Goal: Task Accomplishment & Management: Use online tool/utility

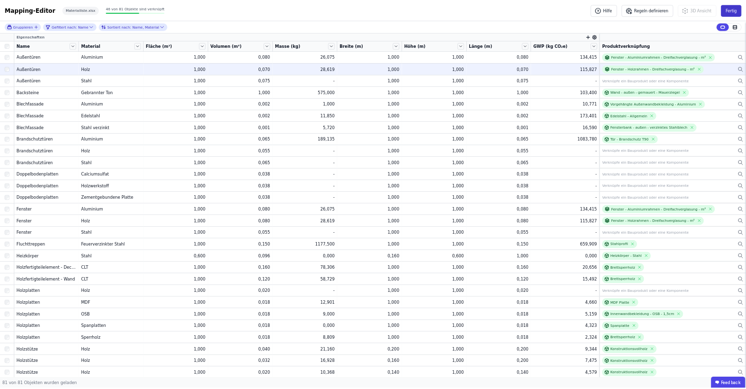
scroll to position [1047, 0]
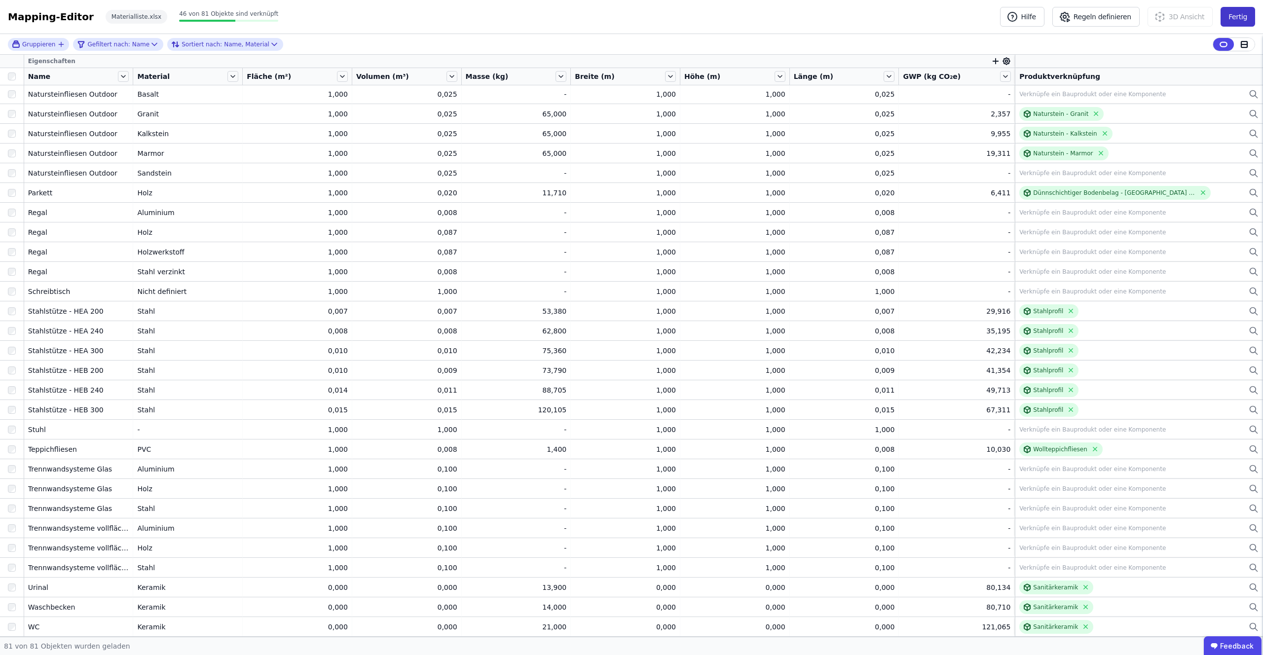
click at [1237, 16] on button "Fertig" at bounding box center [1237, 17] width 35 height 20
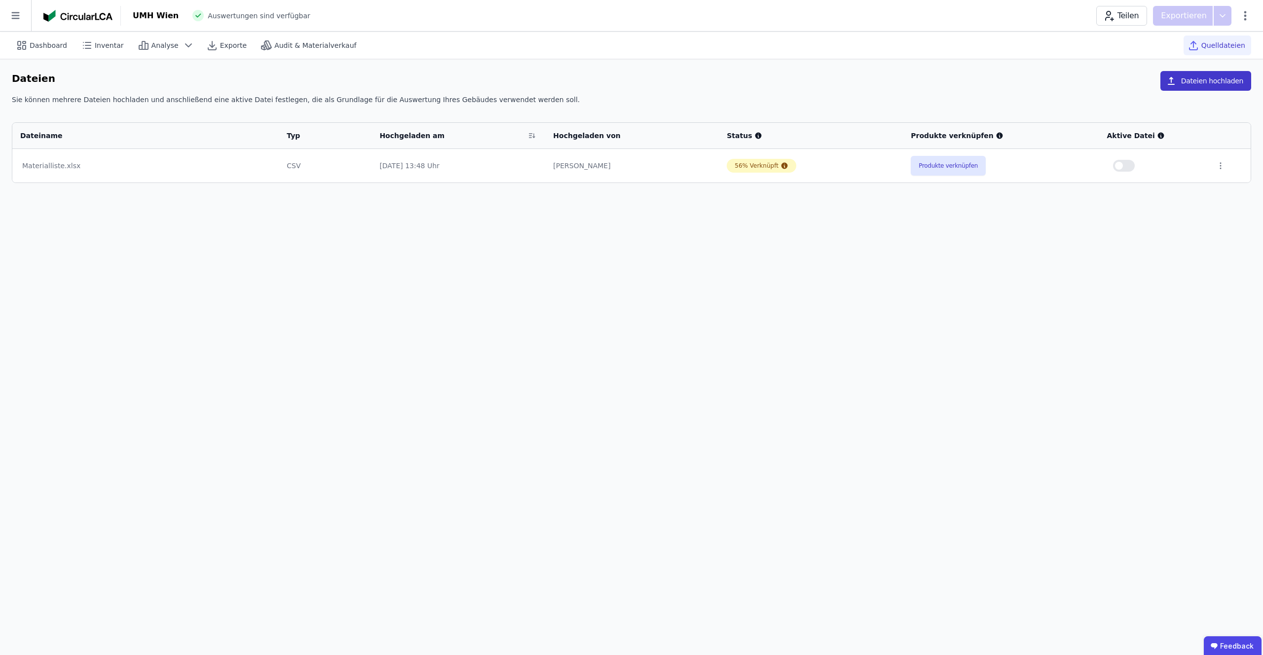
click at [1191, 82] on button "Dateien hochladen" at bounding box center [1205, 81] width 91 height 20
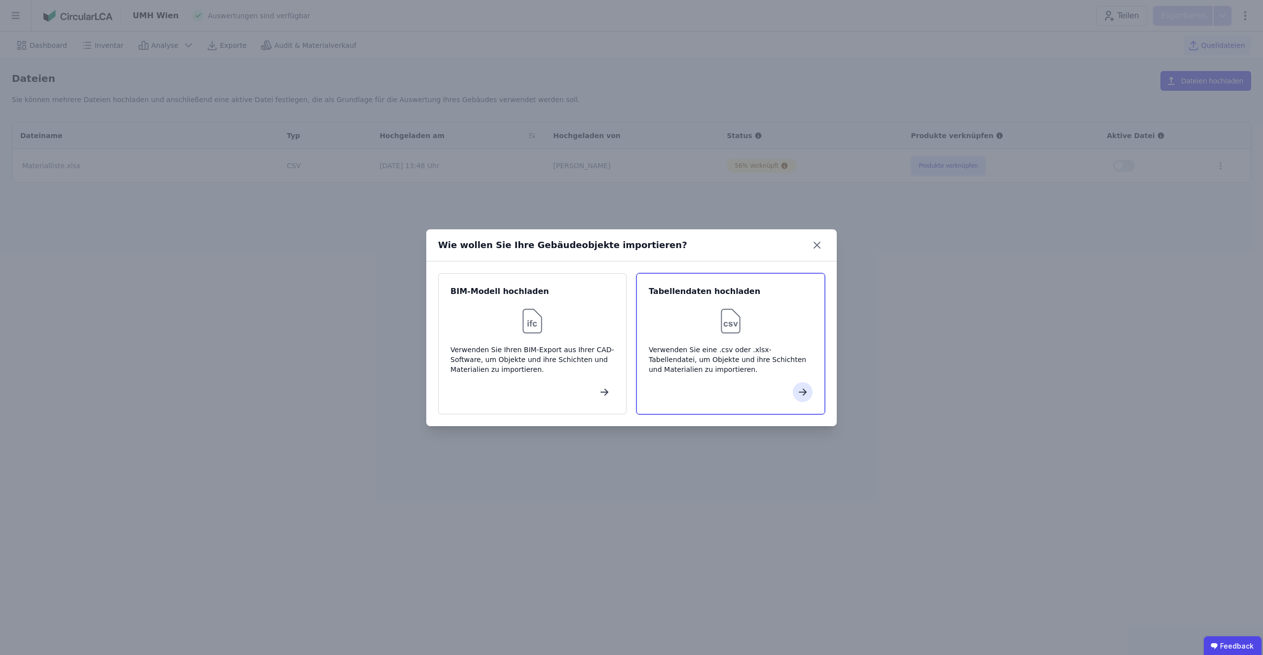
click at [740, 345] on div "Verwenden Sie eine .csv oder .xlsx-Tabellendatei, um Objekte und ihre Schichten…" at bounding box center [731, 360] width 164 height 30
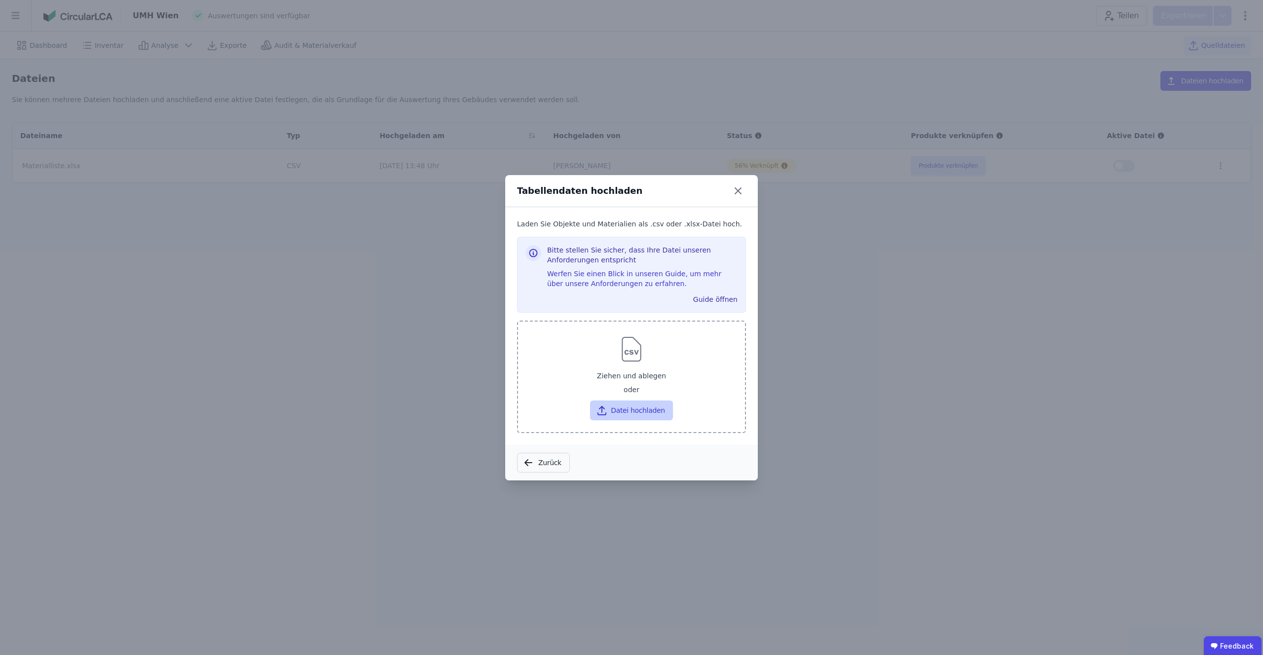
click at [619, 412] on button "Datei hochladen" at bounding box center [631, 411] width 82 height 20
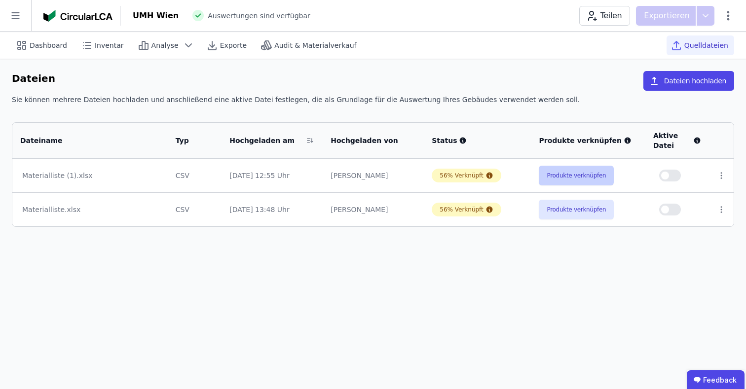
click at [583, 178] on button "Produkte verknüpfen" at bounding box center [576, 176] width 75 height 20
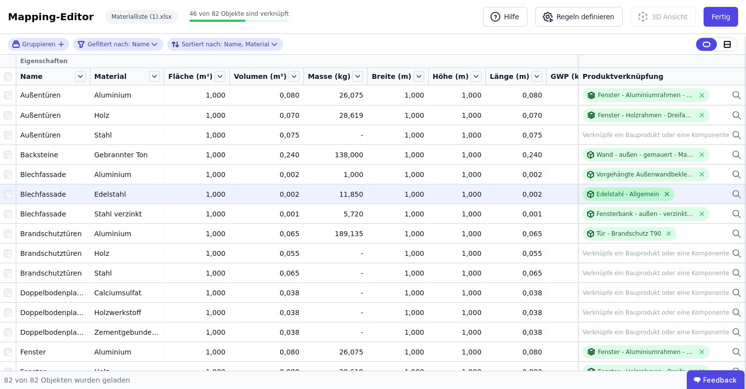
click at [664, 196] on icon at bounding box center [666, 193] width 7 height 7
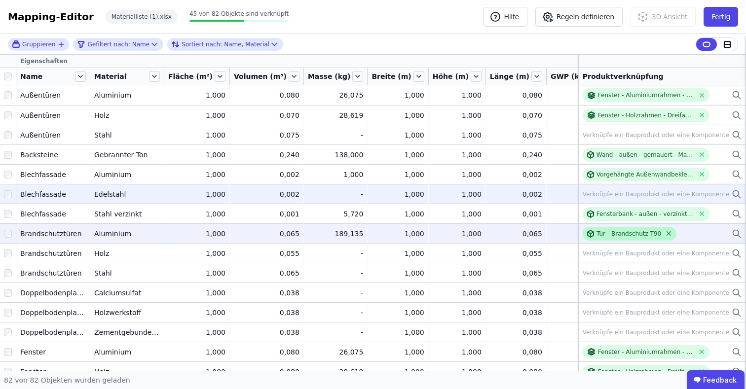
click at [669, 232] on icon at bounding box center [668, 233] width 7 height 7
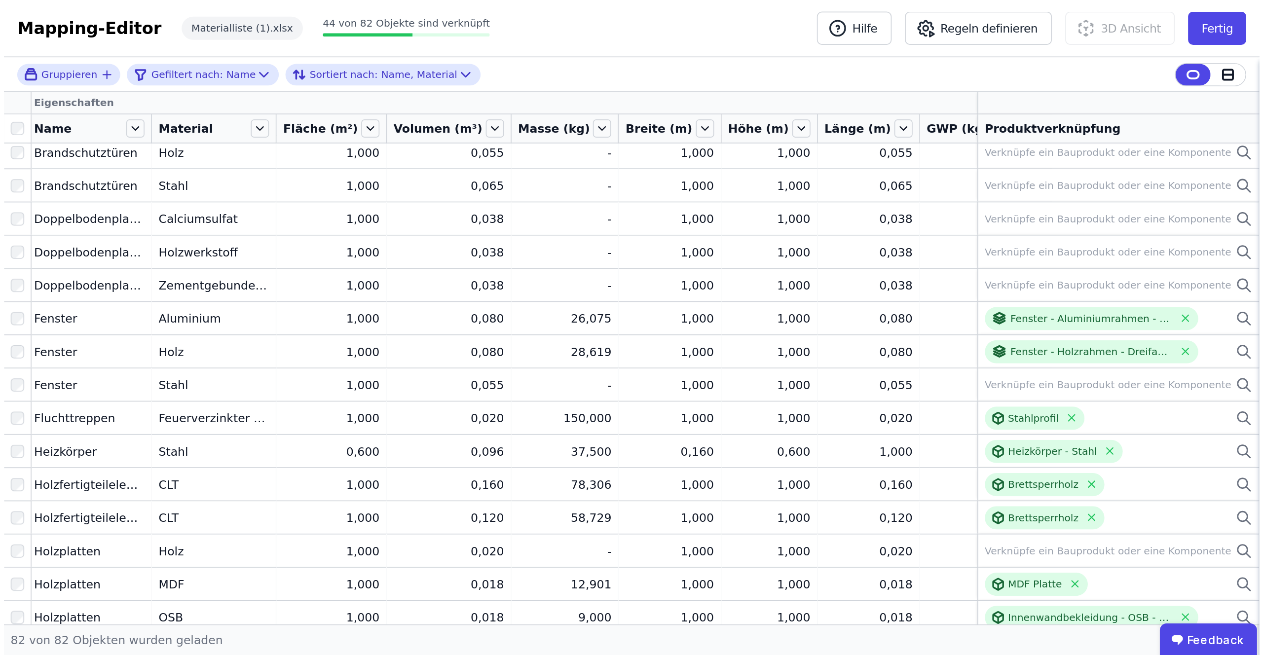
scroll to position [163, 2]
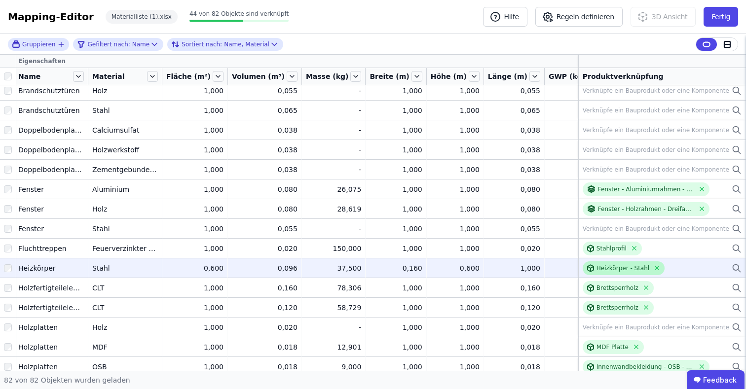
click at [599, 269] on div "Heizkörper - Stahl" at bounding box center [622, 268] width 53 height 8
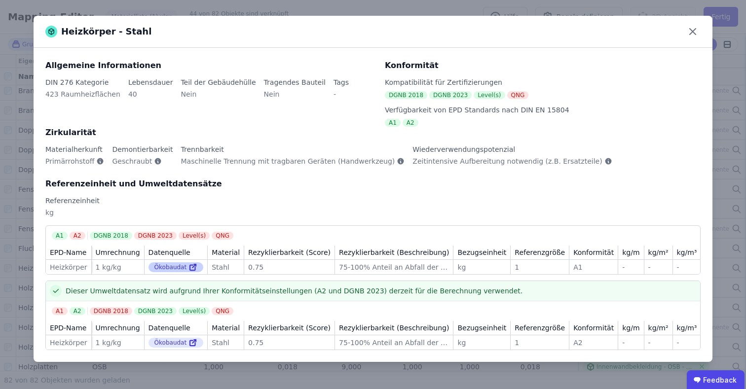
click at [197, 265] on icon at bounding box center [192, 267] width 9 height 12
click at [693, 31] on icon at bounding box center [693, 32] width 6 height 6
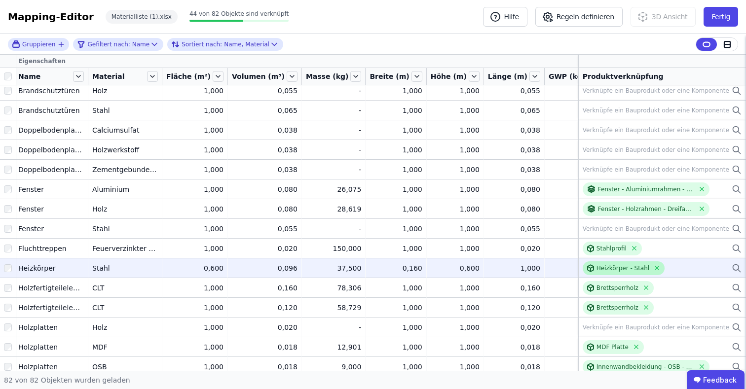
click at [609, 266] on div "Heizkörper - Stahl" at bounding box center [622, 268] width 53 height 8
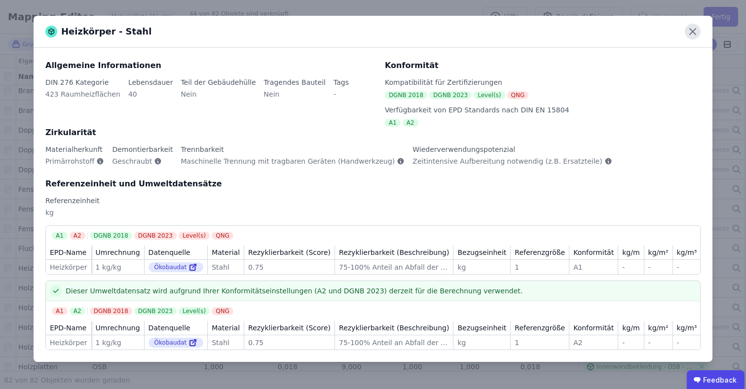
click at [687, 28] on icon at bounding box center [693, 32] width 16 height 16
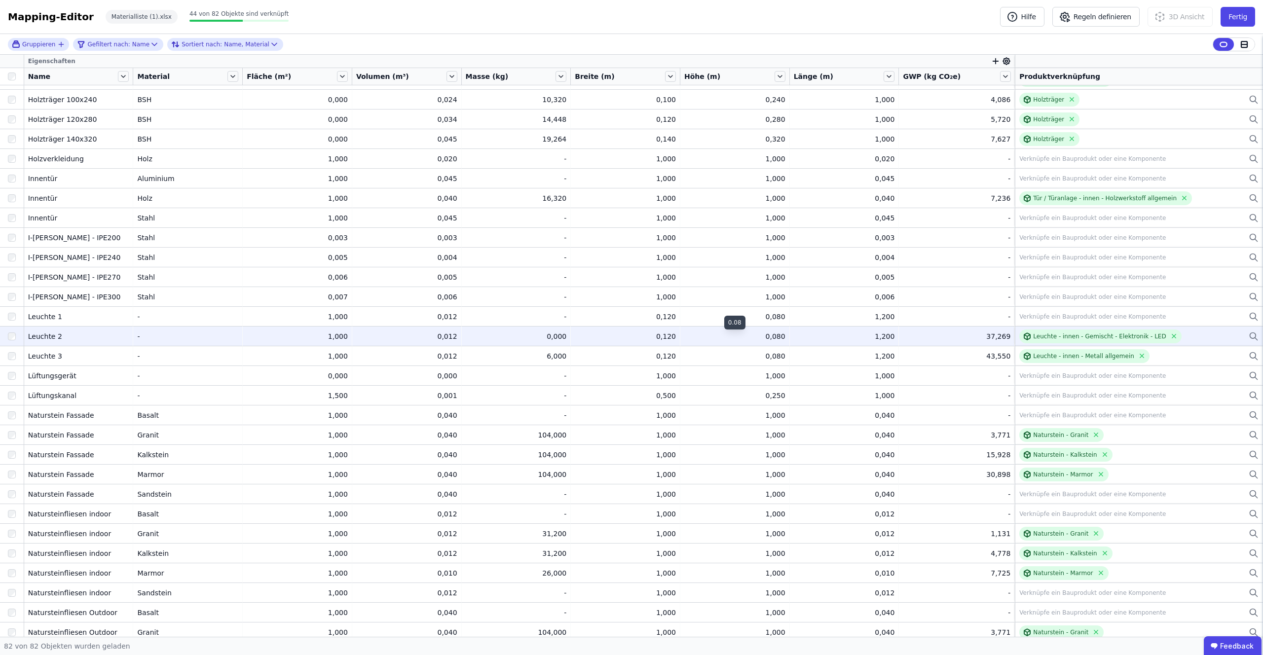
scroll to position [551, 0]
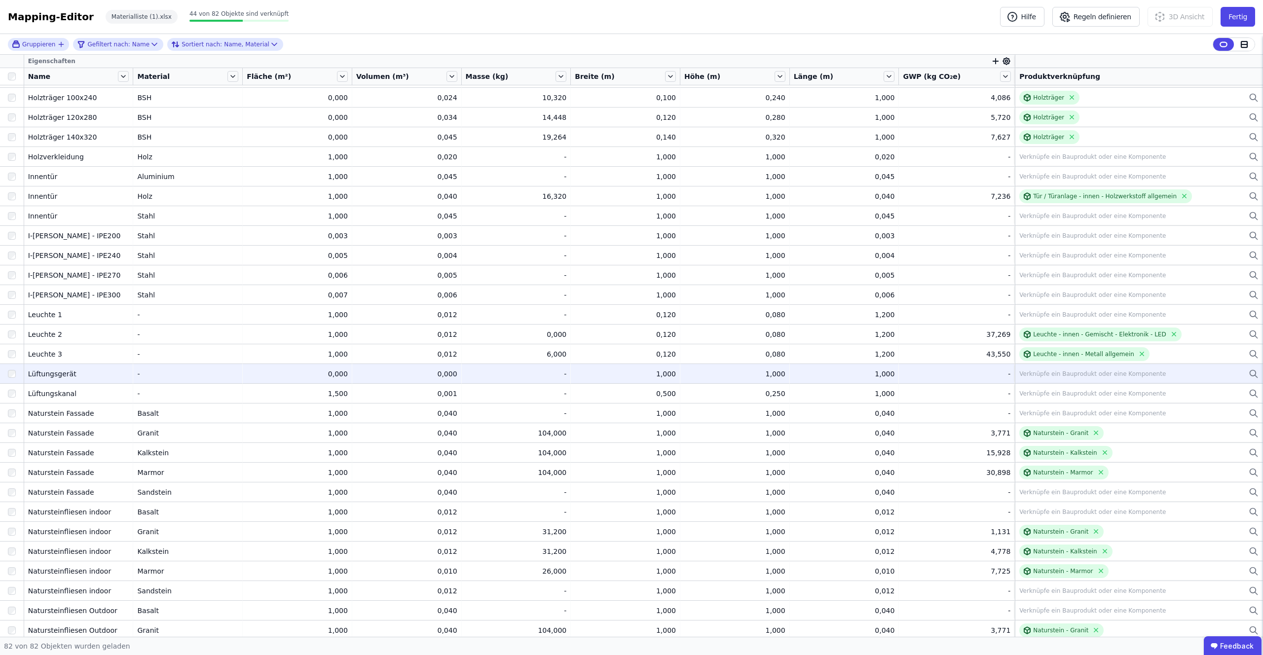
click at [1042, 374] on div "Verknüpfe ein Bauprodukt oder eine Komponente" at bounding box center [1092, 374] width 147 height 8
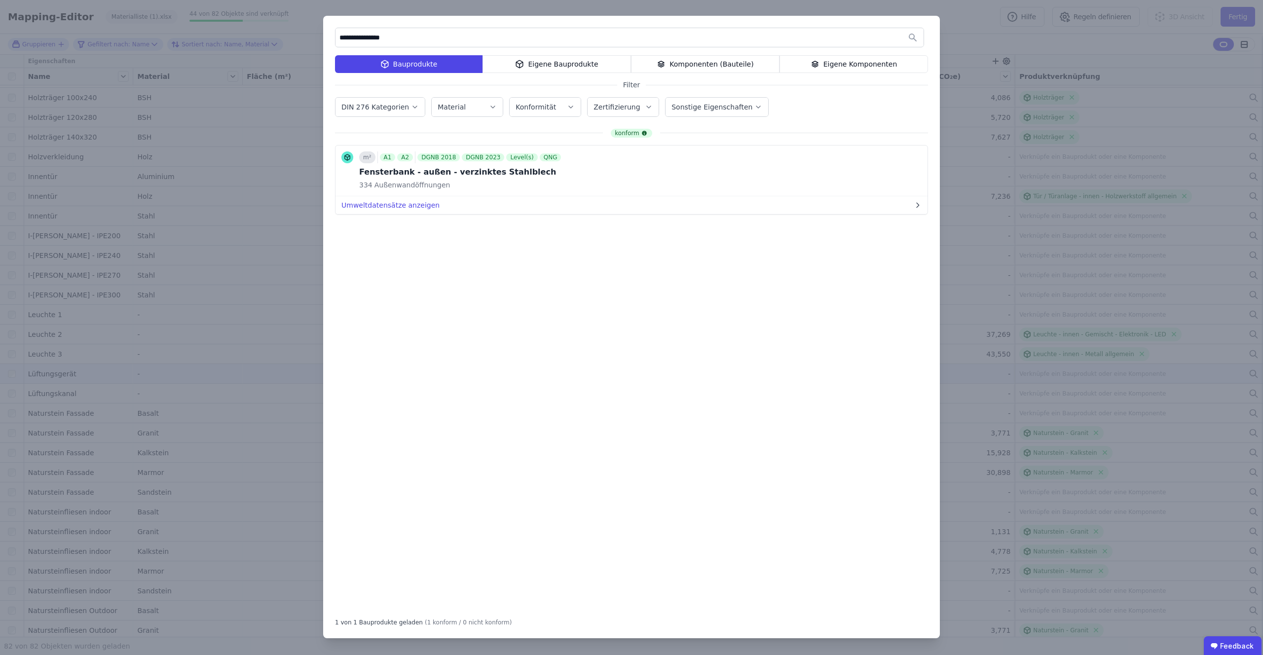
click at [357, 39] on input "**********" at bounding box center [629, 38] width 588 height 18
type input "**********"
click at [512, 66] on div "Eigene Bauprodukte" at bounding box center [556, 64] width 148 height 18
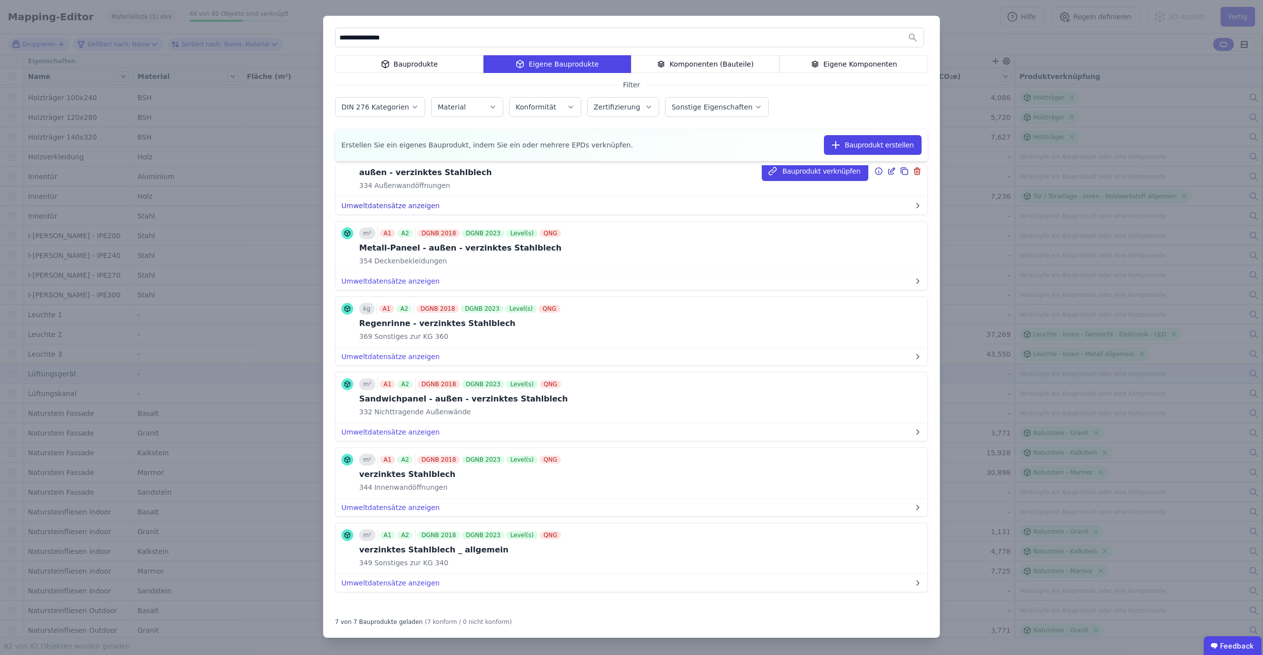
scroll to position [121, 0]
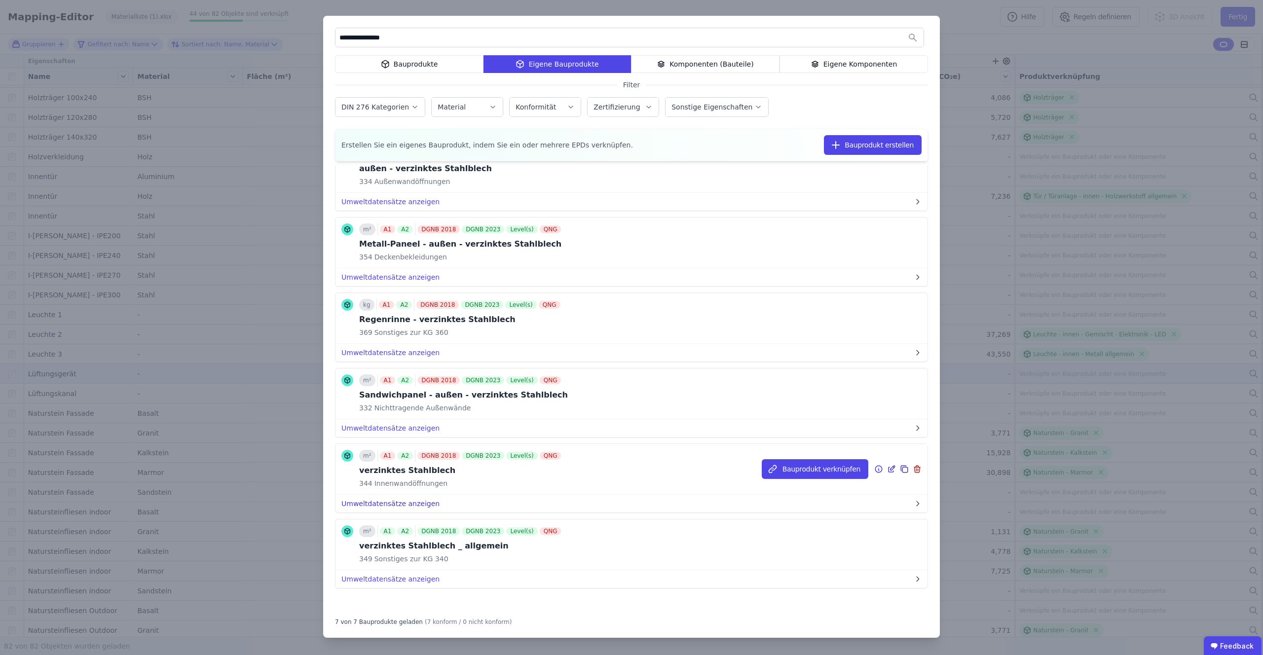
click at [374, 503] on button "Umweltdatensätze anzeigen" at bounding box center [631, 504] width 592 height 18
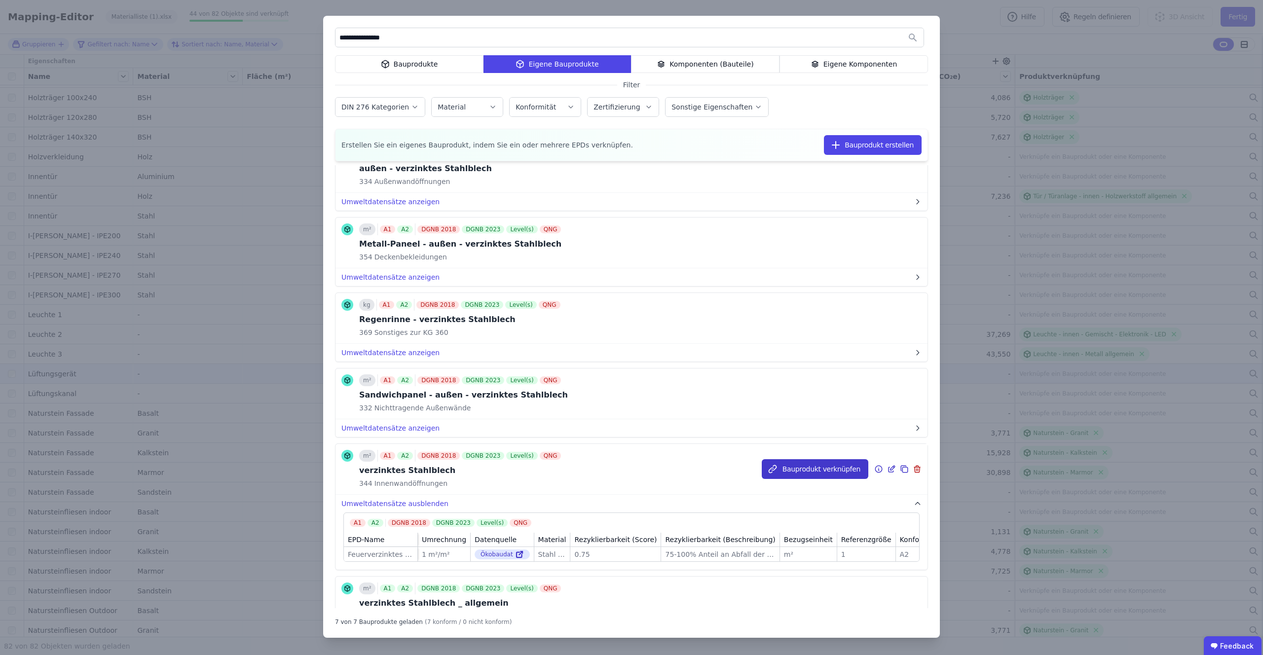
click at [797, 475] on button "Bauprodukt verknüpfen" at bounding box center [815, 469] width 107 height 20
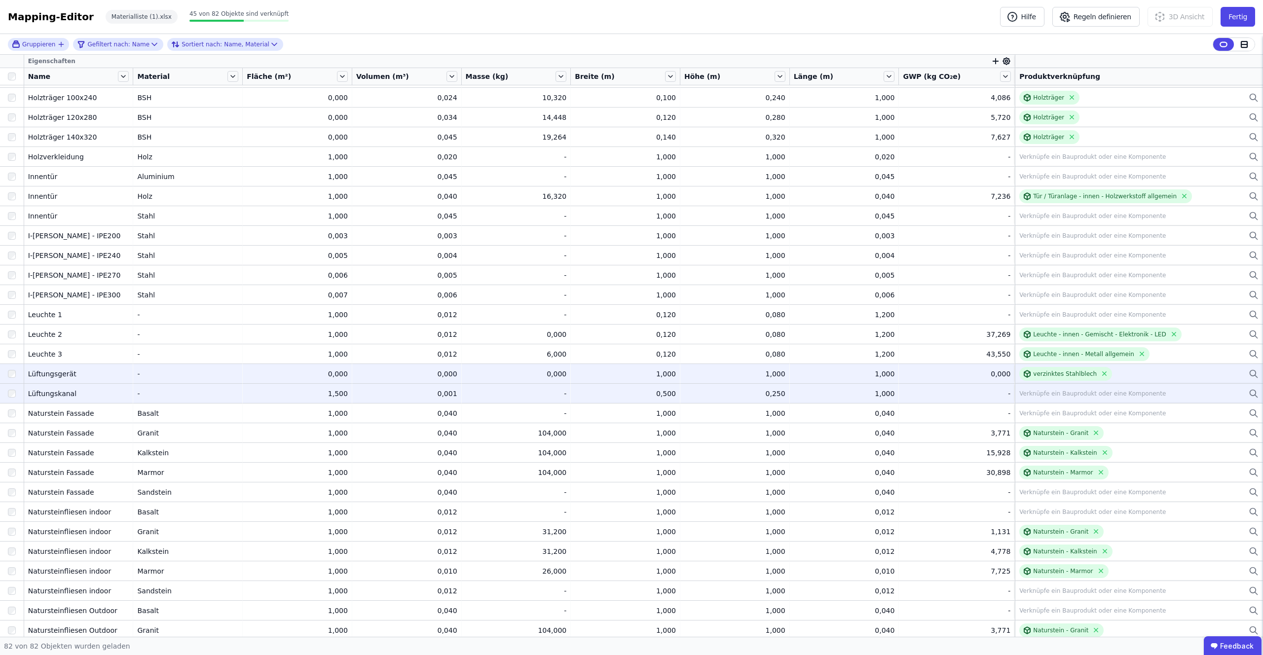
click at [1043, 394] on div "Verknüpfe ein Bauprodukt oder eine Komponente" at bounding box center [1092, 394] width 147 height 8
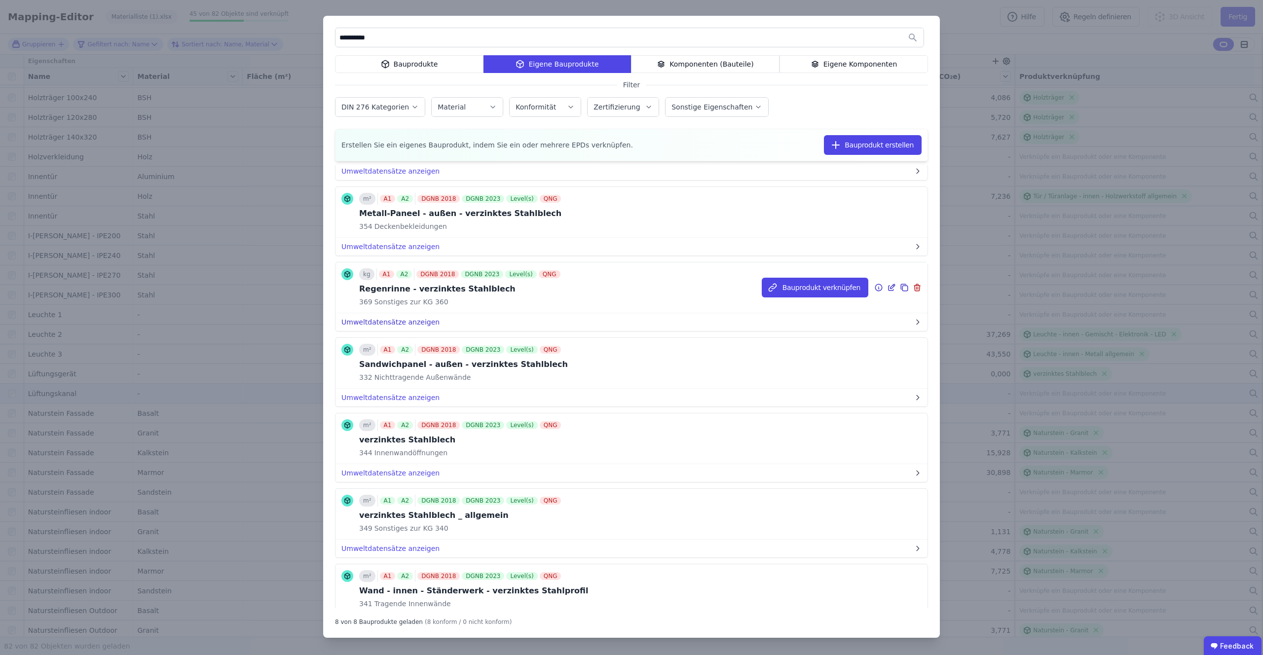
scroll to position [153, 0]
type input "**********"
click at [789, 434] on button "Bauprodukt verknüpfen" at bounding box center [815, 438] width 107 height 20
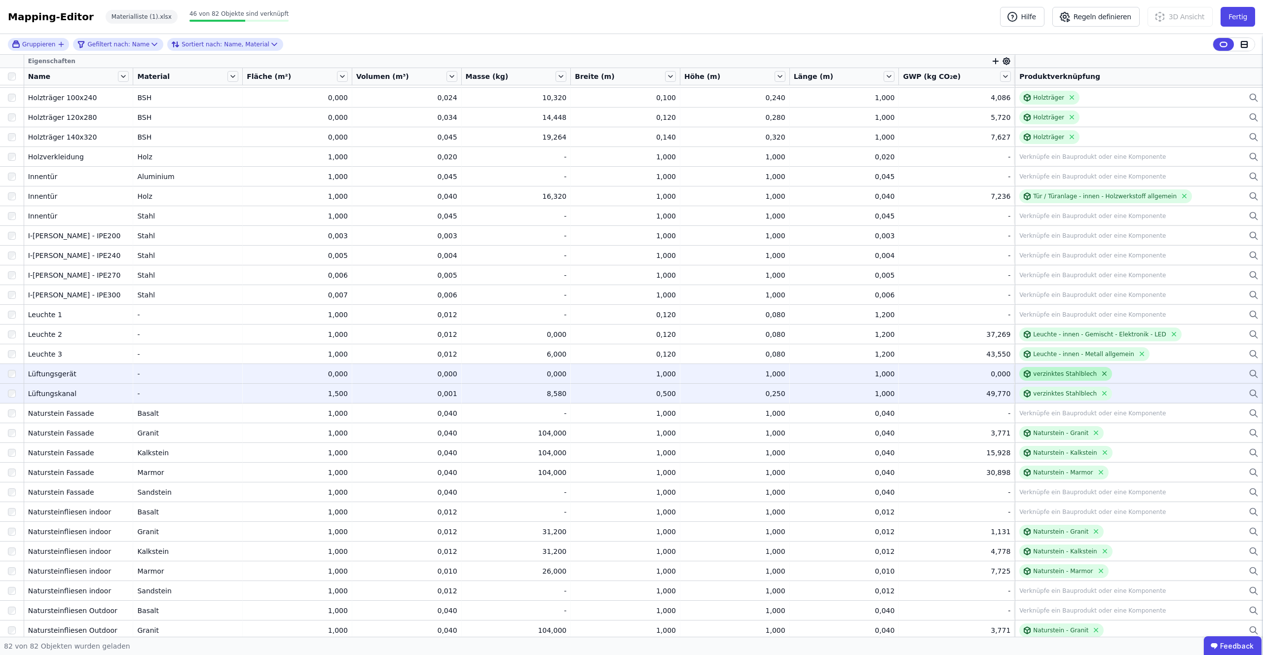
click at [1101, 374] on icon at bounding box center [1104, 373] width 7 height 7
click at [1064, 372] on div "Verknüpfe ein Bauprodukt oder eine Komponente" at bounding box center [1092, 374] width 147 height 8
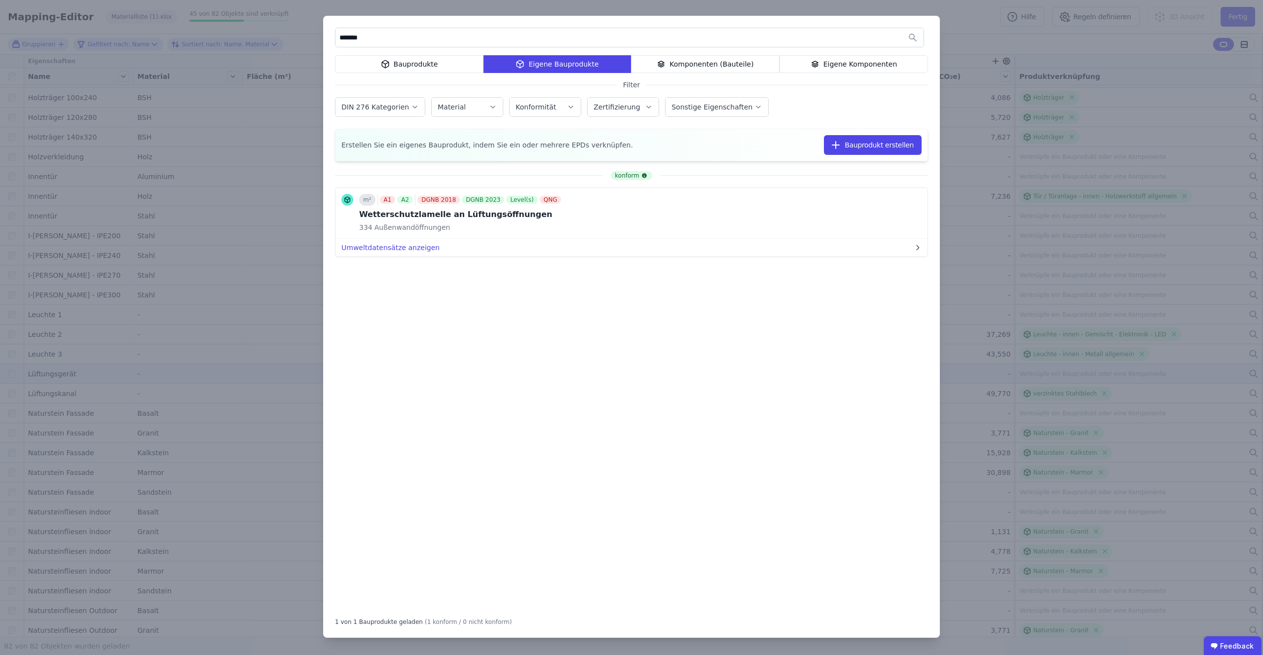
type input "*******"
click at [407, 64] on div "Bauprodukte" at bounding box center [409, 64] width 148 height 18
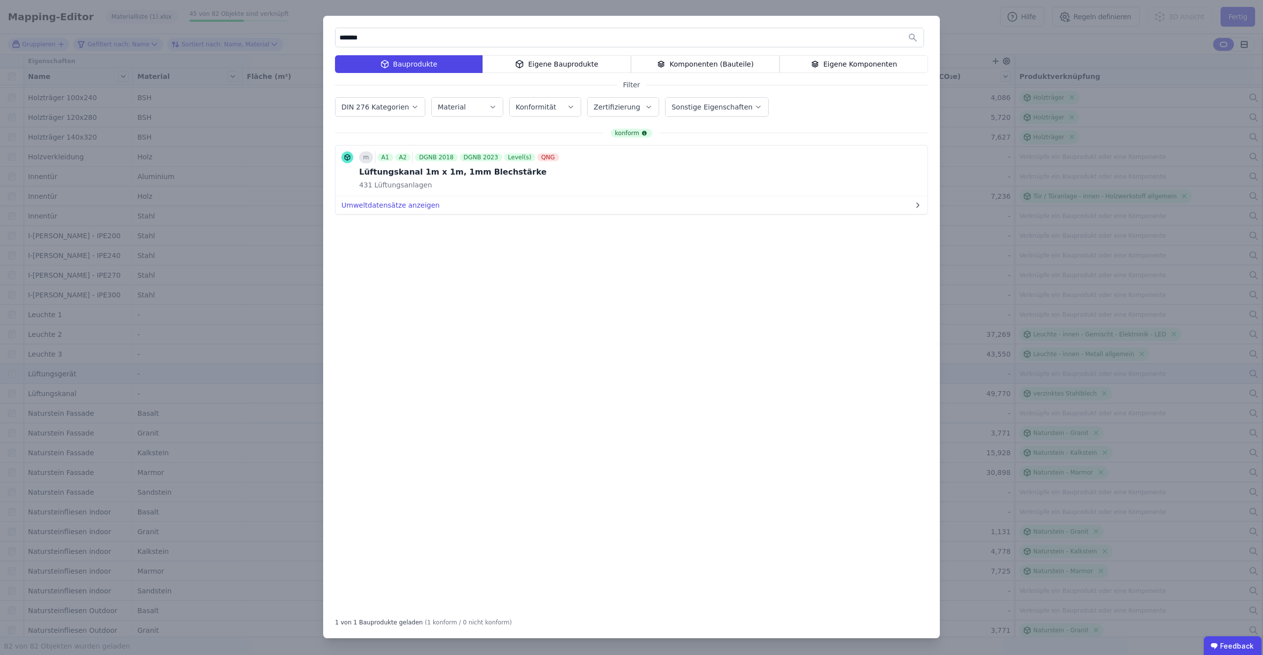
click at [671, 66] on div "Komponenten (Bauteile)" at bounding box center [705, 64] width 148 height 18
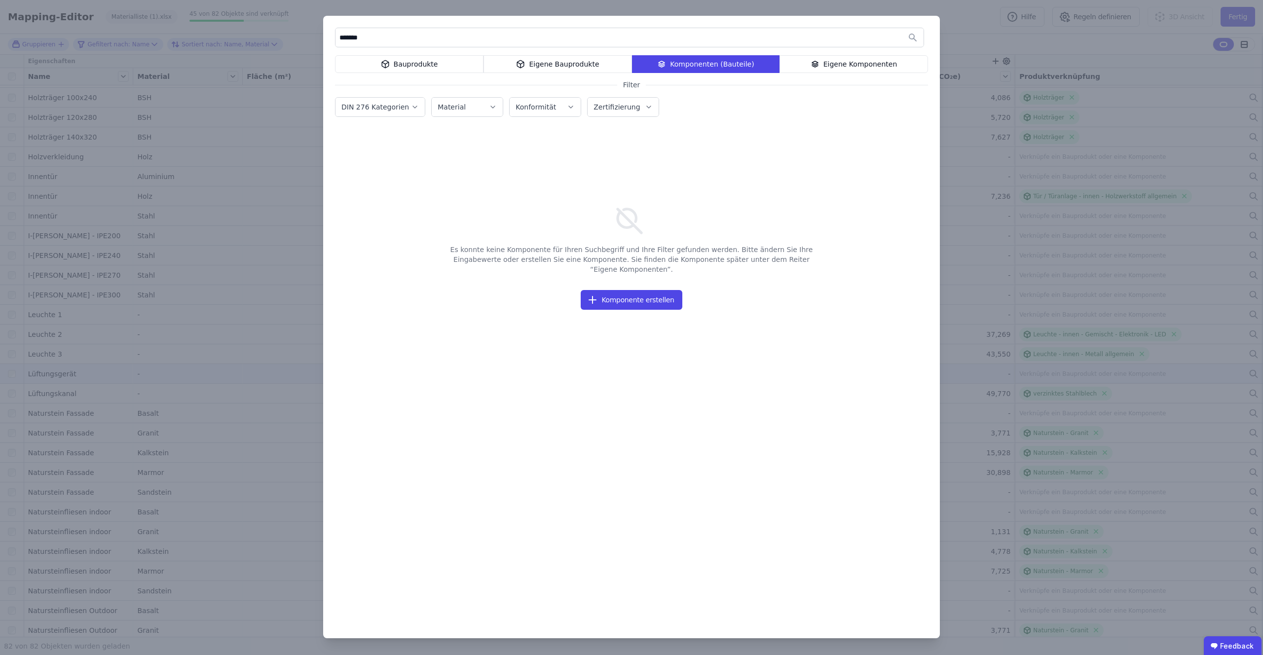
click at [573, 62] on div "Eigene Bauprodukte" at bounding box center [557, 64] width 148 height 18
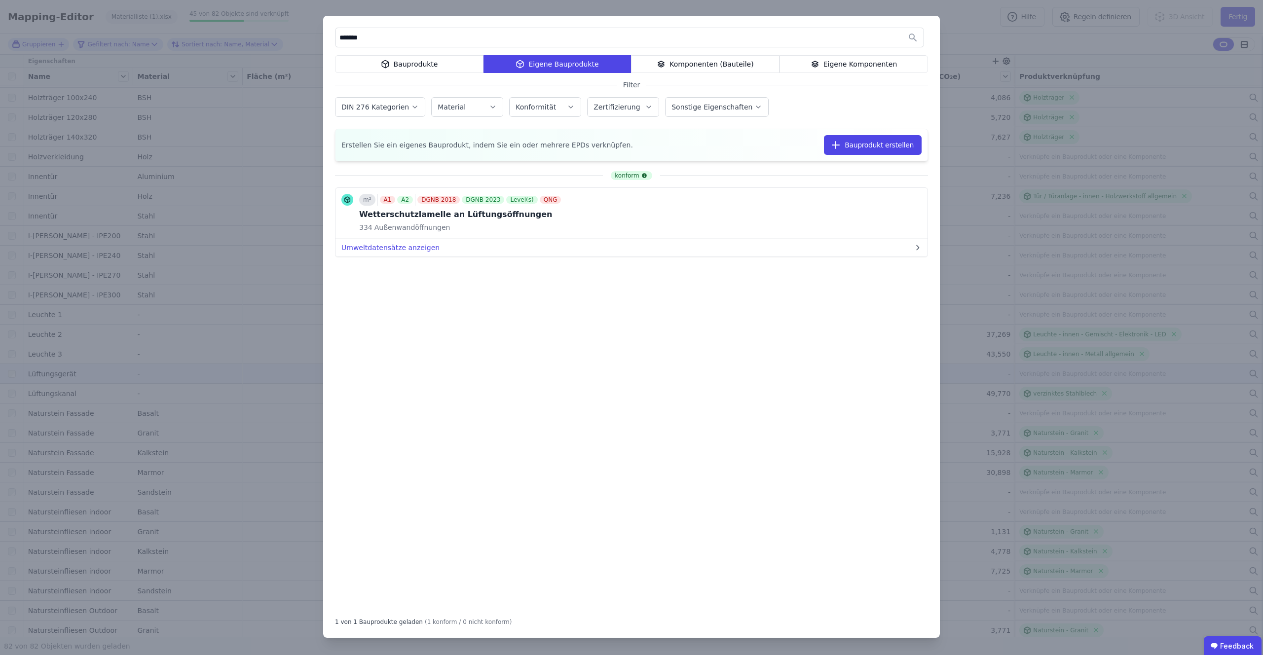
click at [865, 65] on div "Eigene Komponenten" at bounding box center [853, 64] width 148 height 18
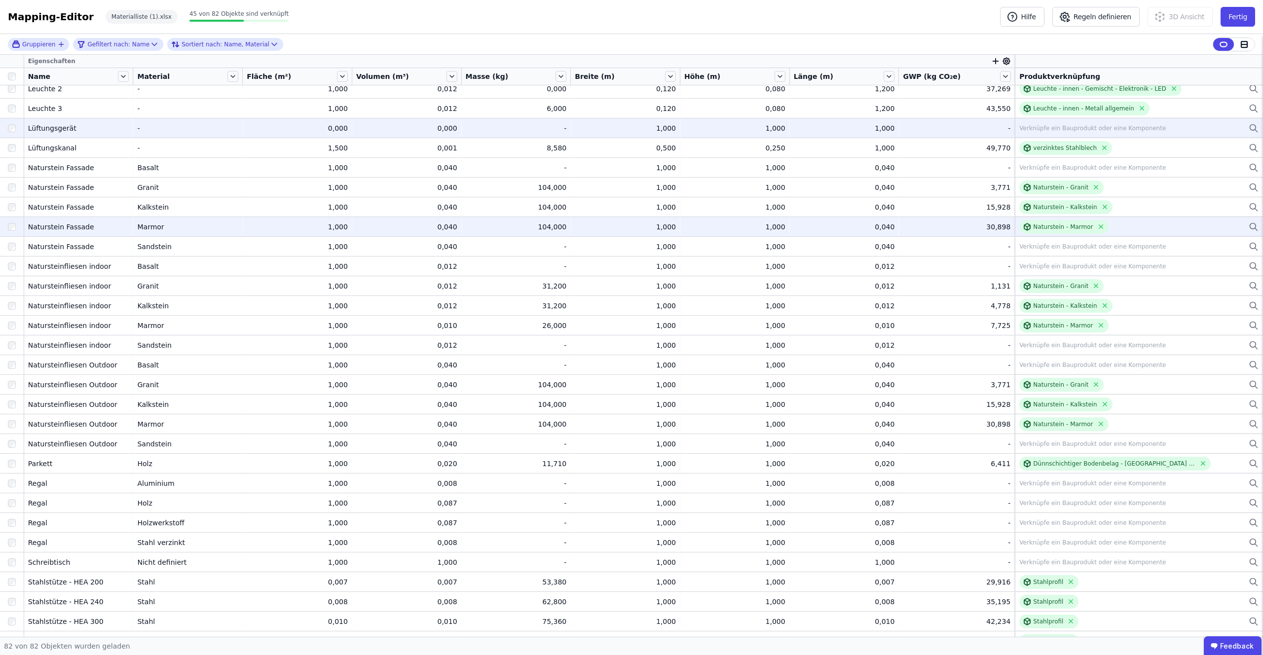
scroll to position [798, 0]
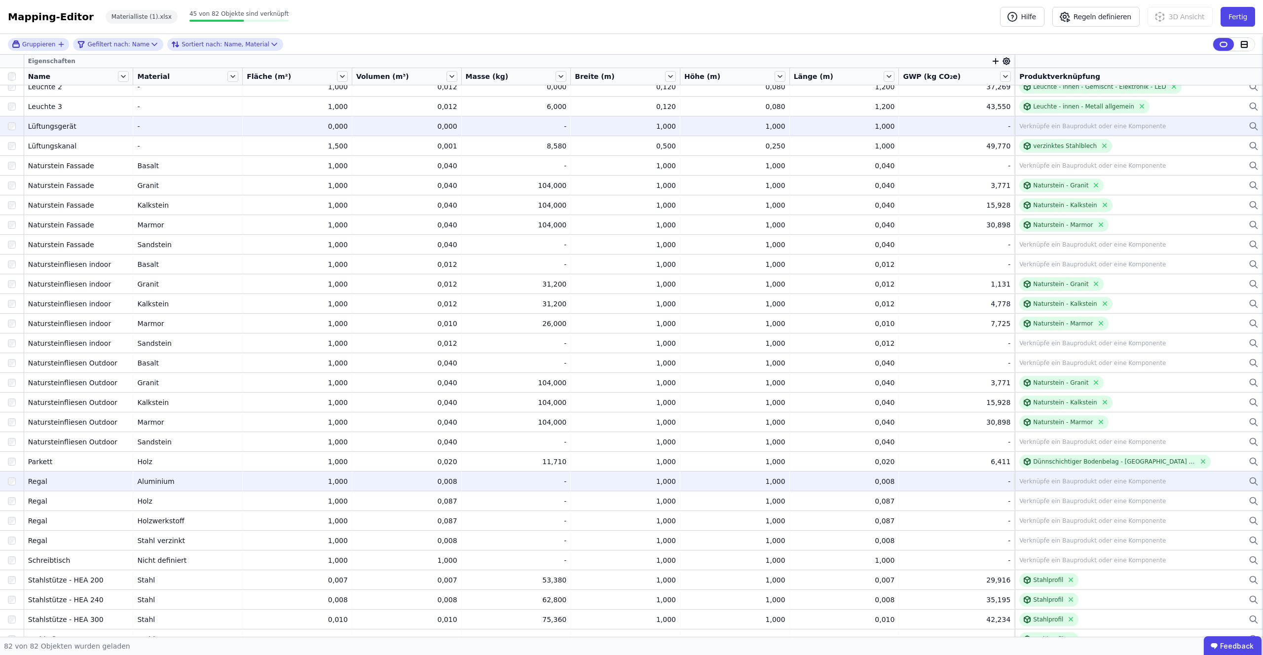
click at [1033, 484] on div "Verknüpfe ein Bauprodukt oder eine Komponente" at bounding box center [1092, 481] width 147 height 8
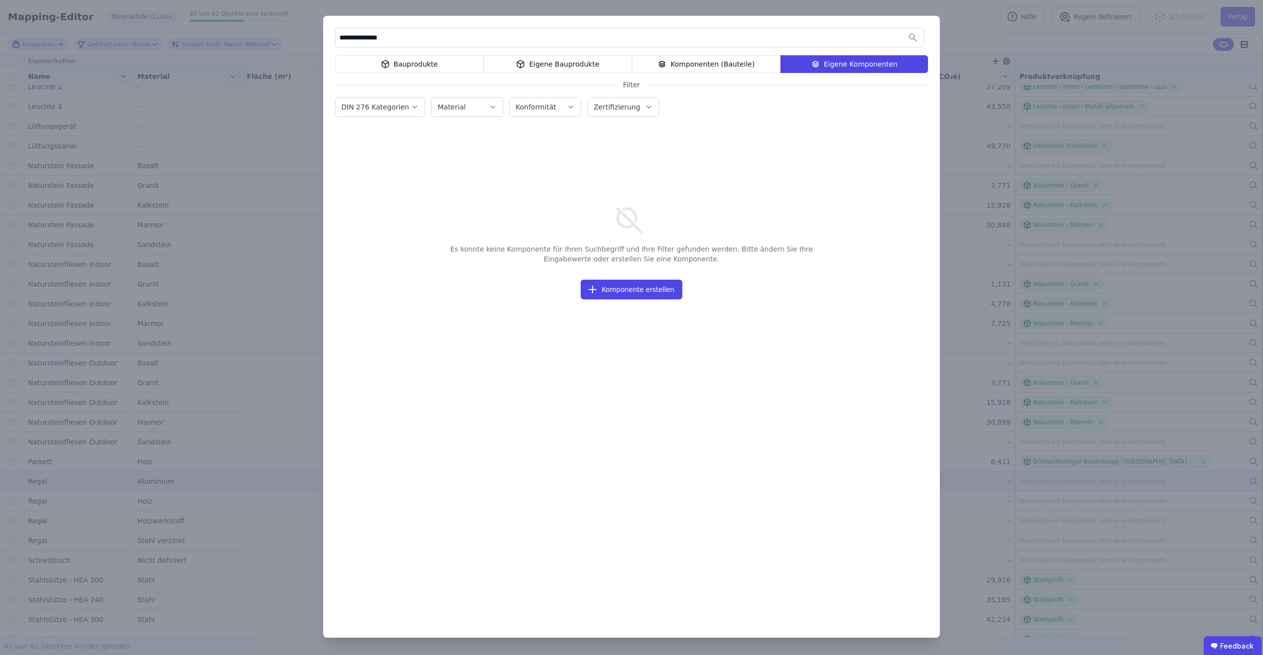
click at [709, 70] on div "Komponenten (Bauteile)" at bounding box center [706, 64] width 148 height 18
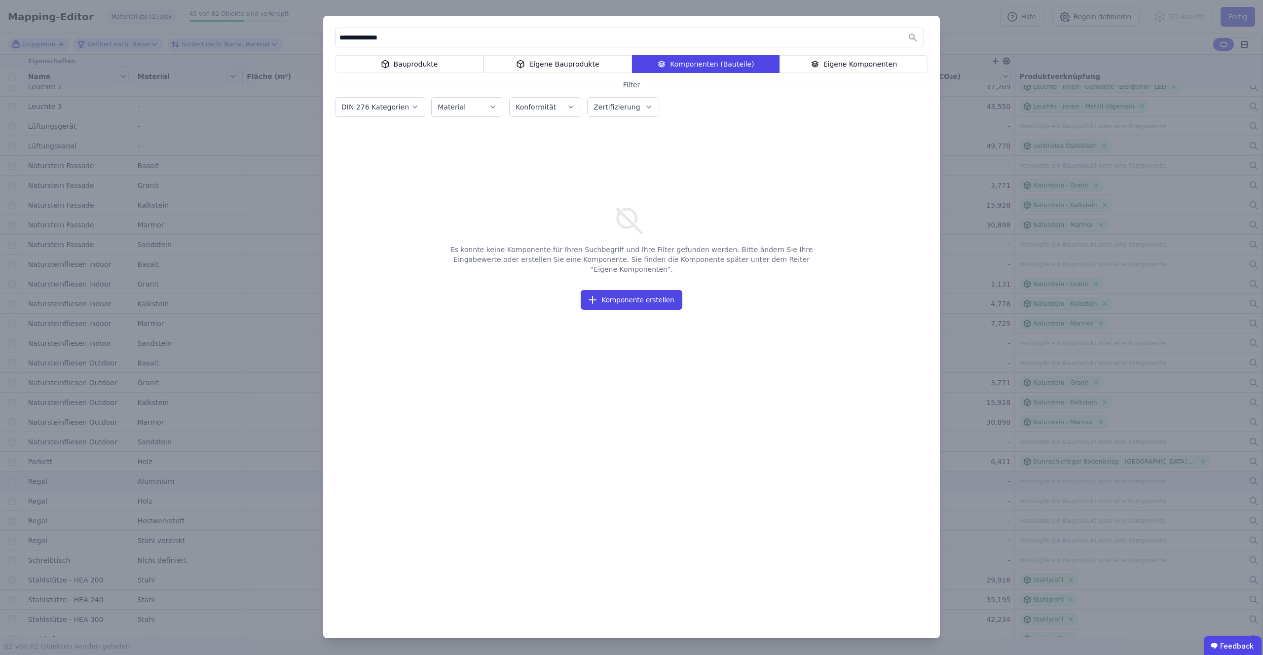
click at [519, 62] on icon at bounding box center [520, 64] width 9 height 12
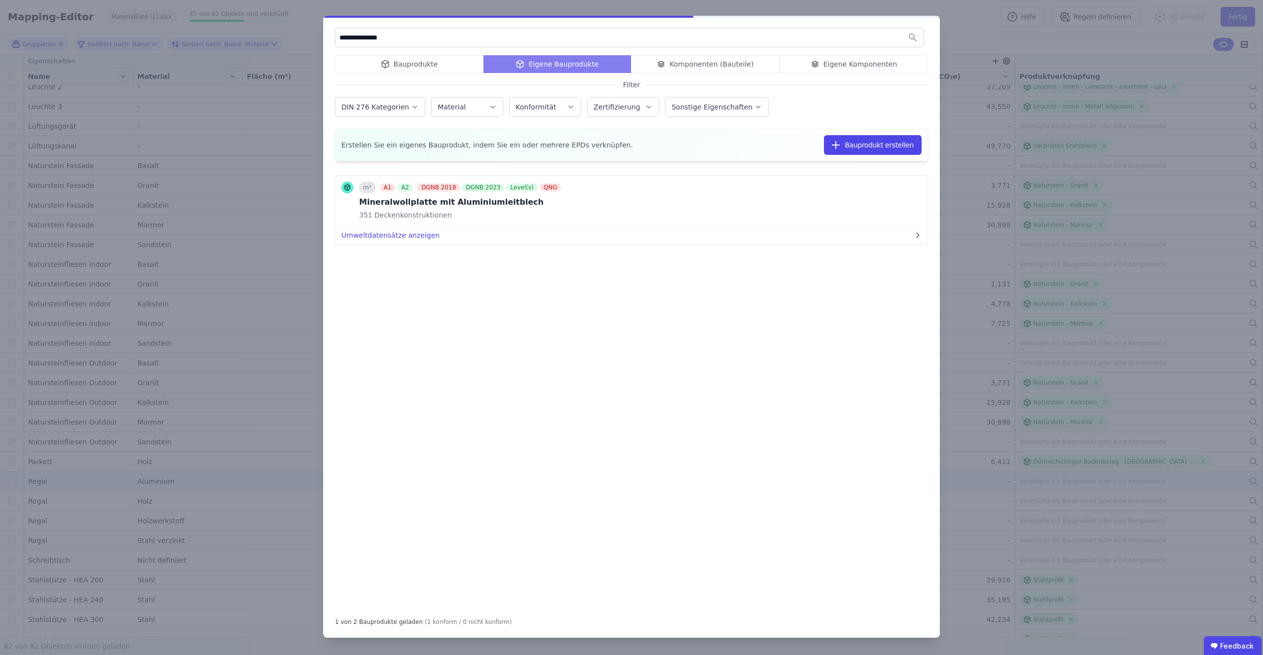
click at [415, 52] on div "**********" at bounding box center [631, 327] width 617 height 622
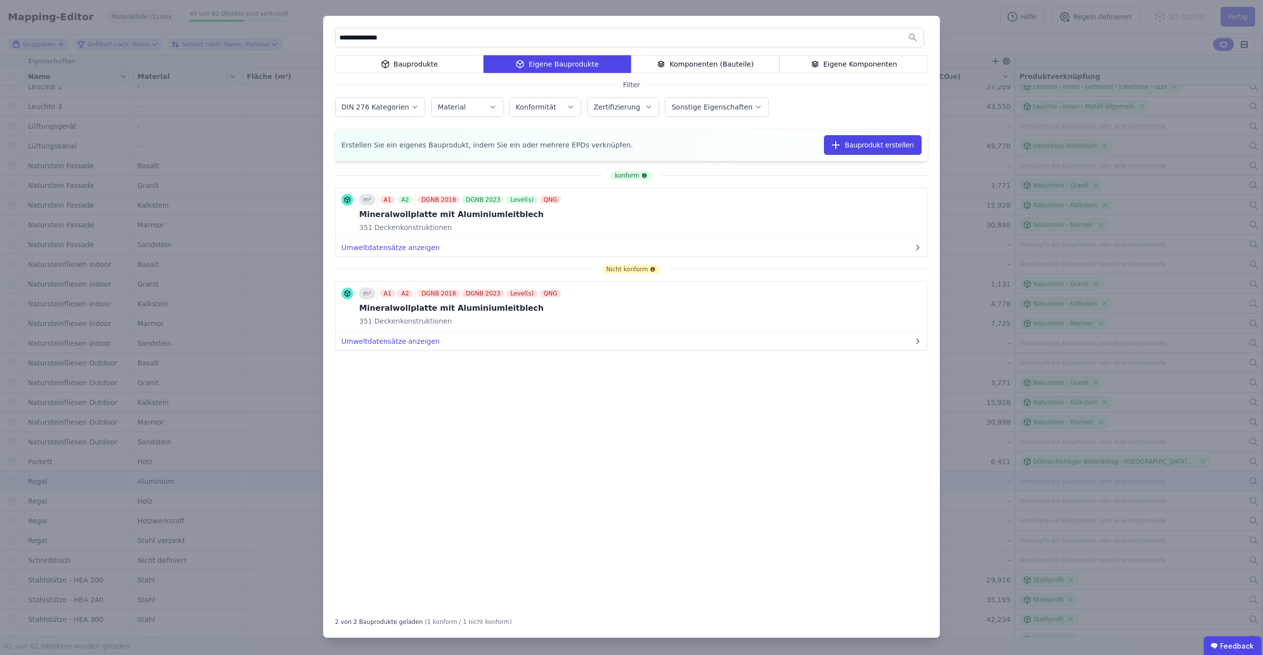
click at [415, 63] on div "Bauprodukte" at bounding box center [409, 64] width 148 height 18
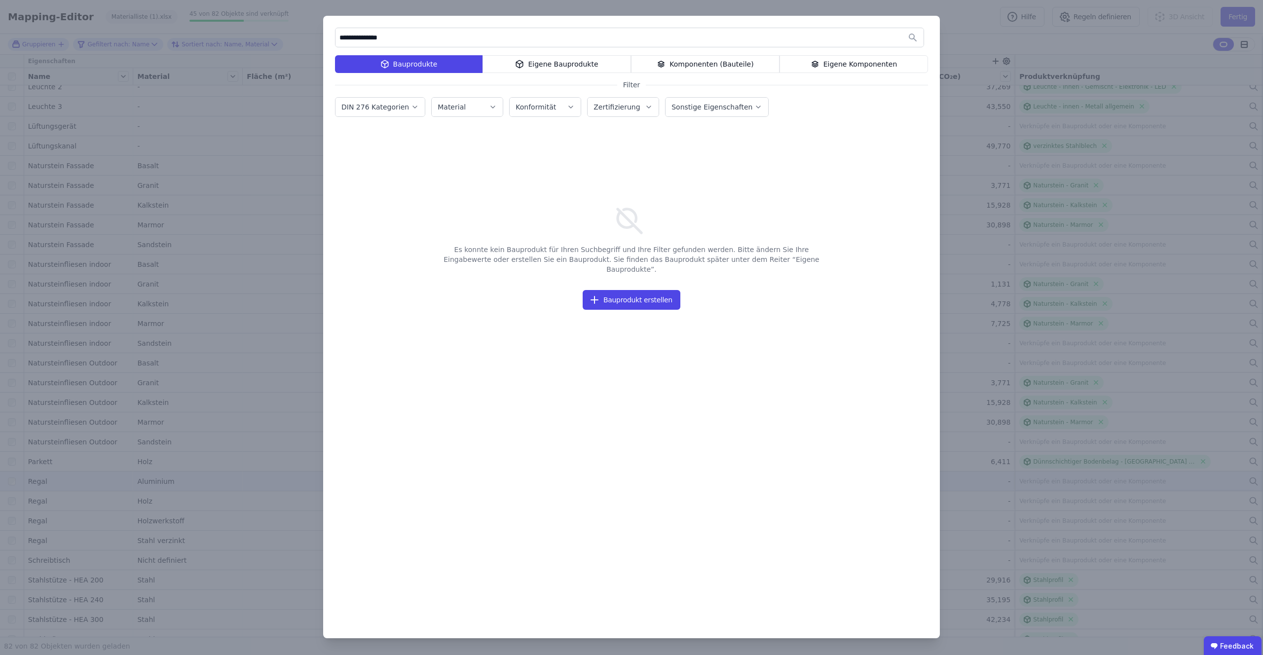
click at [356, 35] on input "**********" at bounding box center [629, 38] width 588 height 18
click at [370, 37] on input "**********" at bounding box center [629, 38] width 588 height 18
click at [344, 37] on input "**********" at bounding box center [629, 38] width 588 height 18
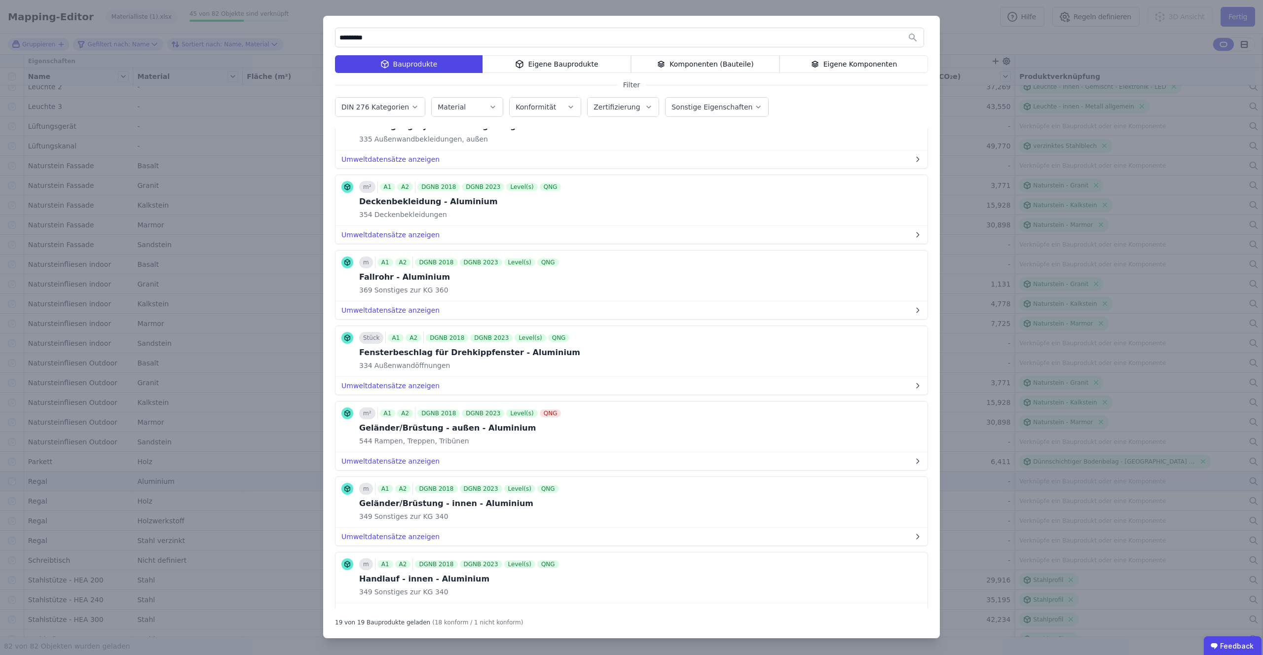
scroll to position [47, 0]
type input "*********"
click at [403, 235] on button "Umweltdatensätze anzeigen" at bounding box center [631, 234] width 592 height 18
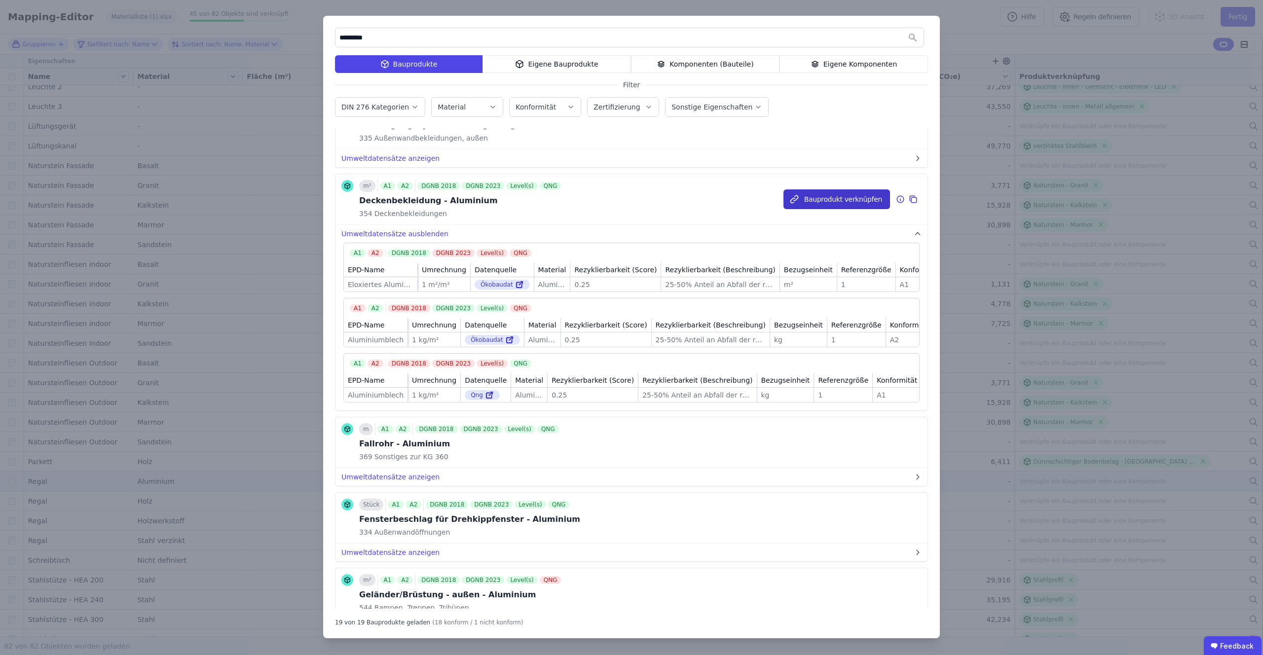
click at [815, 194] on button "Bauprodukt verknüpfen" at bounding box center [836, 199] width 107 height 20
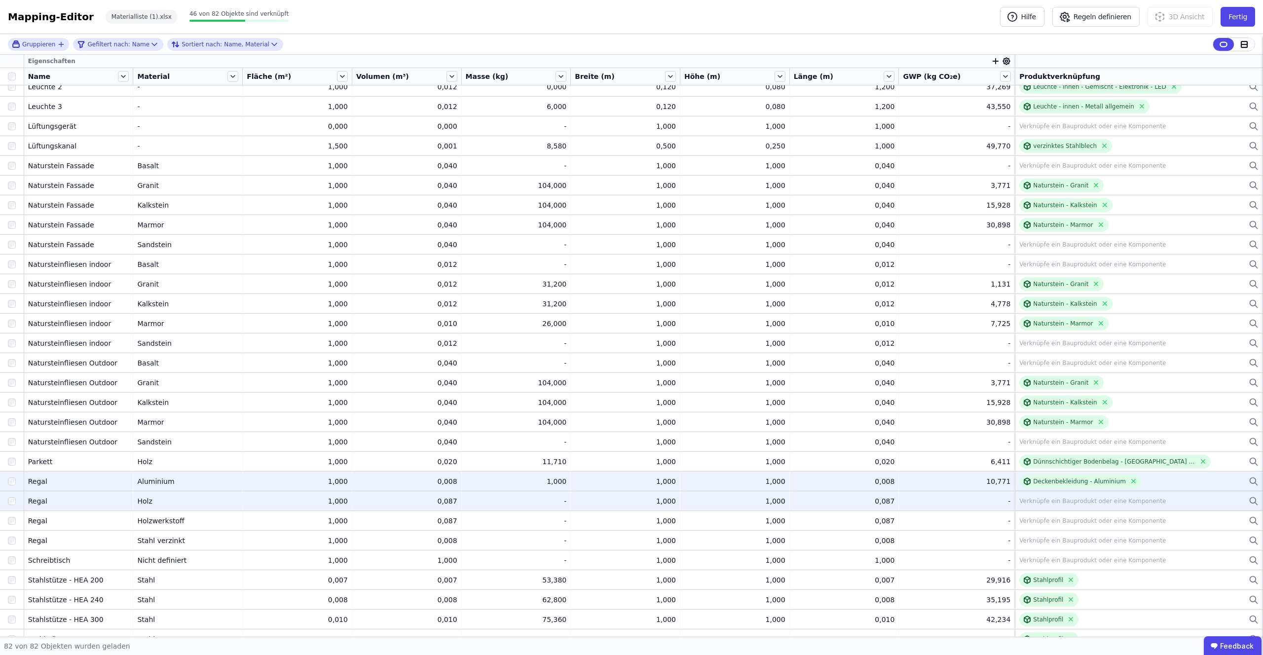
click at [1051, 501] on div "Verknüpfe ein Bauprodukt oder eine Komponente" at bounding box center [1092, 501] width 147 height 8
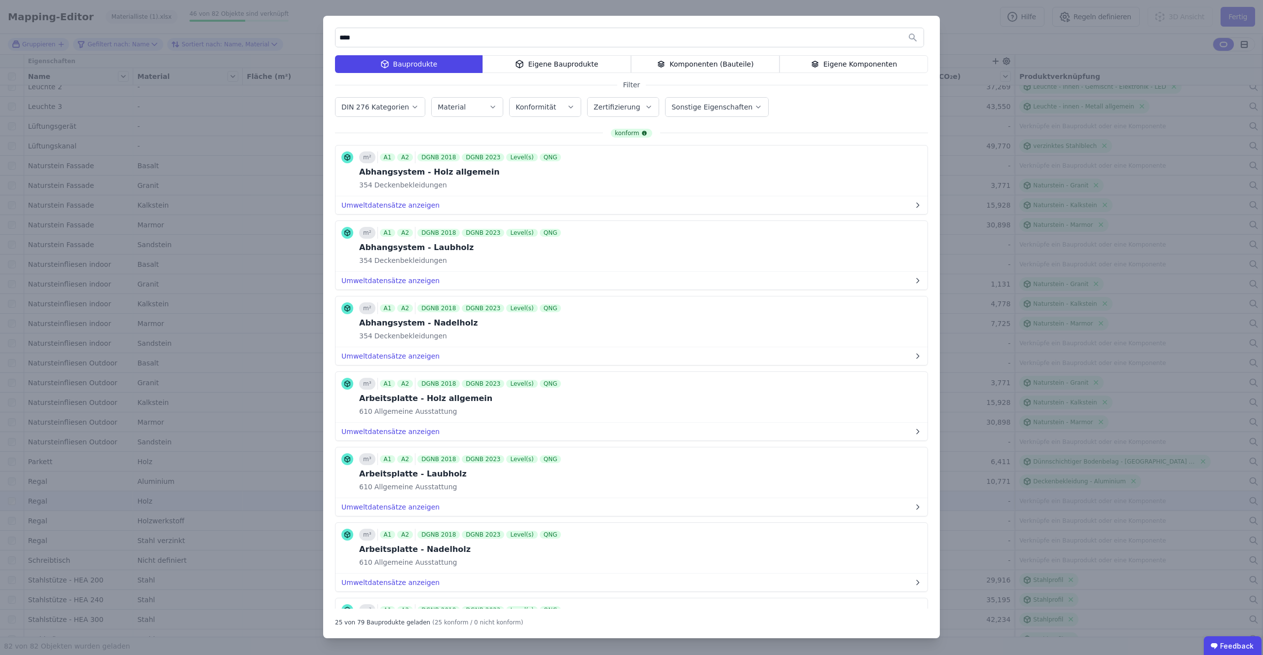
type input "****"
click at [541, 65] on div "Eigene Bauprodukte" at bounding box center [556, 64] width 148 height 18
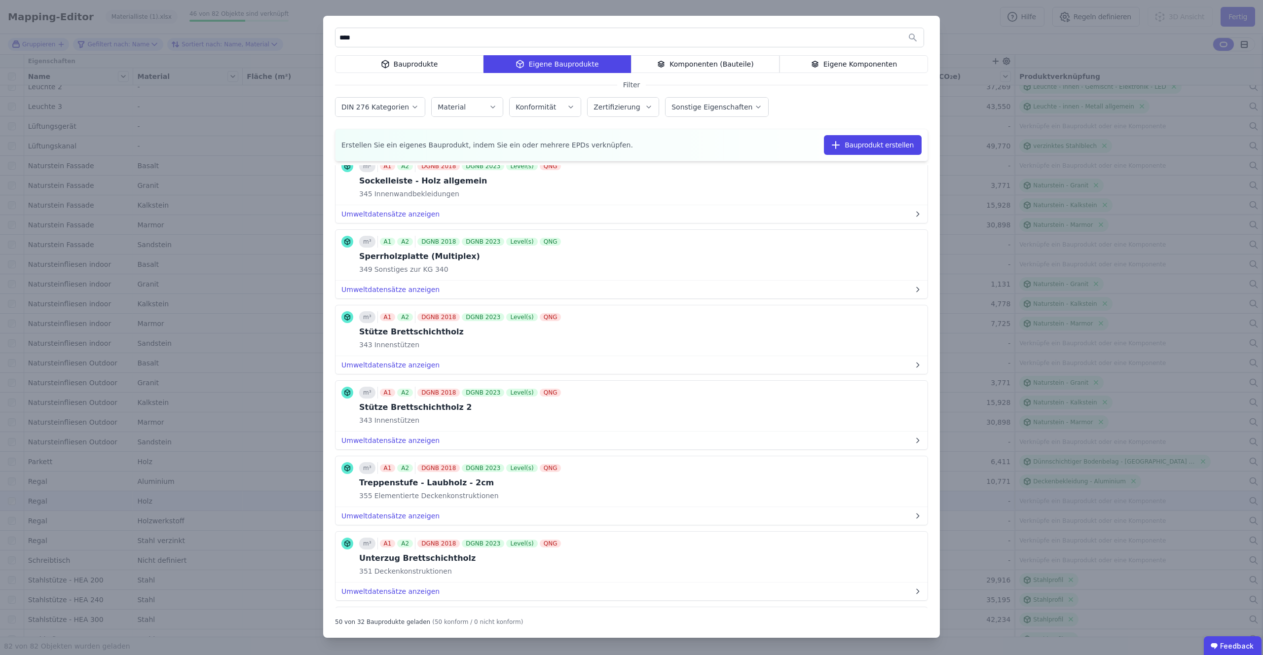
scroll to position [1480, 0]
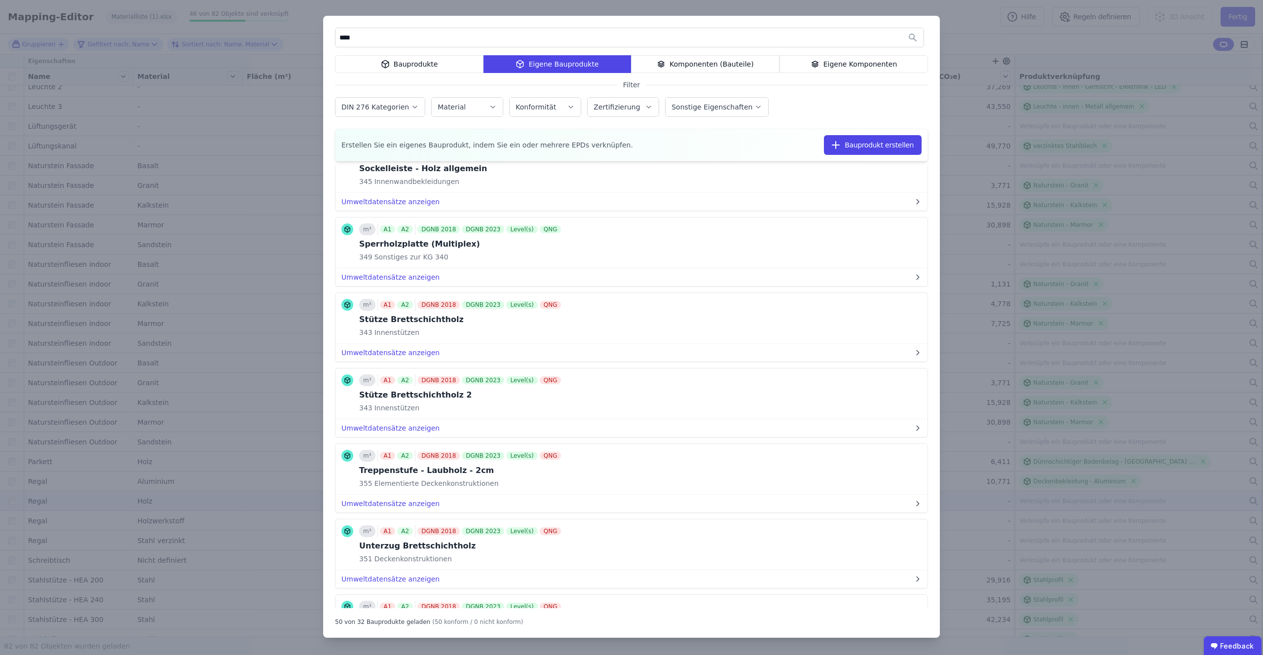
click at [383, 60] on icon at bounding box center [385, 64] width 9 height 12
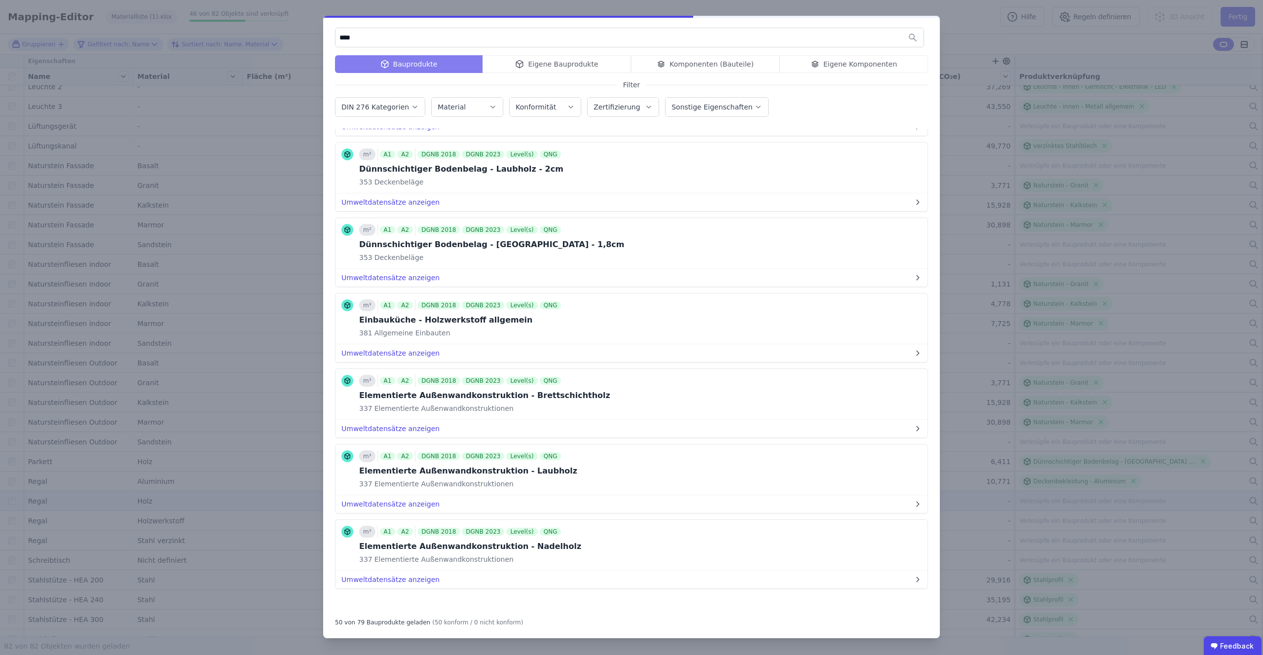
scroll to position [3324, 0]
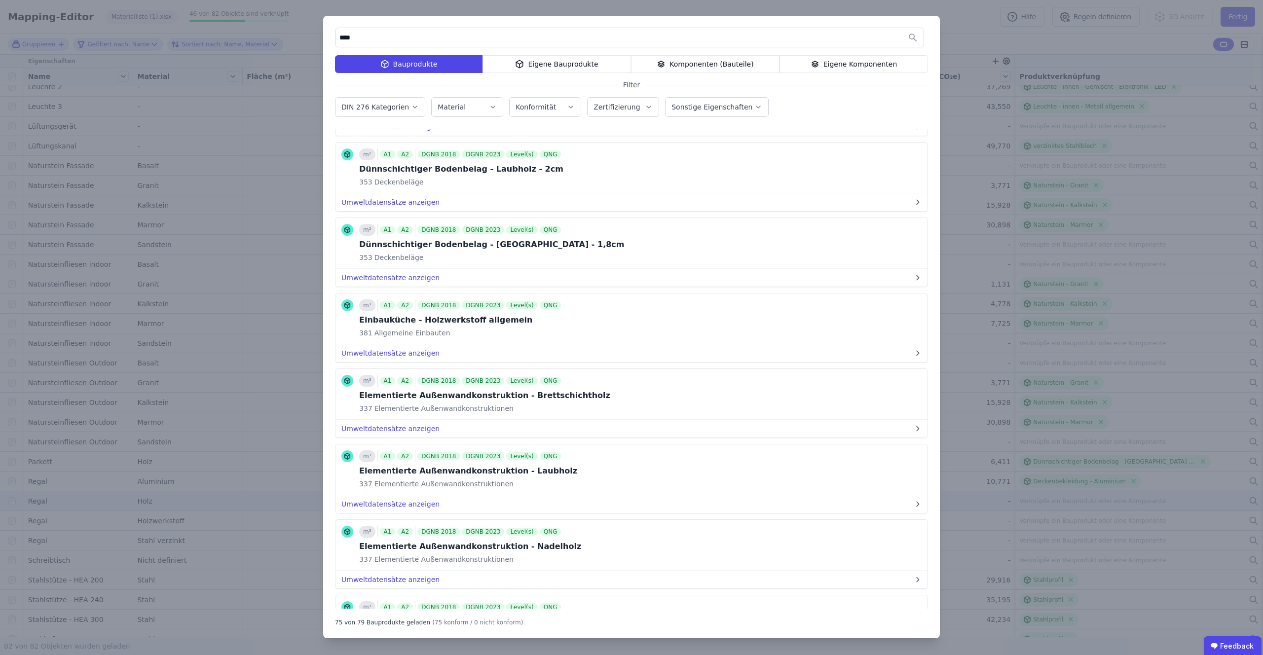
click at [370, 39] on input "****" at bounding box center [629, 38] width 588 height 18
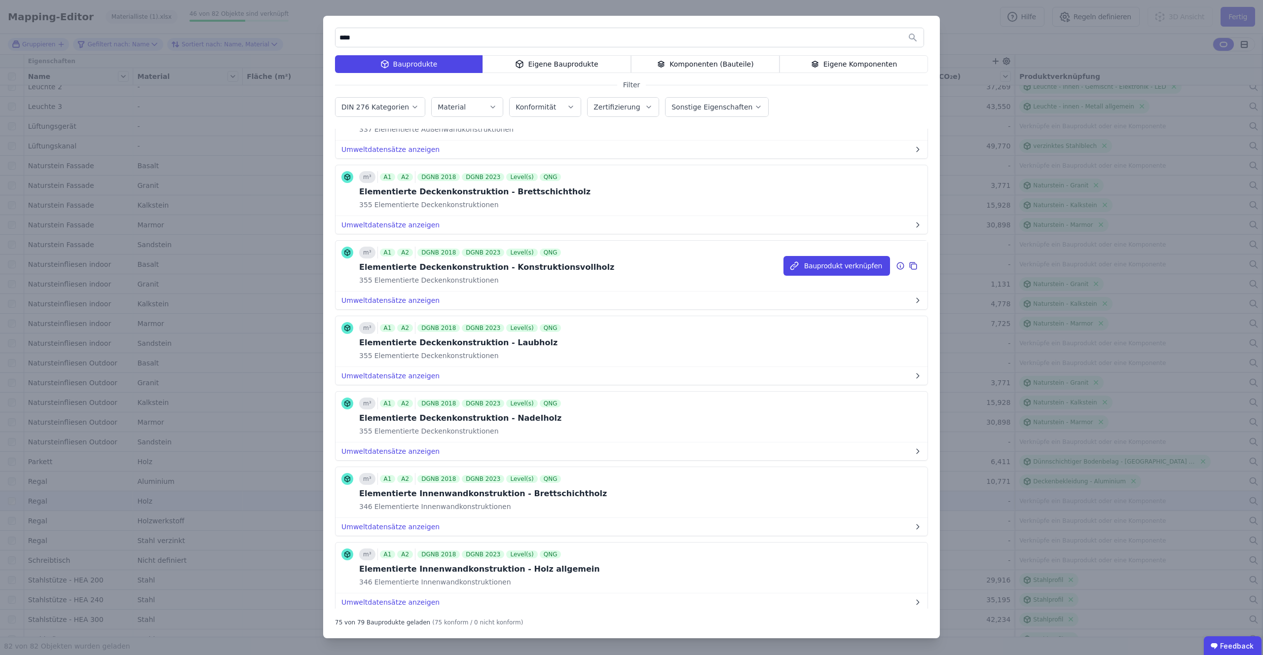
scroll to position [3755, 0]
click at [391, 374] on button "Umweltdatensätze anzeigen" at bounding box center [631, 375] width 592 height 18
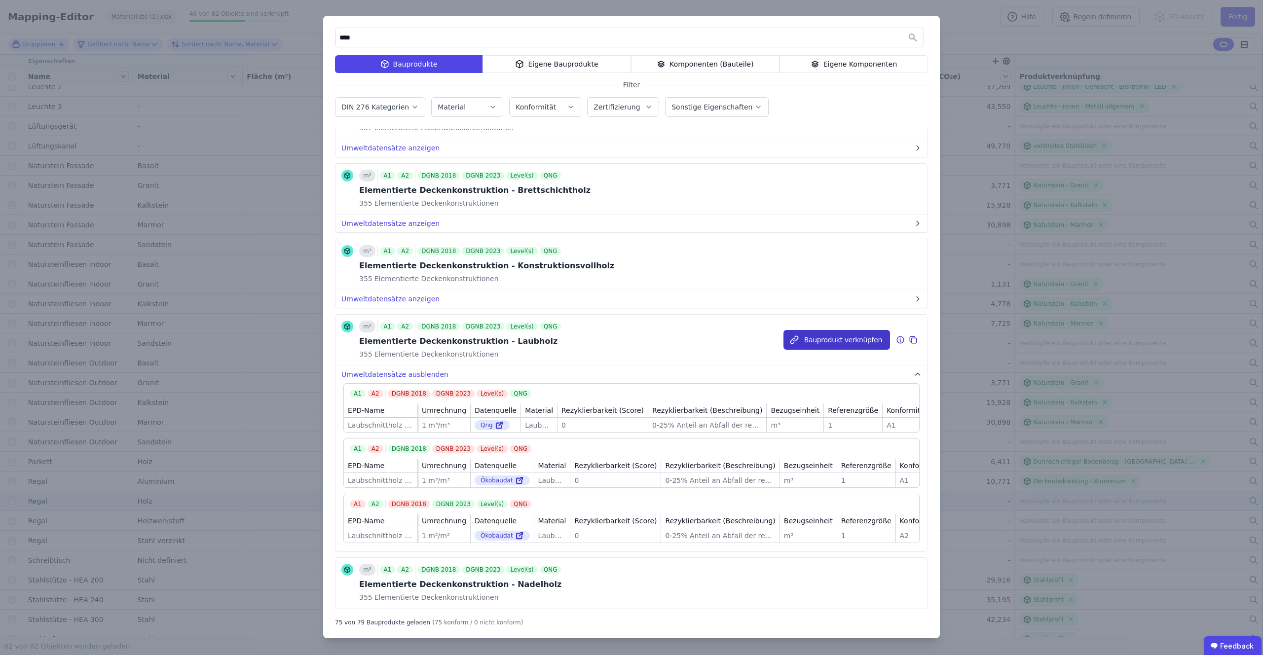
click at [808, 332] on button "Bauprodukt verknüpfen" at bounding box center [836, 340] width 107 height 20
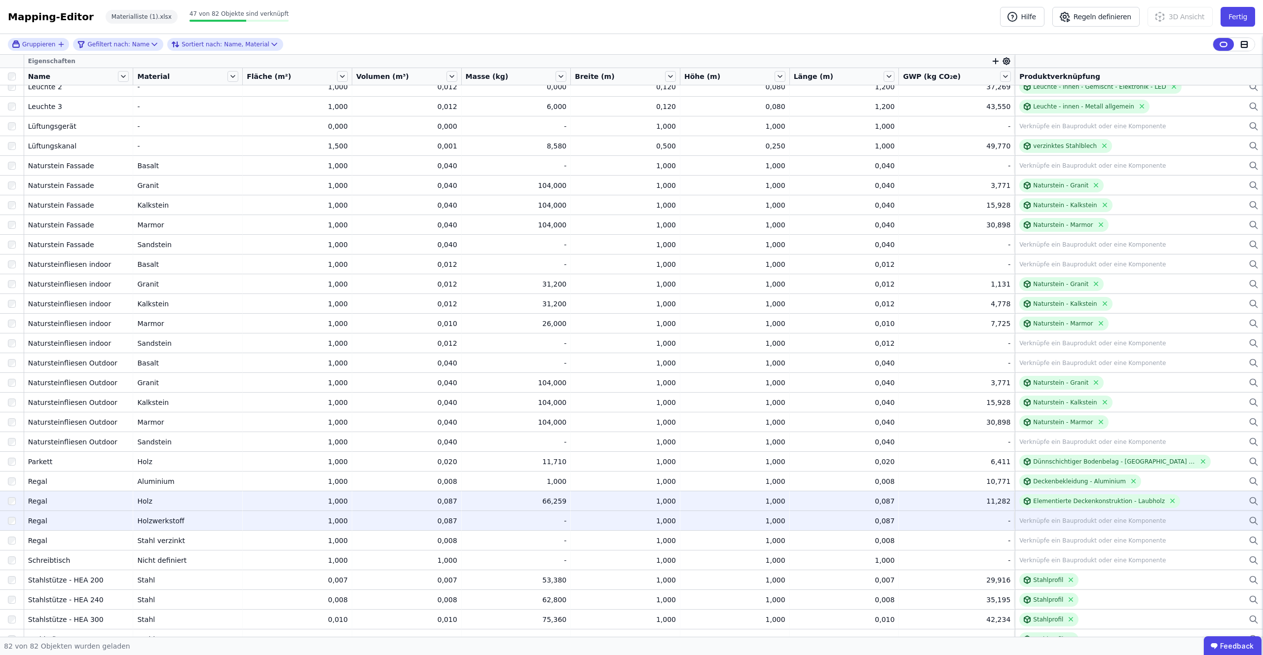
click at [1046, 512] on td "Verknüpfe ein Bauprodukt oder eine Komponente Verknüpfe ein Bauprodukt oder ein…" at bounding box center [1139, 521] width 248 height 20
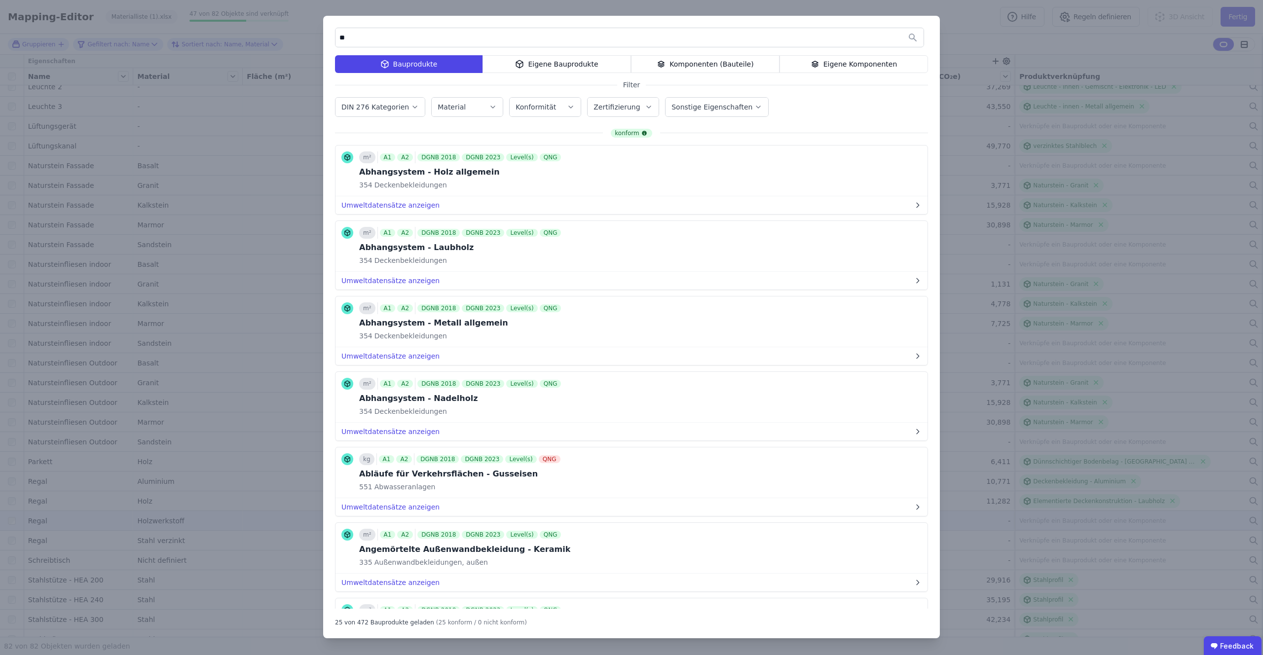
type input "*"
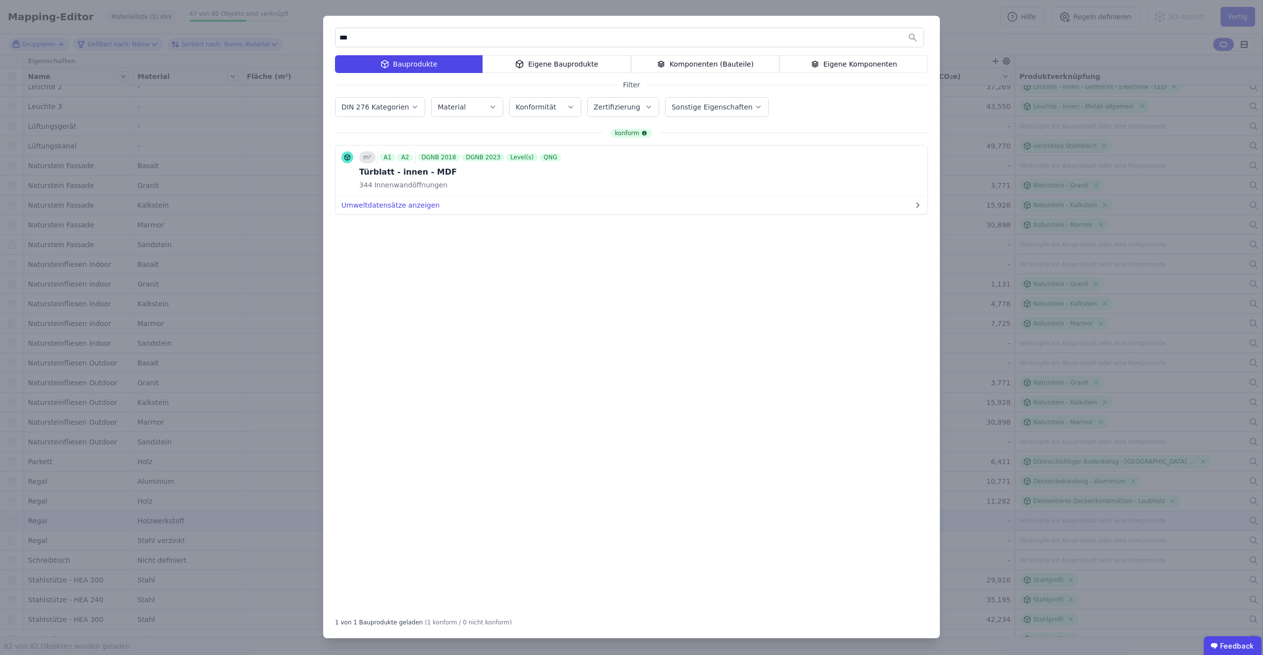
type input "***"
click at [537, 67] on div "Eigene Bauprodukte" at bounding box center [556, 64] width 148 height 18
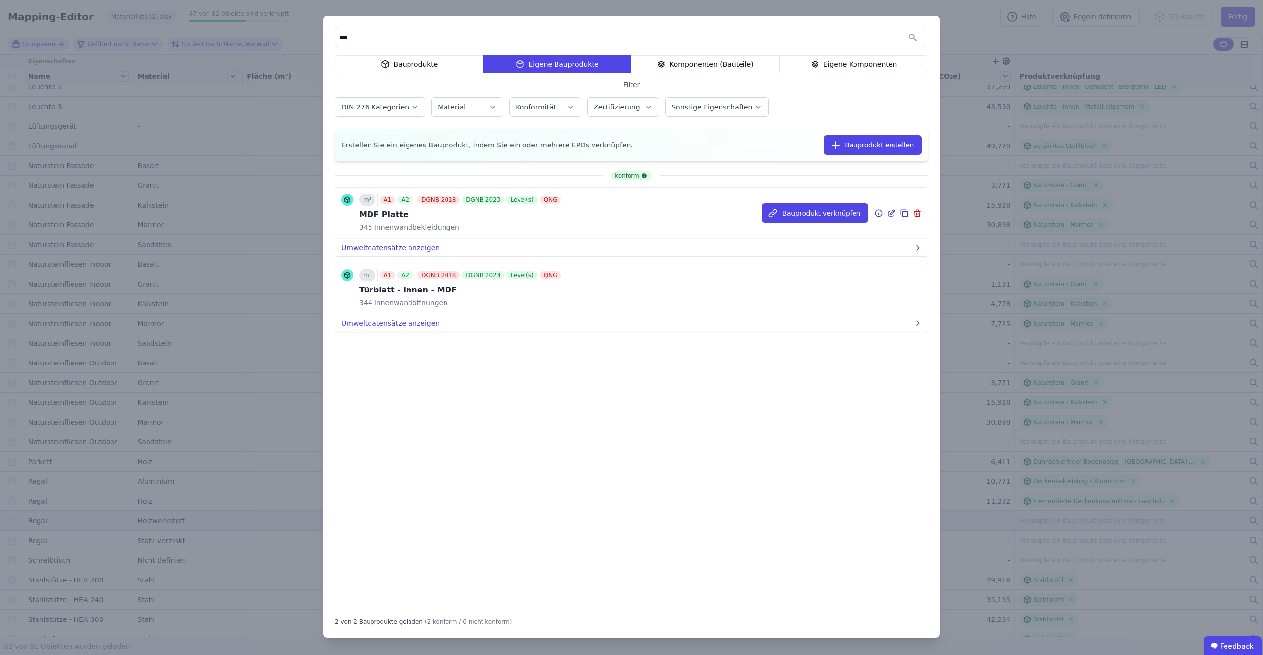
click at [379, 248] on button "Umweltdatensätze anzeigen" at bounding box center [631, 248] width 592 height 18
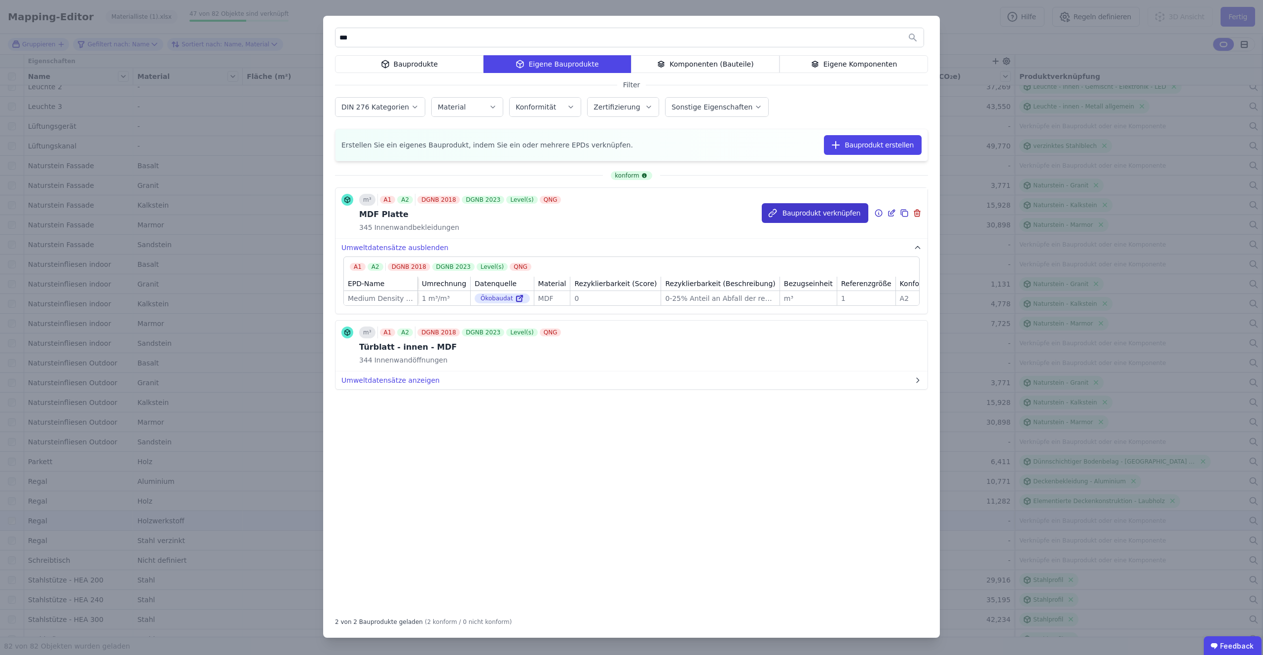
click at [791, 214] on button "Bauprodukt verknüpfen" at bounding box center [815, 213] width 107 height 20
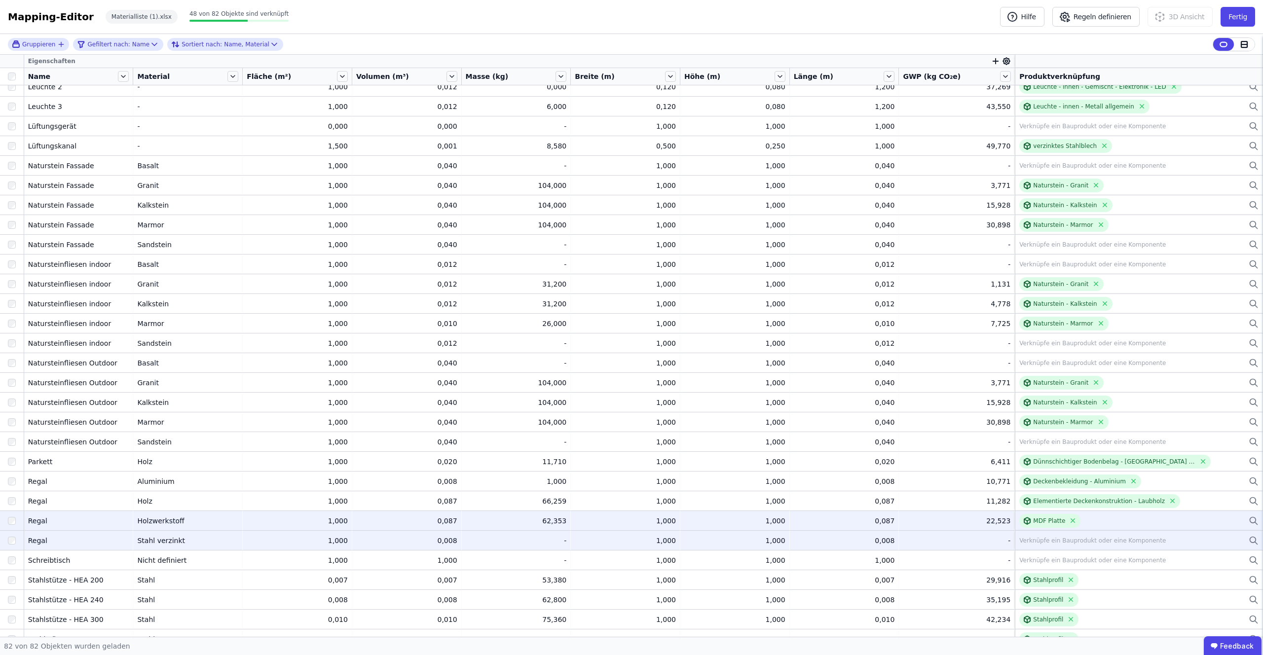
click at [1101, 545] on div "Verknüpfe ein Bauprodukt oder eine Komponente" at bounding box center [1138, 541] width 239 height 12
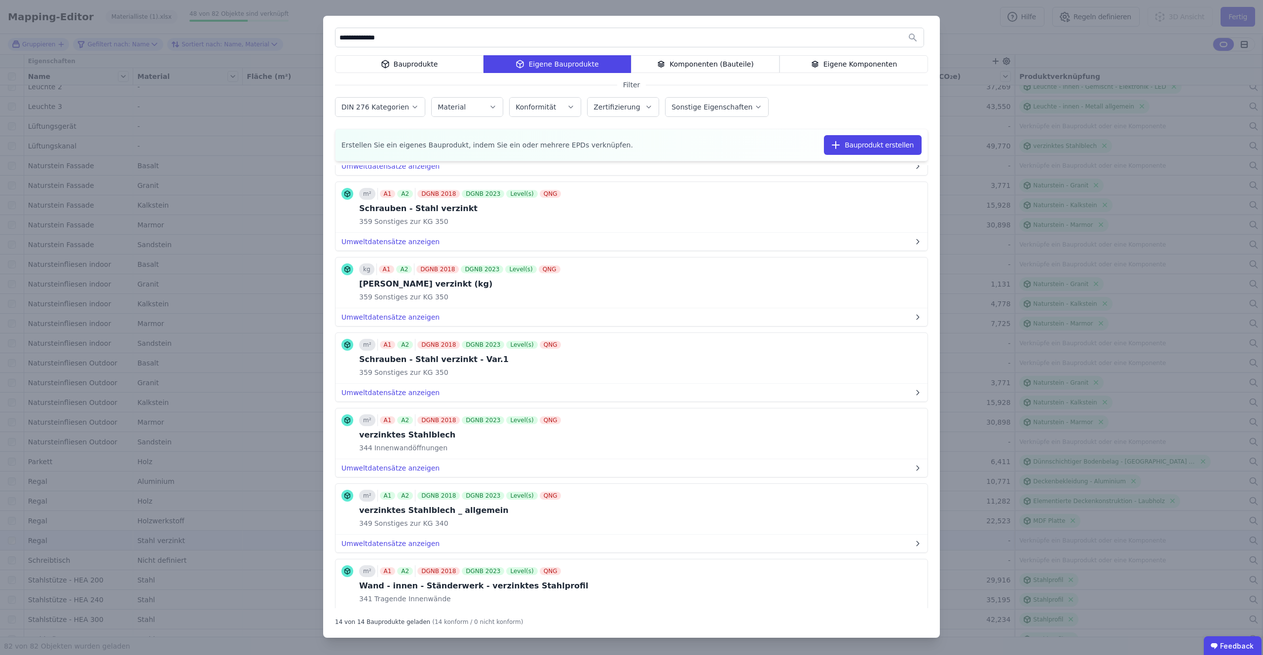
scroll to position [611, 0]
type input "**********"
click at [409, 466] on button "Umweltdatensätze anzeigen" at bounding box center [631, 467] width 592 height 18
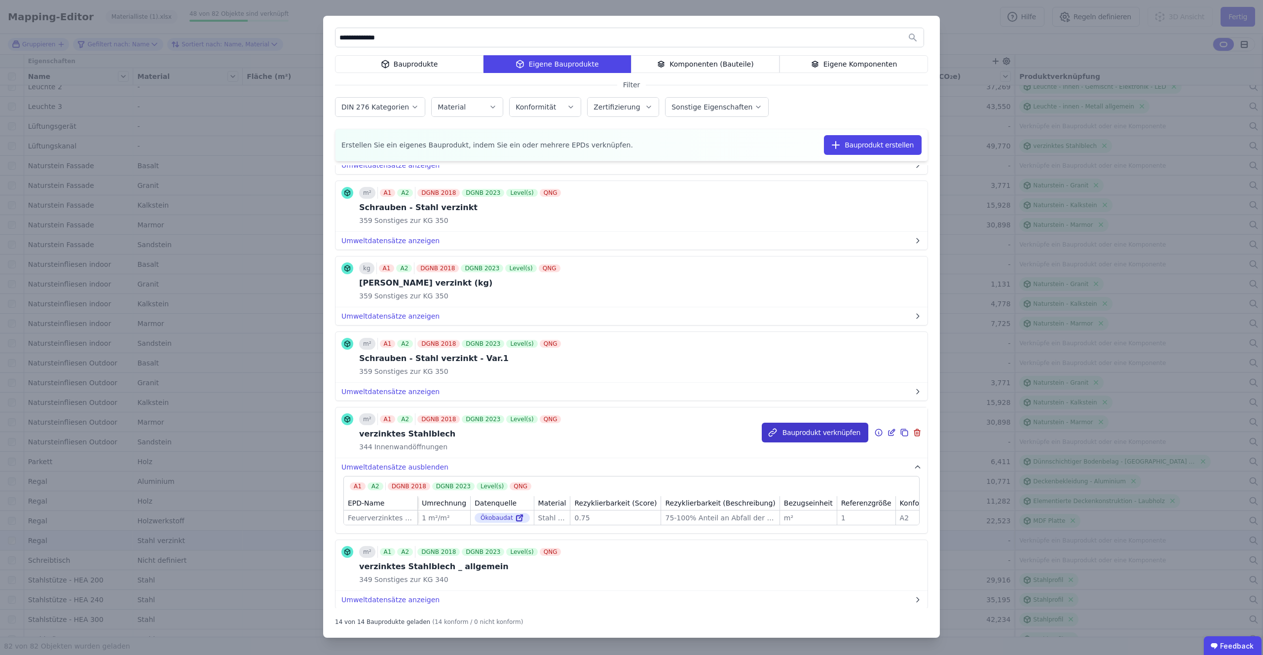
click at [806, 429] on button "Bauprodukt verknüpfen" at bounding box center [815, 433] width 107 height 20
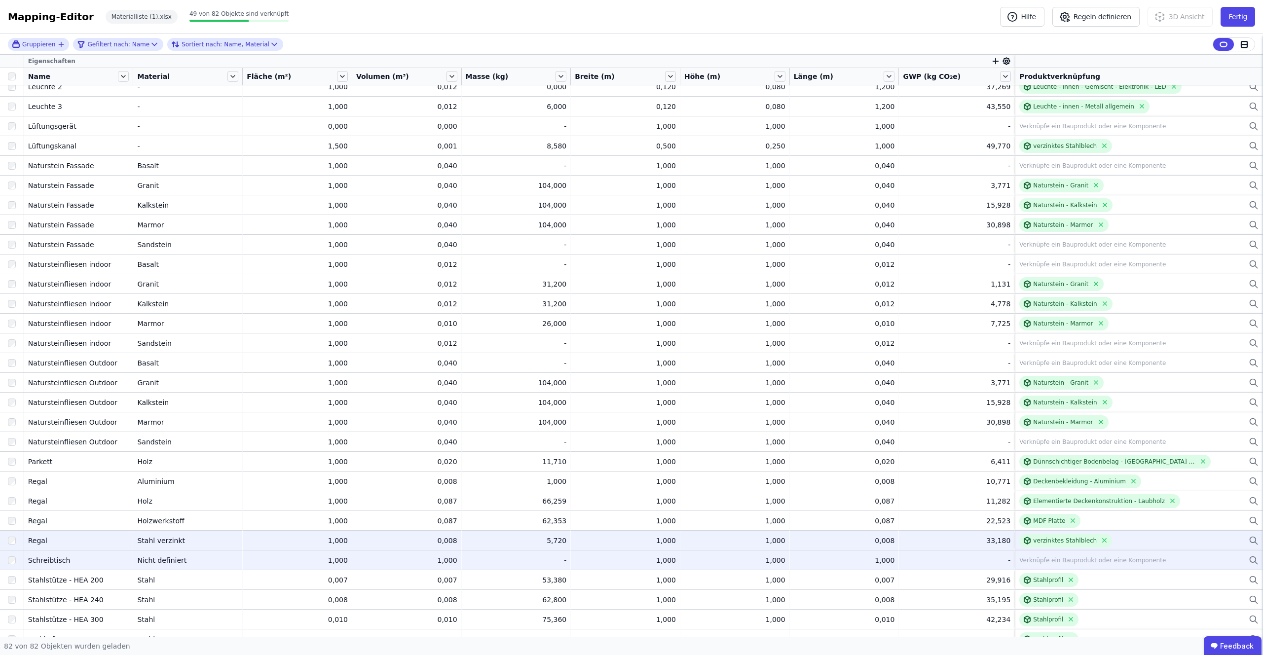
click at [1042, 561] on div "Verknüpfe ein Bauprodukt oder eine Komponente" at bounding box center [1092, 560] width 147 height 8
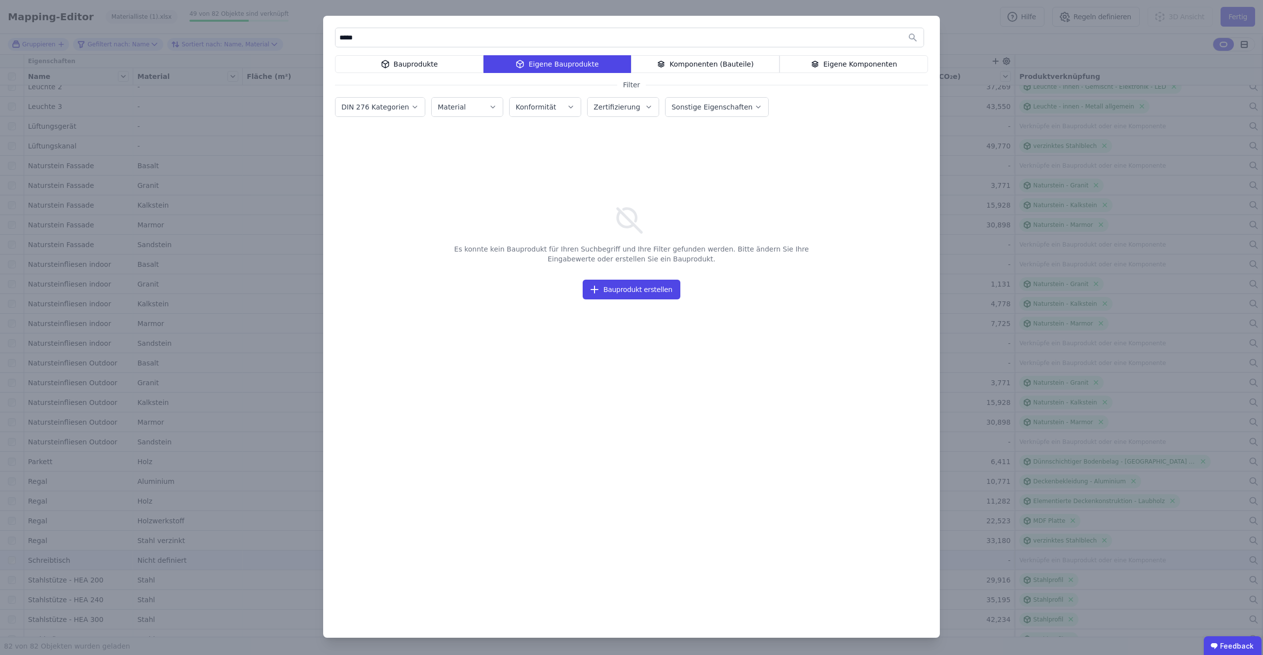
click at [389, 62] on icon at bounding box center [386, 63] width 3 height 2
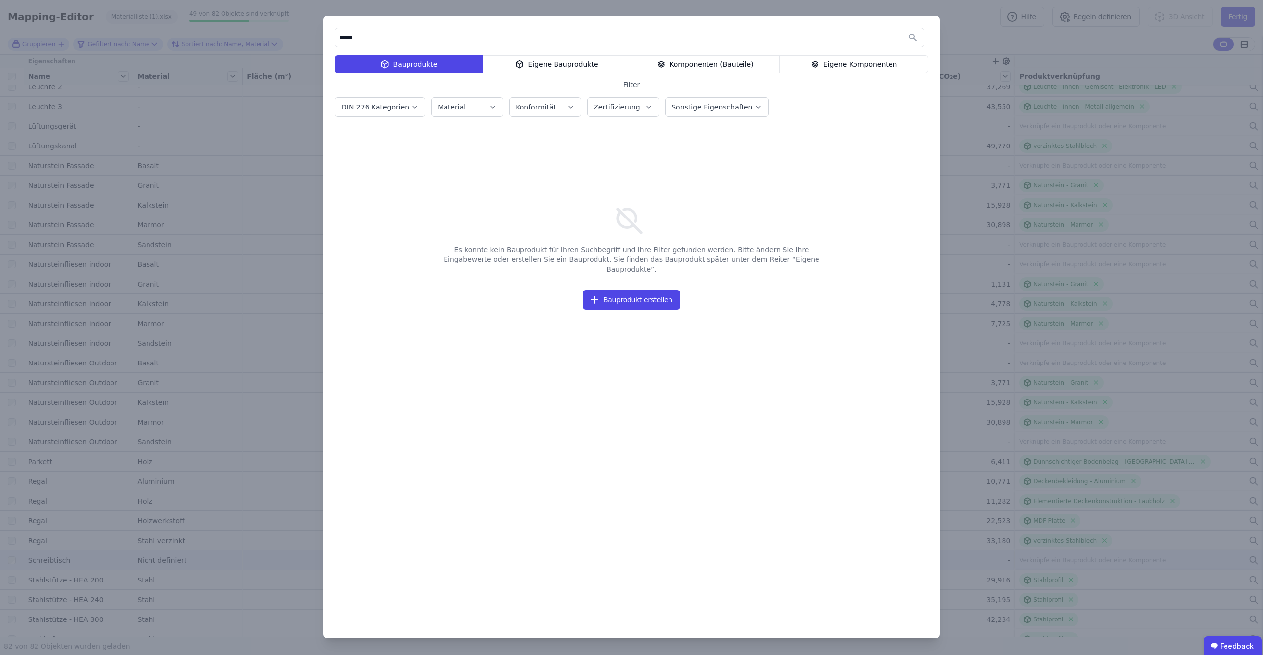
click at [522, 62] on icon at bounding box center [519, 64] width 9 height 12
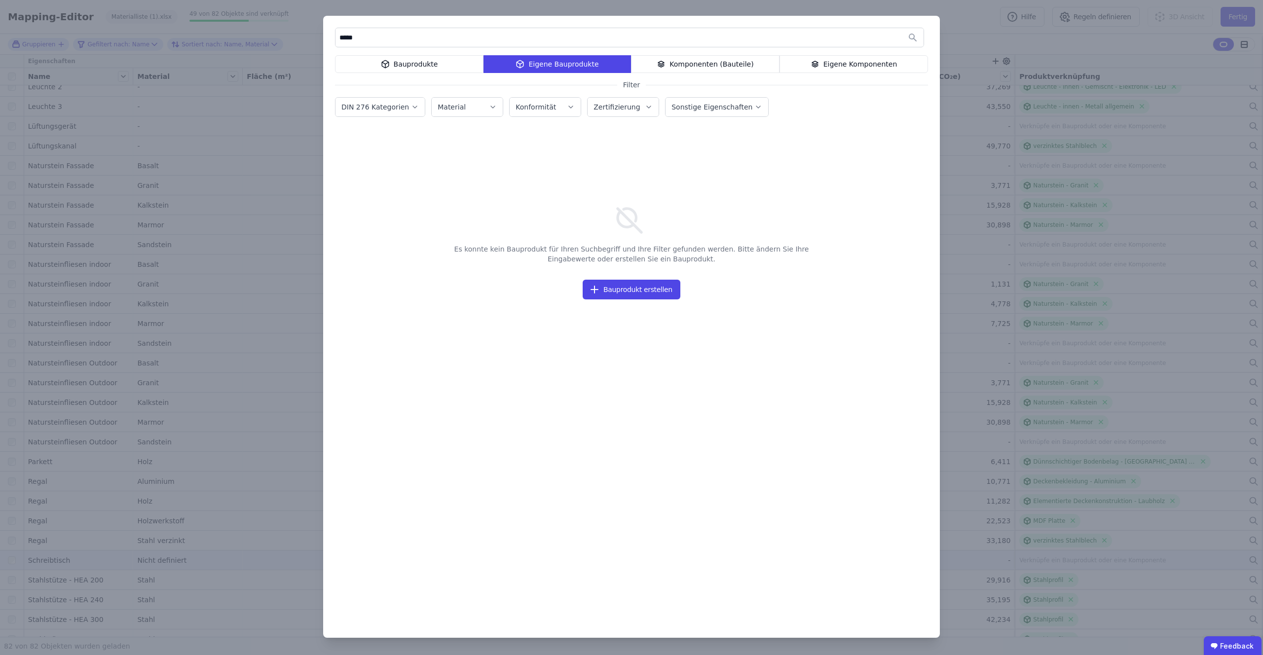
click at [460, 37] on input "*****" at bounding box center [629, 38] width 588 height 18
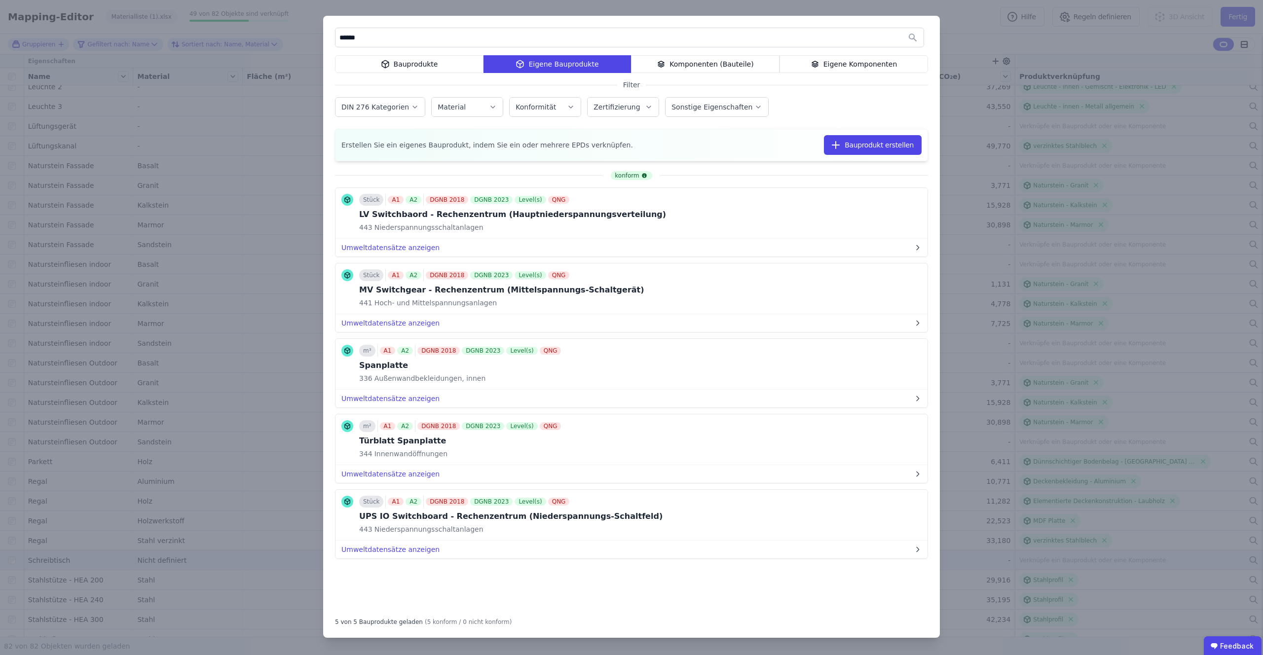
click at [383, 39] on input "******" at bounding box center [629, 38] width 588 height 18
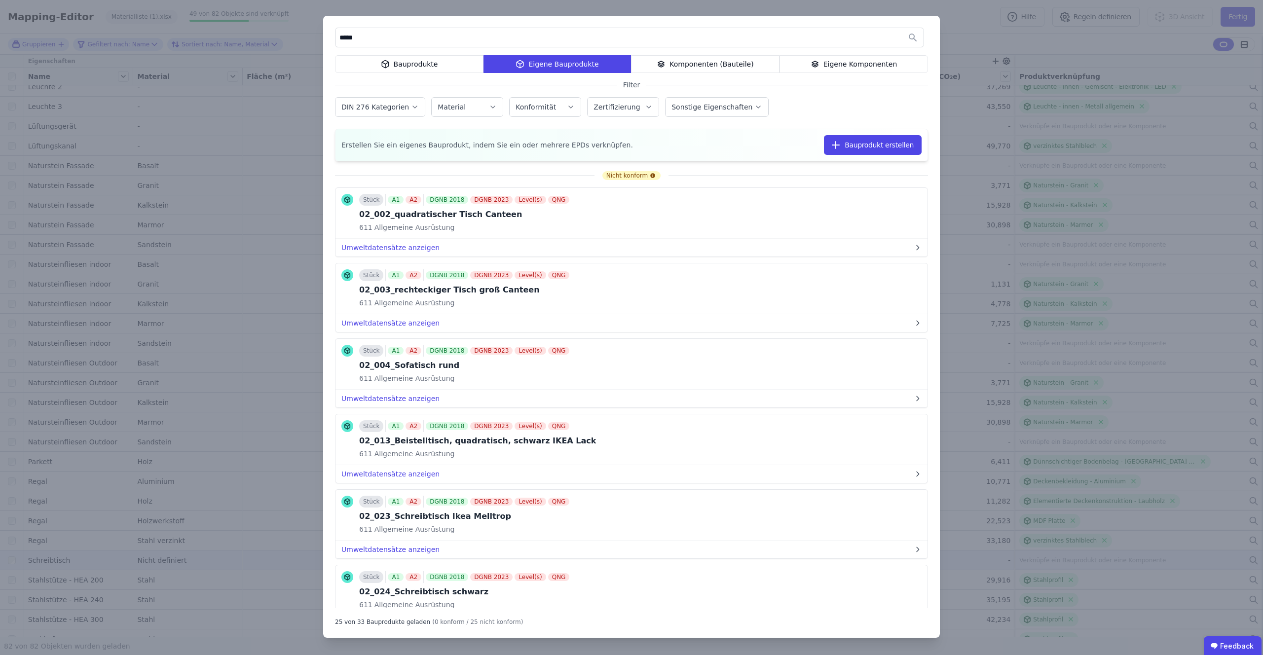
type input "*****"
click at [399, 64] on div "Bauprodukte" at bounding box center [409, 64] width 148 height 18
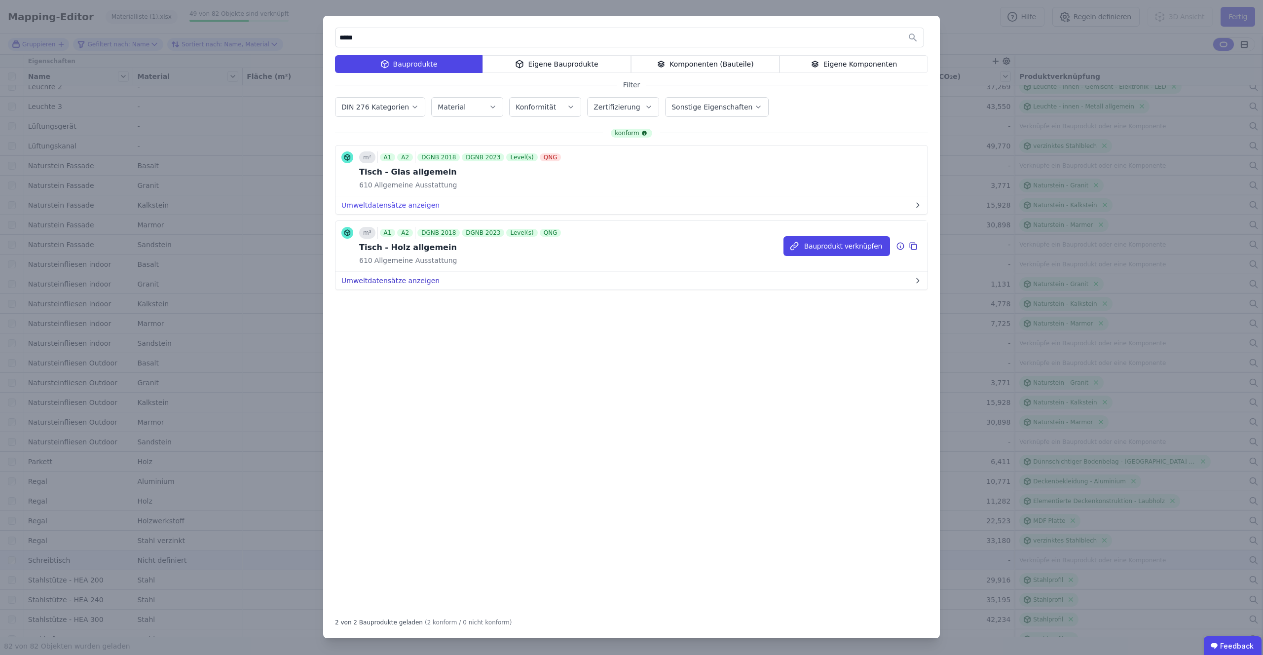
click at [387, 279] on button "Umweltdatensätze anzeigen" at bounding box center [631, 281] width 592 height 18
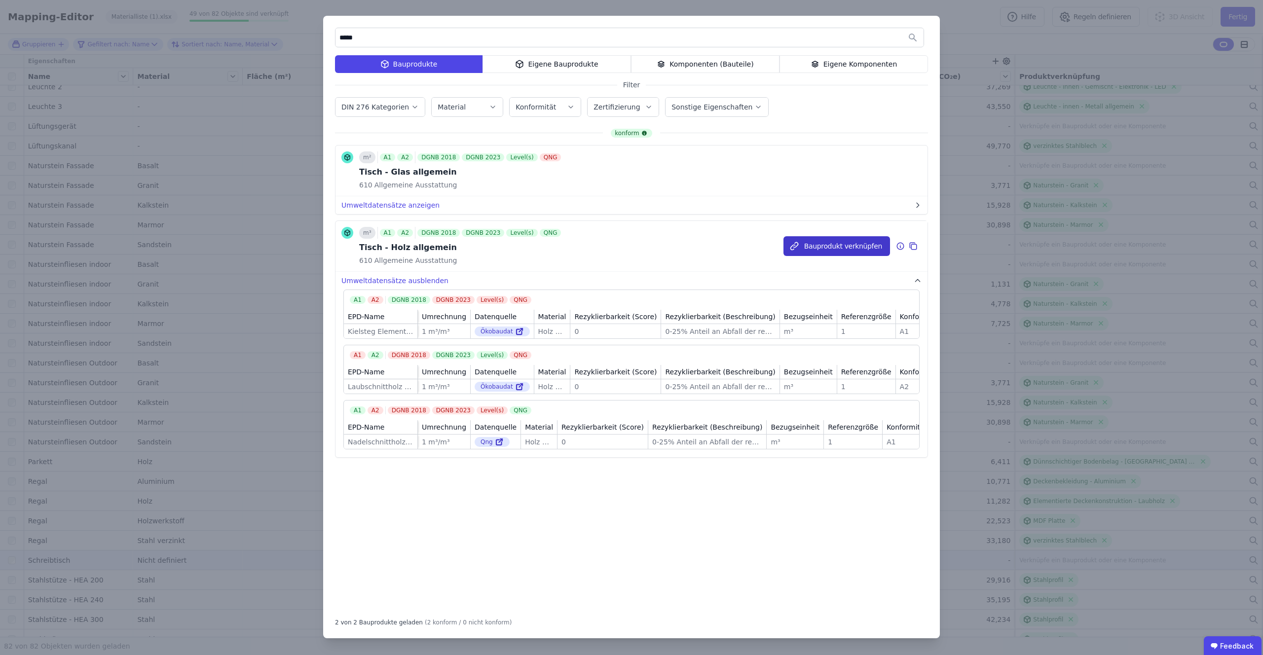
click at [857, 248] on button "Bauprodukt verknüpfen" at bounding box center [836, 246] width 107 height 20
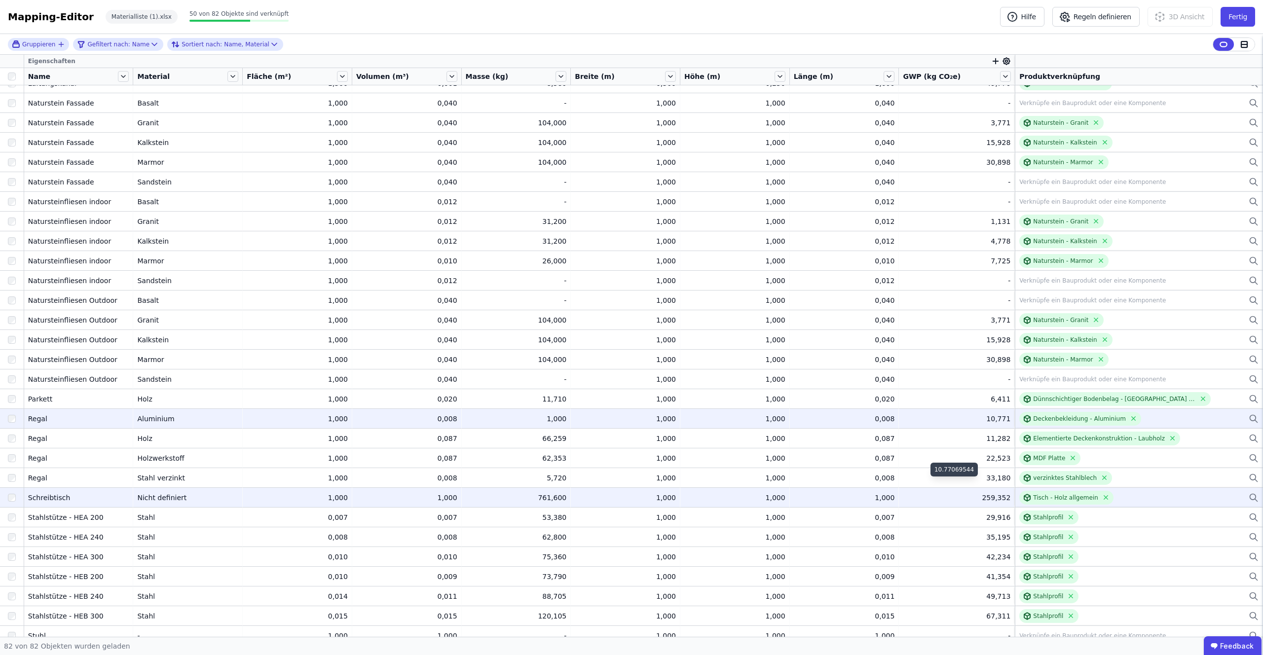
scroll to position [861, 0]
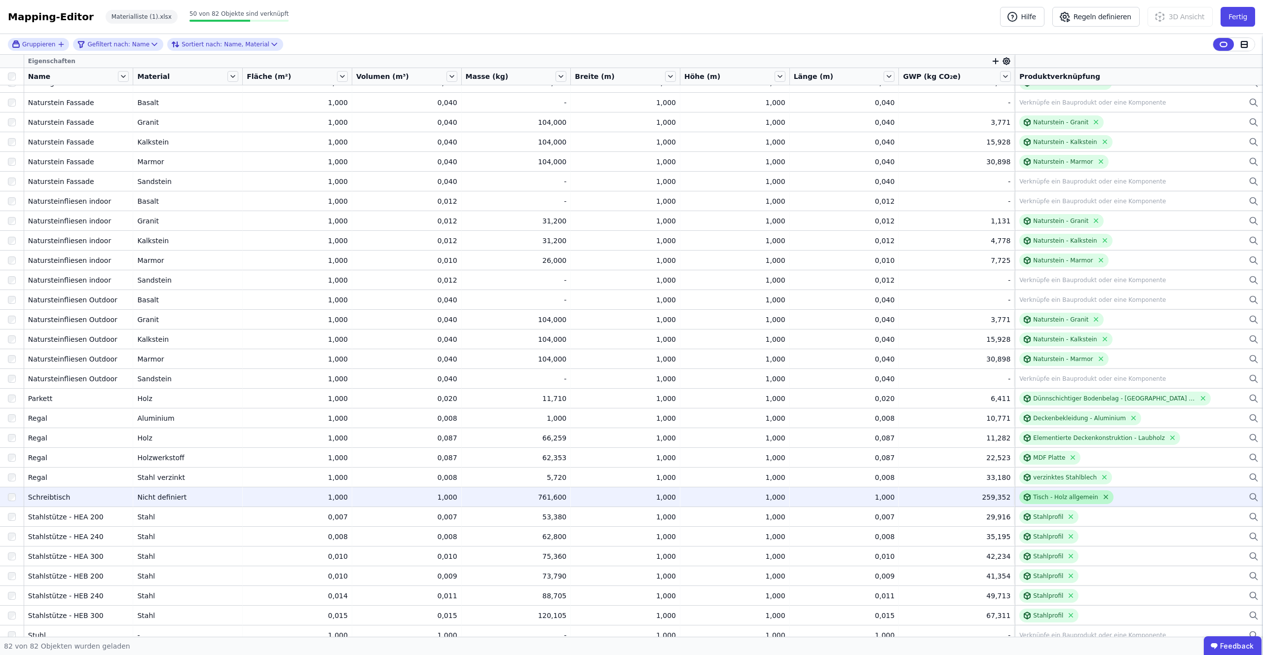
click at [1102, 495] on icon at bounding box center [1105, 496] width 7 height 7
click at [1053, 498] on div "Verknüpfe ein Bauprodukt oder eine Komponente" at bounding box center [1092, 497] width 147 height 8
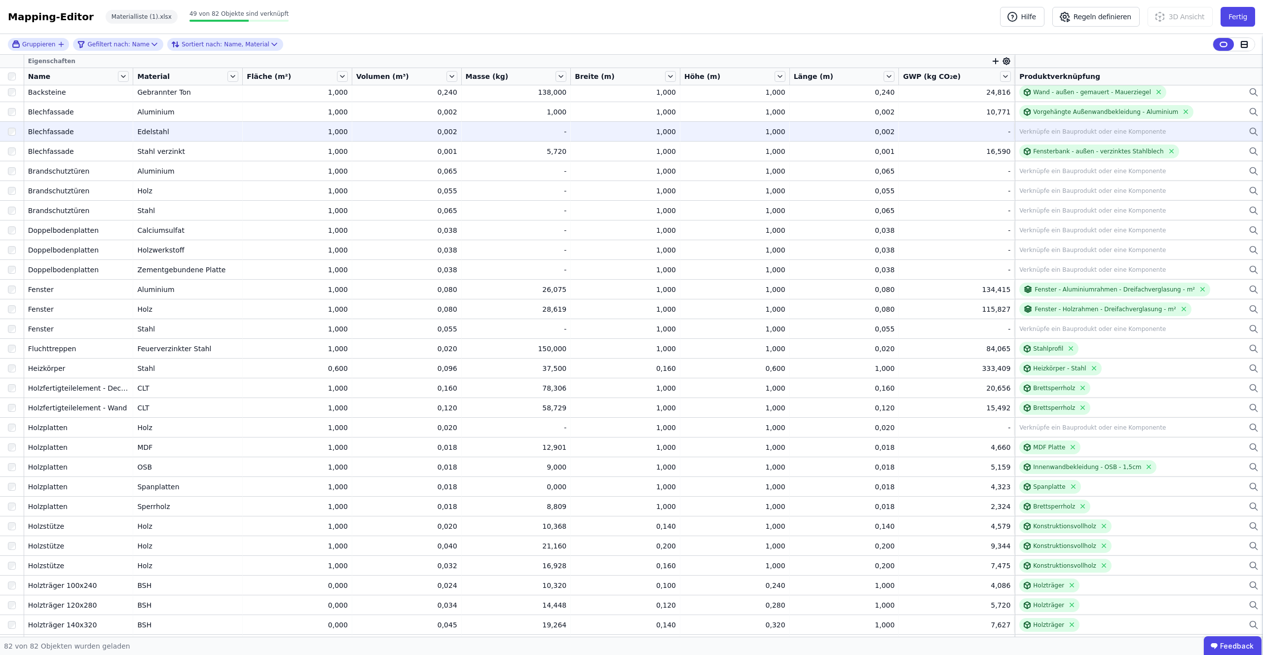
scroll to position [0, 0]
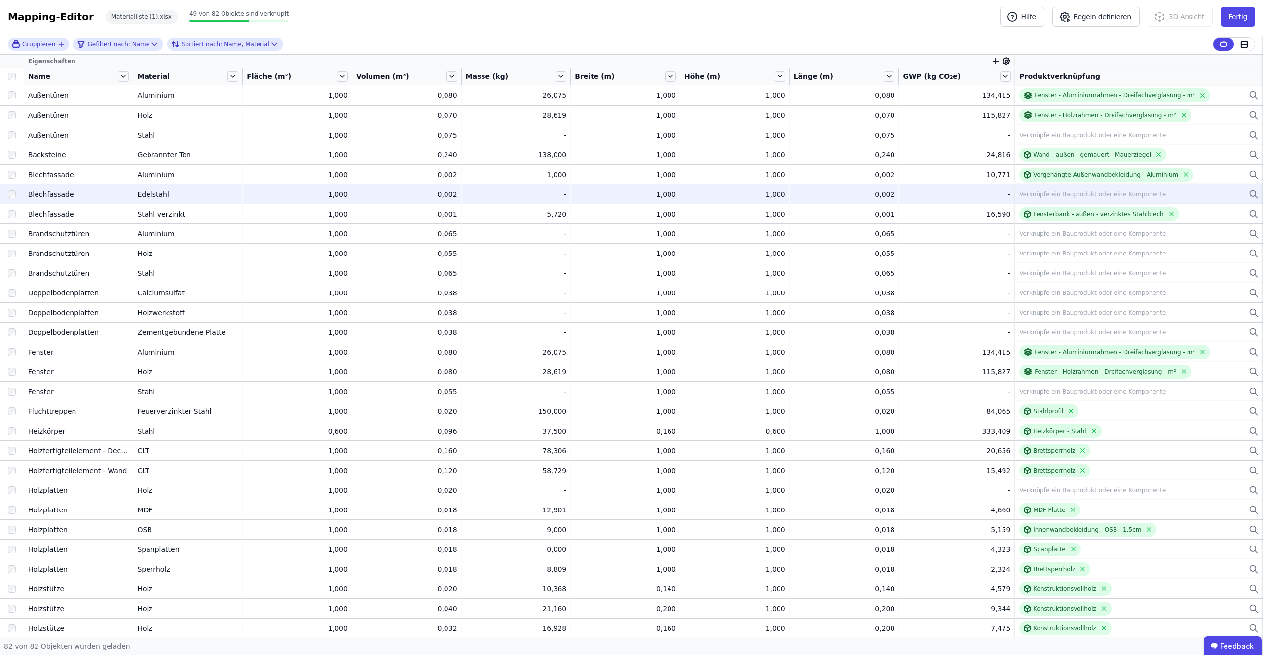
click at [418, 29] on div "Mapping-Editor Hilfe Regeln definieren 3D Ansicht Fertig Materialliste (1).xlsx…" at bounding box center [631, 17] width 1263 height 34
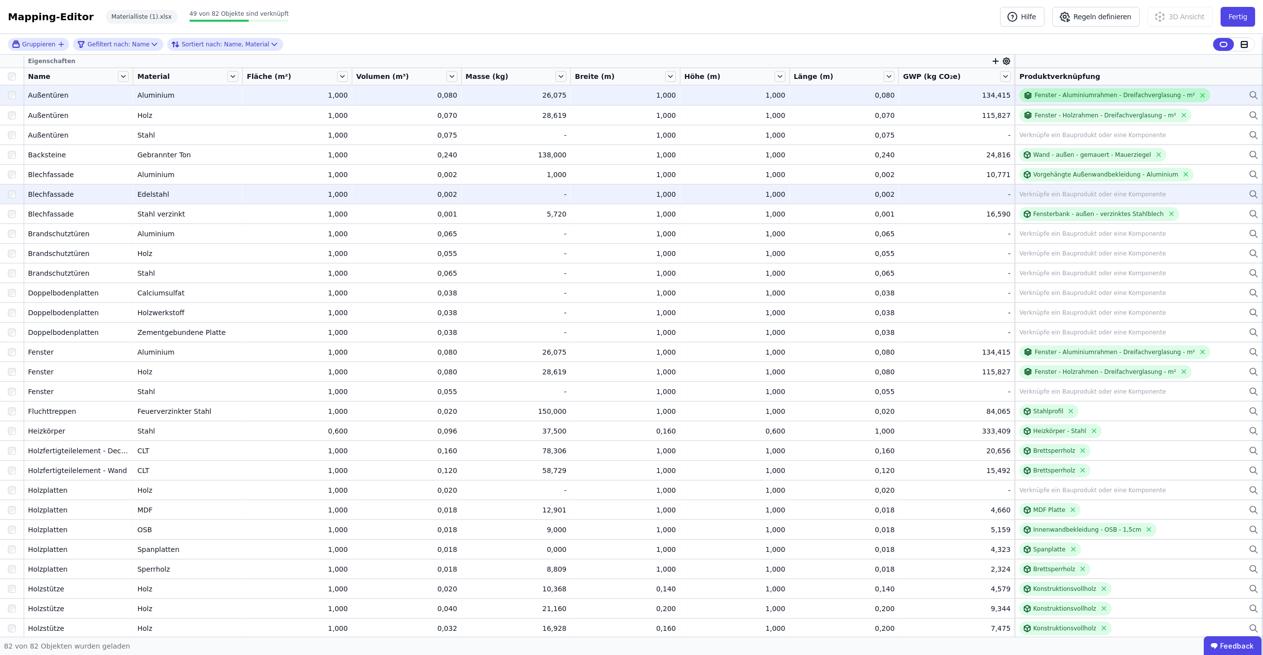
click at [1055, 99] on div "Fenster - Aluminiumrahmen - Dreifachverglasung - m²" at bounding box center [1114, 95] width 160 height 8
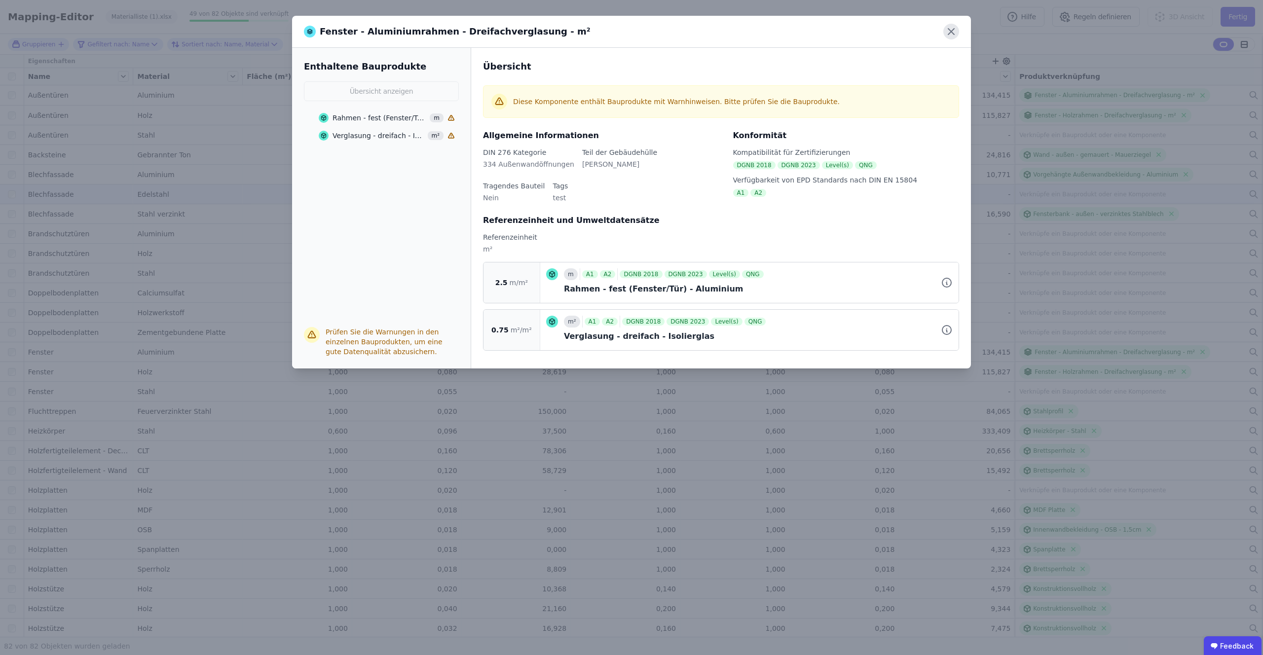
click at [955, 30] on icon at bounding box center [951, 32] width 16 height 16
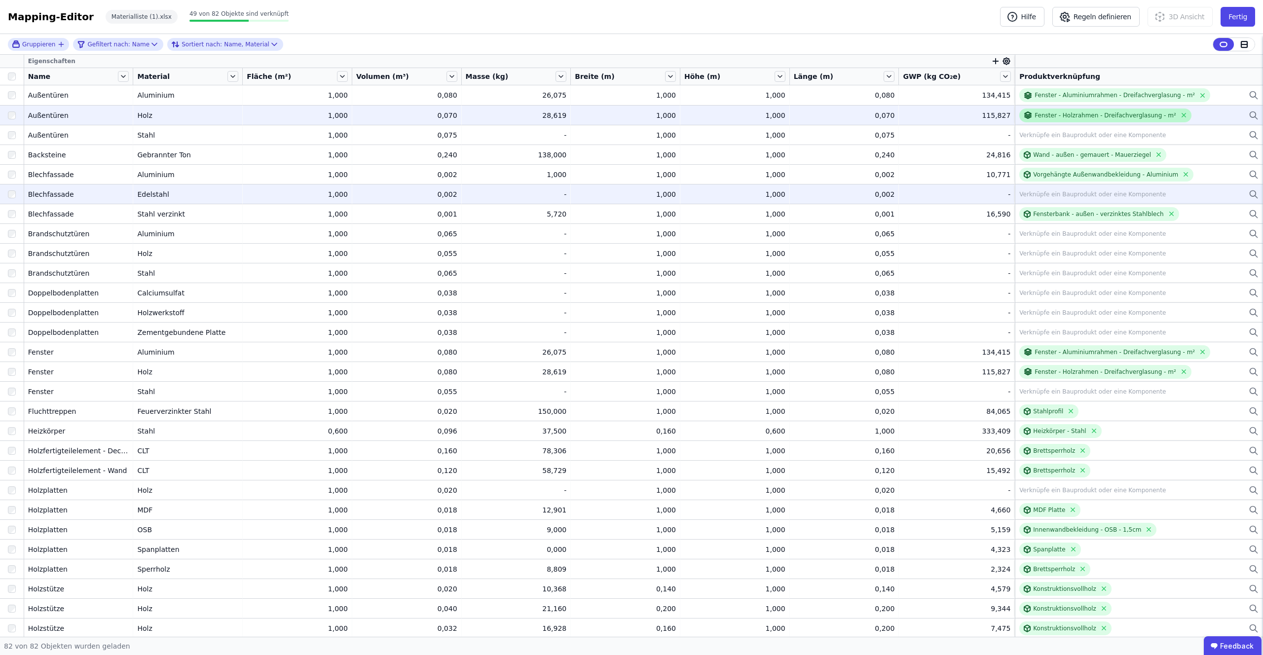
click at [1043, 114] on div "Fenster - Holzrahmen - Dreifachverglasung - m²" at bounding box center [1104, 115] width 141 height 8
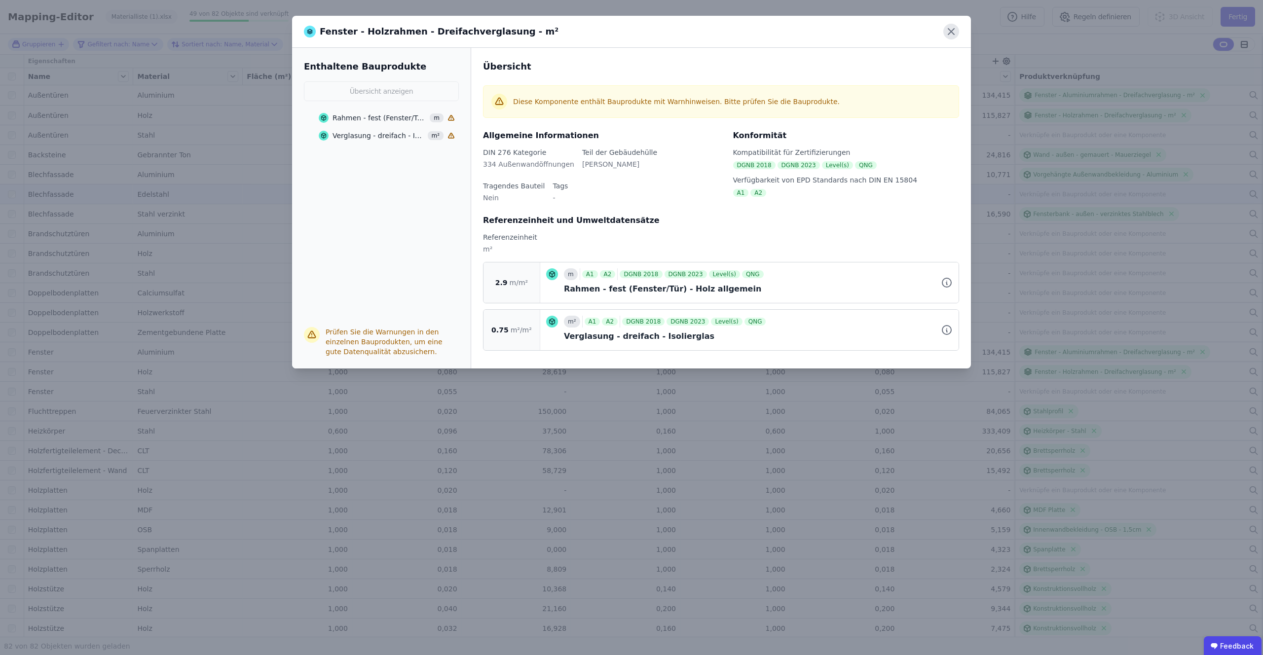
click at [950, 30] on icon at bounding box center [951, 32] width 6 height 6
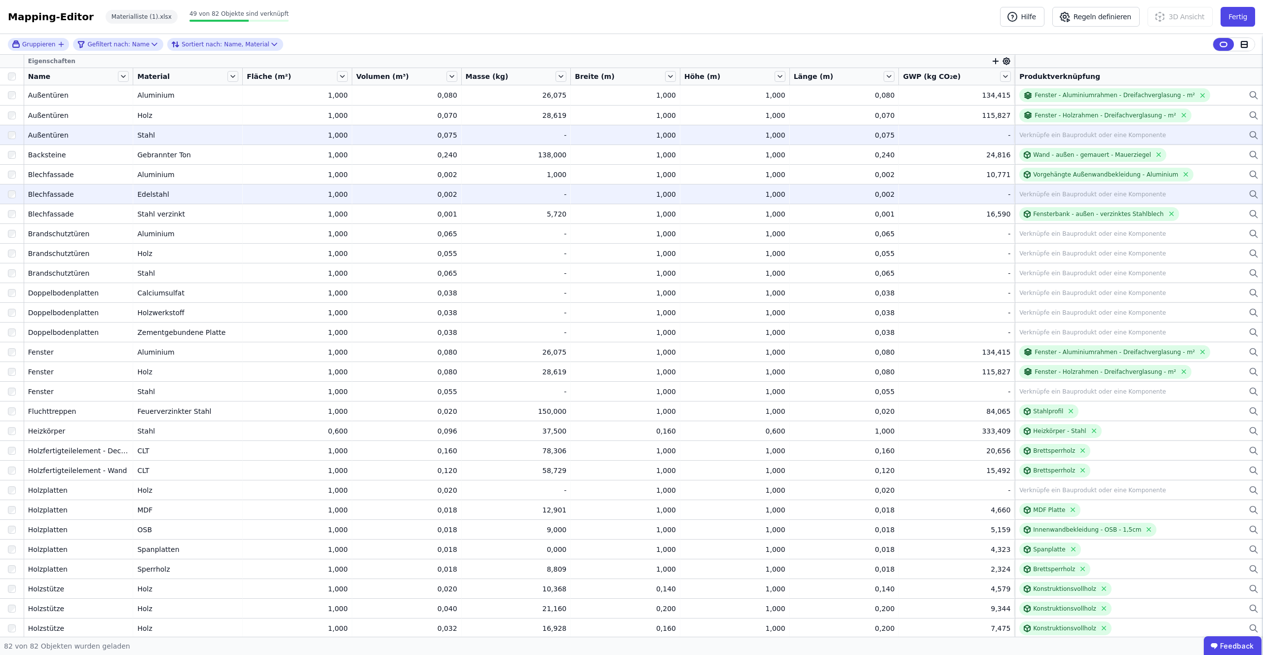
click at [1031, 135] on div "Verknüpfe ein Bauprodukt oder eine Komponente" at bounding box center [1092, 135] width 147 height 8
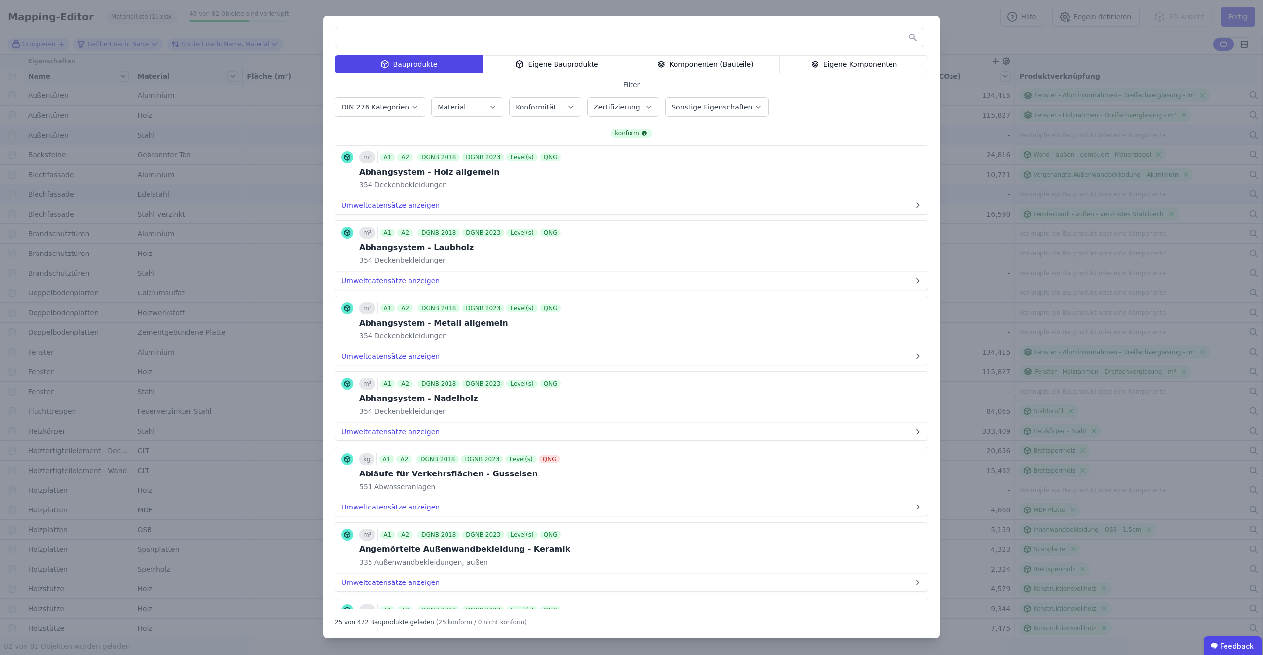
click at [567, 56] on div "Eigene Bauprodukte" at bounding box center [556, 64] width 148 height 18
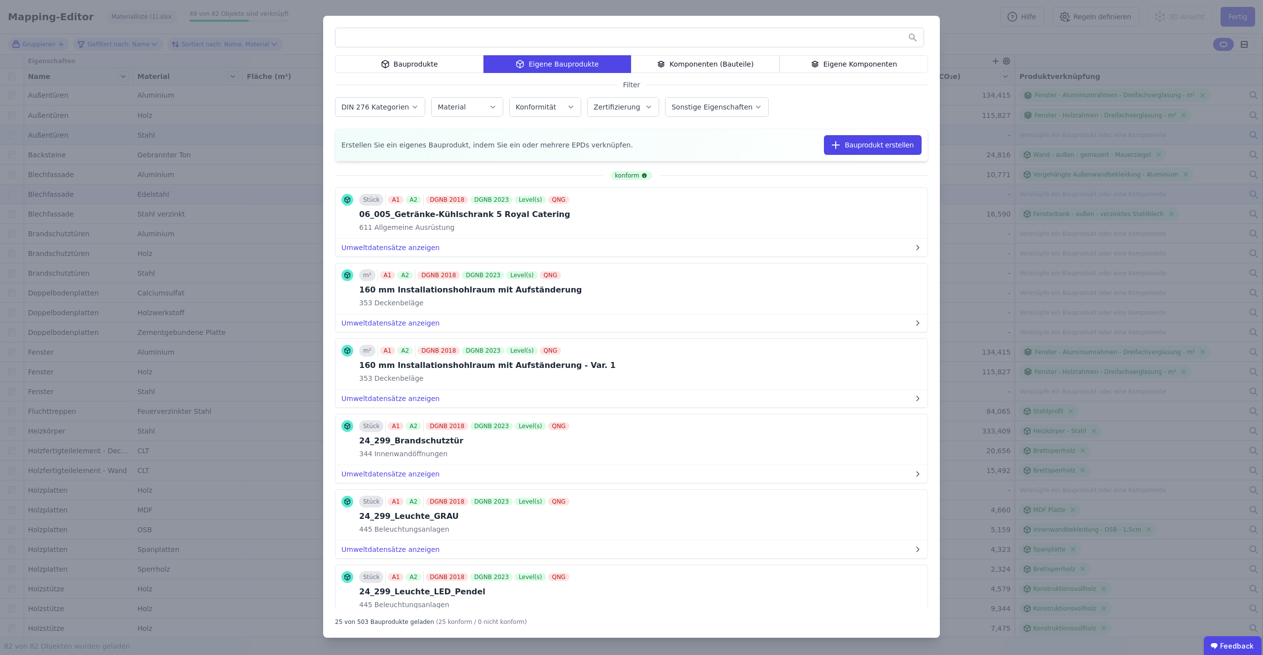
click at [989, 106] on div "Bauprodukte Eigene Bauprodukte Komponenten (Bauteile) Eigene Komponenten Filter…" at bounding box center [631, 327] width 1263 height 655
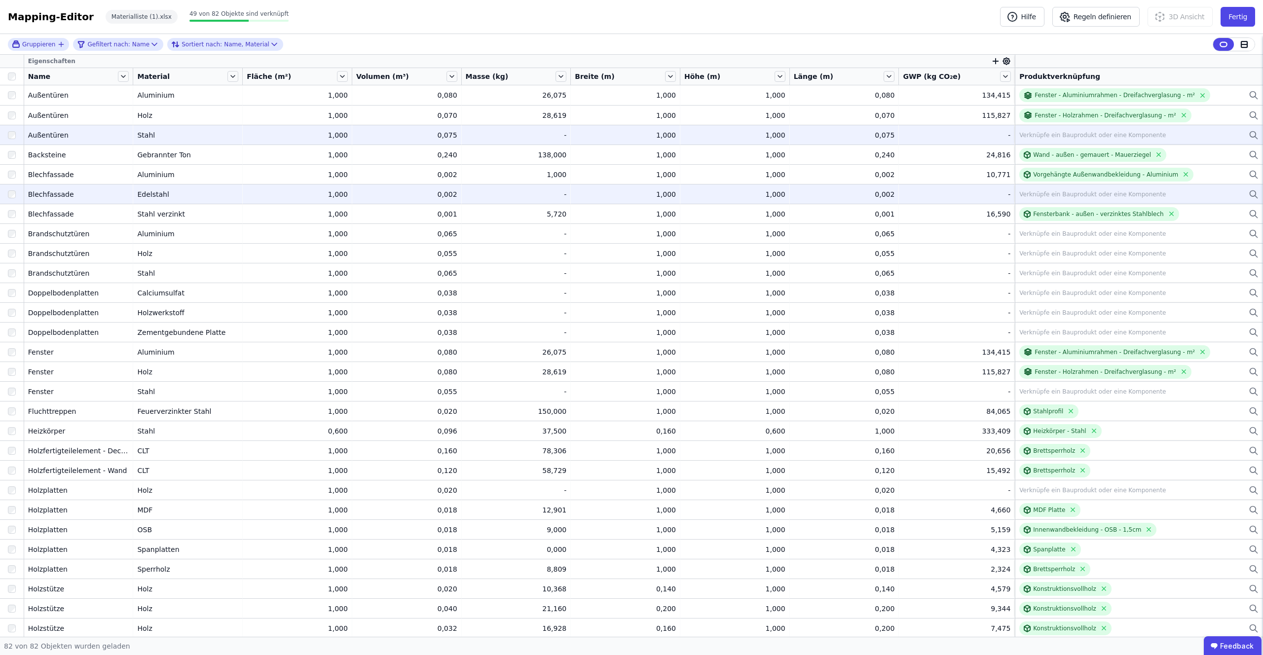
click at [1047, 133] on div "Verknüpfe ein Bauprodukt oder eine Komponente" at bounding box center [1092, 135] width 147 height 8
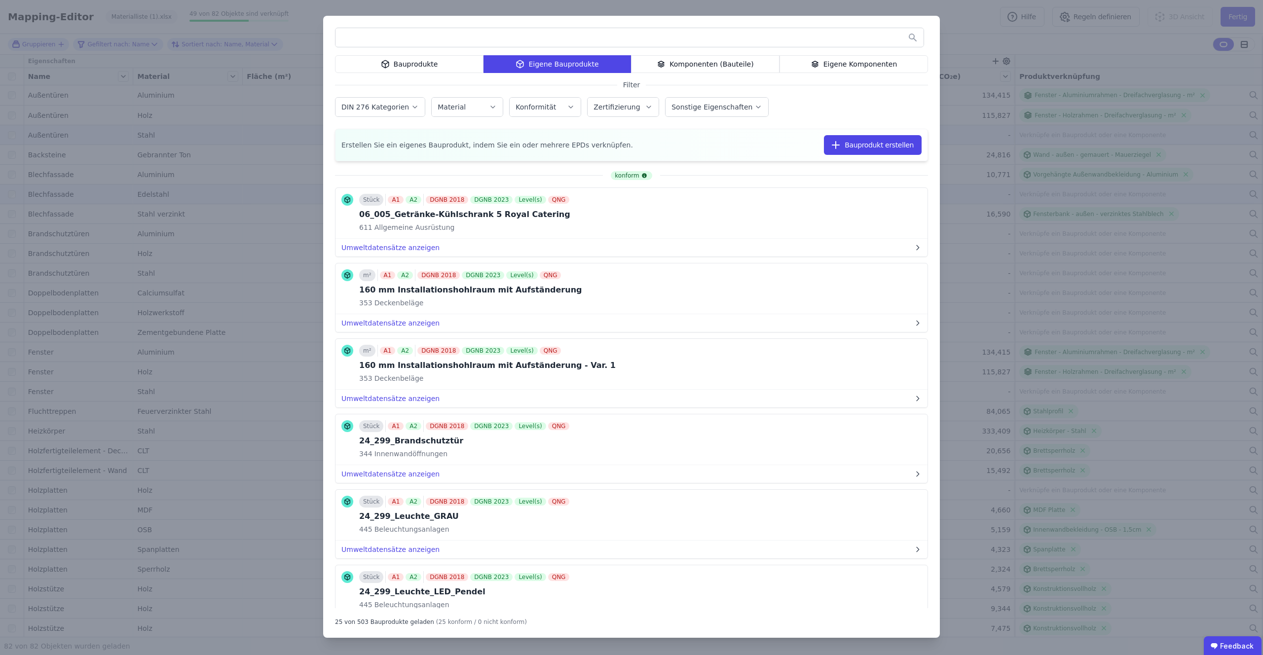
click at [665, 63] on icon at bounding box center [661, 64] width 9 height 12
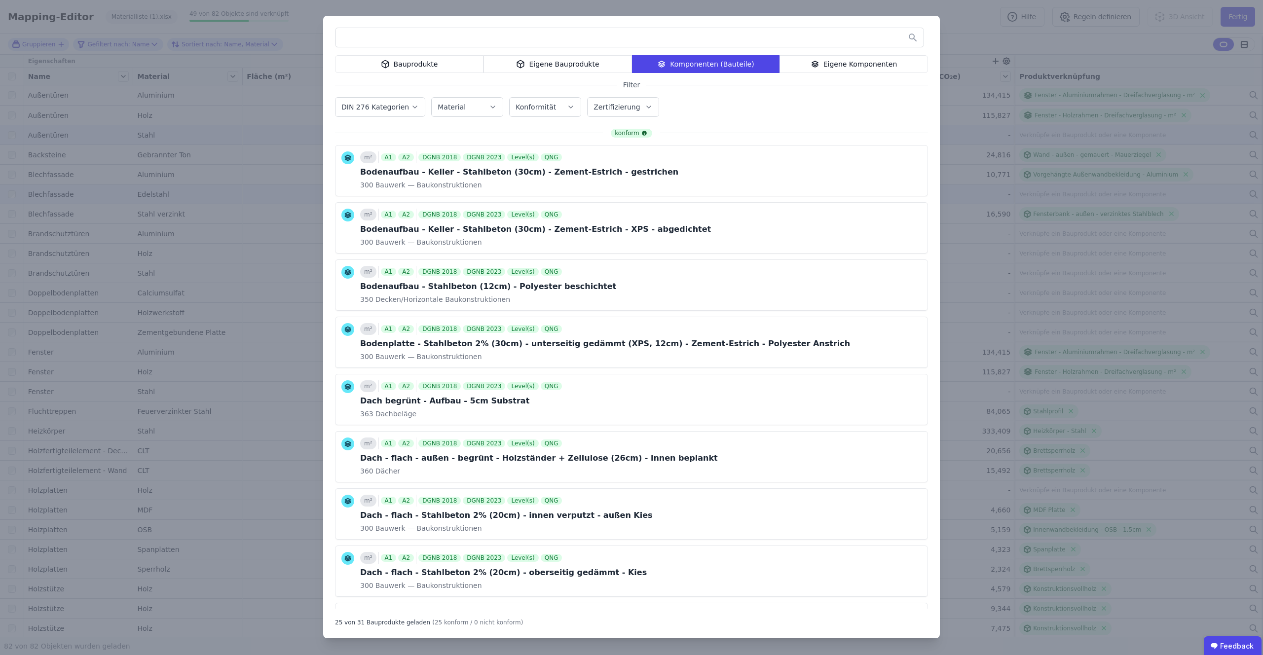
click at [825, 67] on div "Eigene Komponenten" at bounding box center [853, 64] width 148 height 18
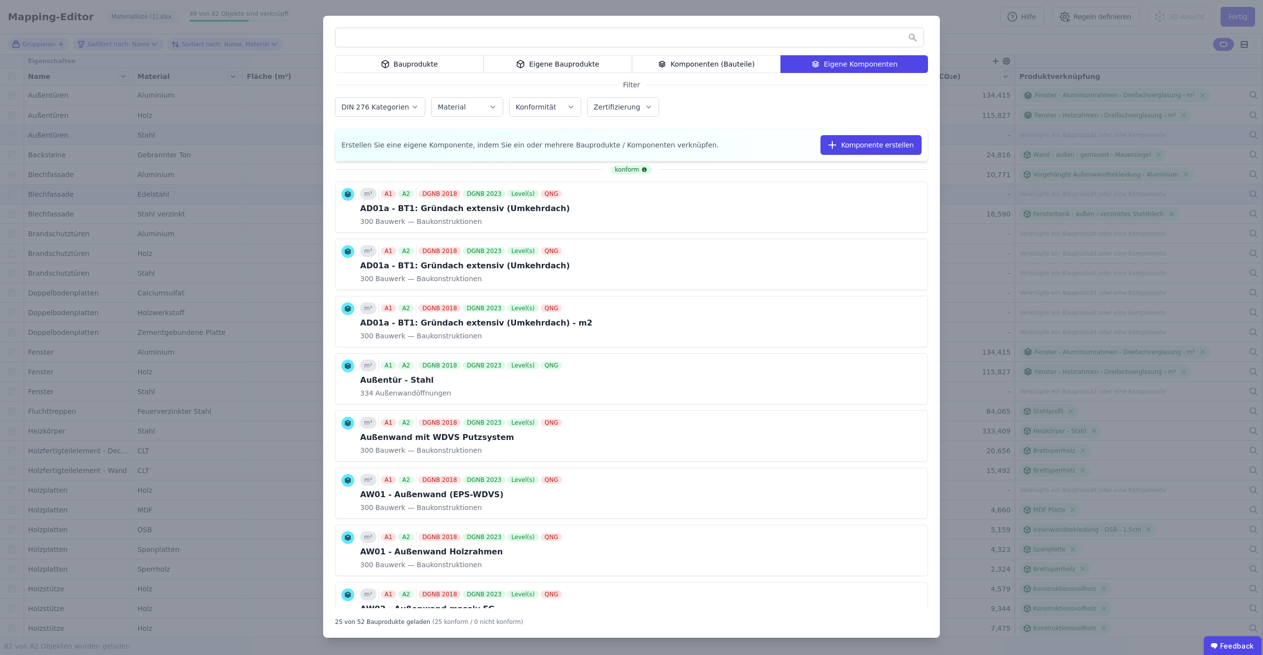
click at [507, 44] on input "text" at bounding box center [629, 38] width 588 height 18
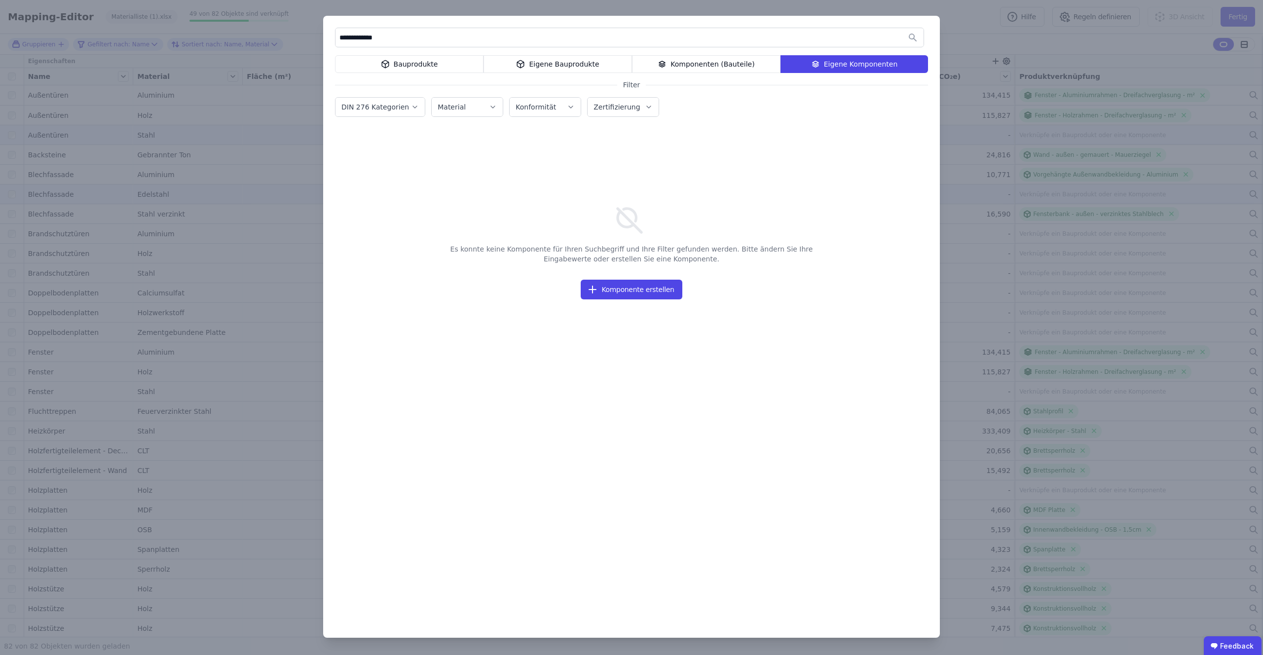
type input "**********"
click at [674, 56] on div "Komponenten (Bauteile)" at bounding box center [706, 64] width 148 height 18
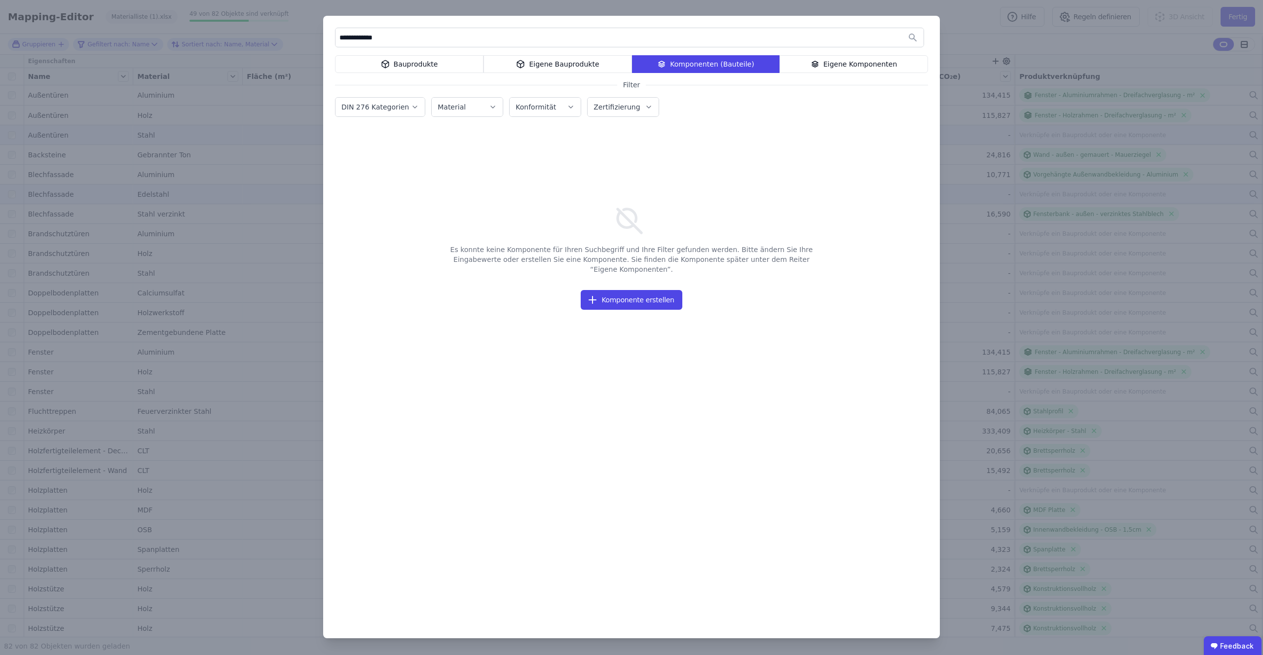
click at [799, 57] on div "Eigene Komponenten" at bounding box center [853, 64] width 148 height 18
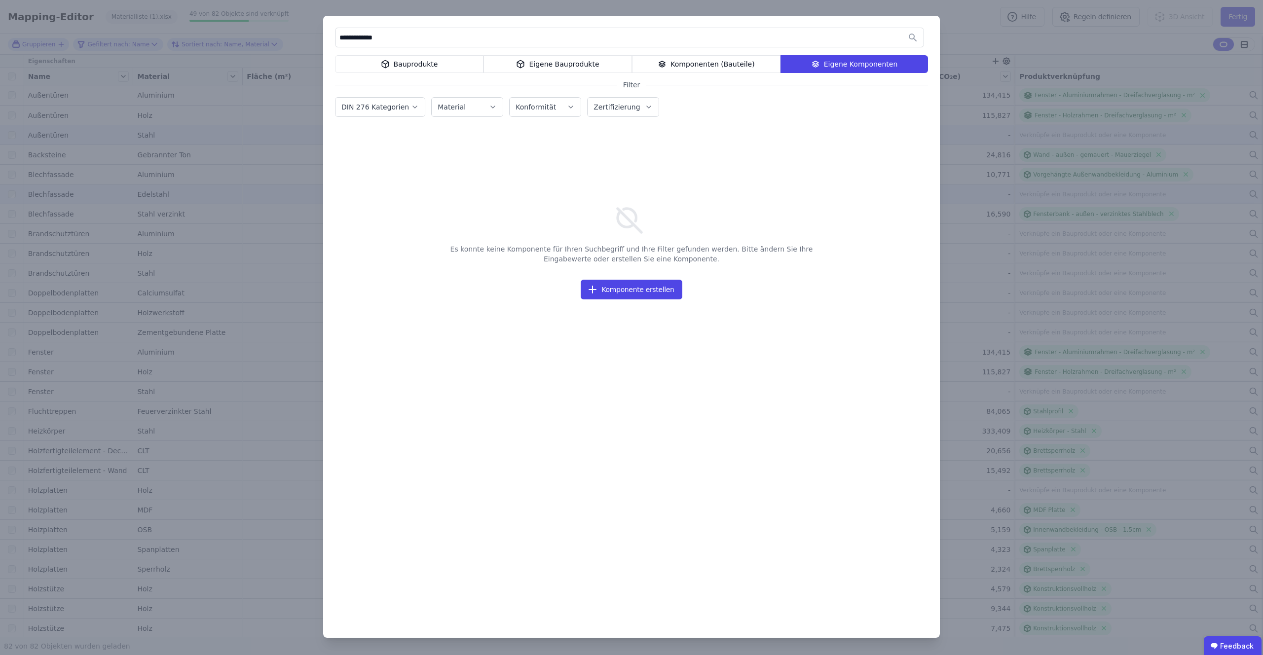
click at [1024, 126] on div "**********" at bounding box center [631, 327] width 1263 height 655
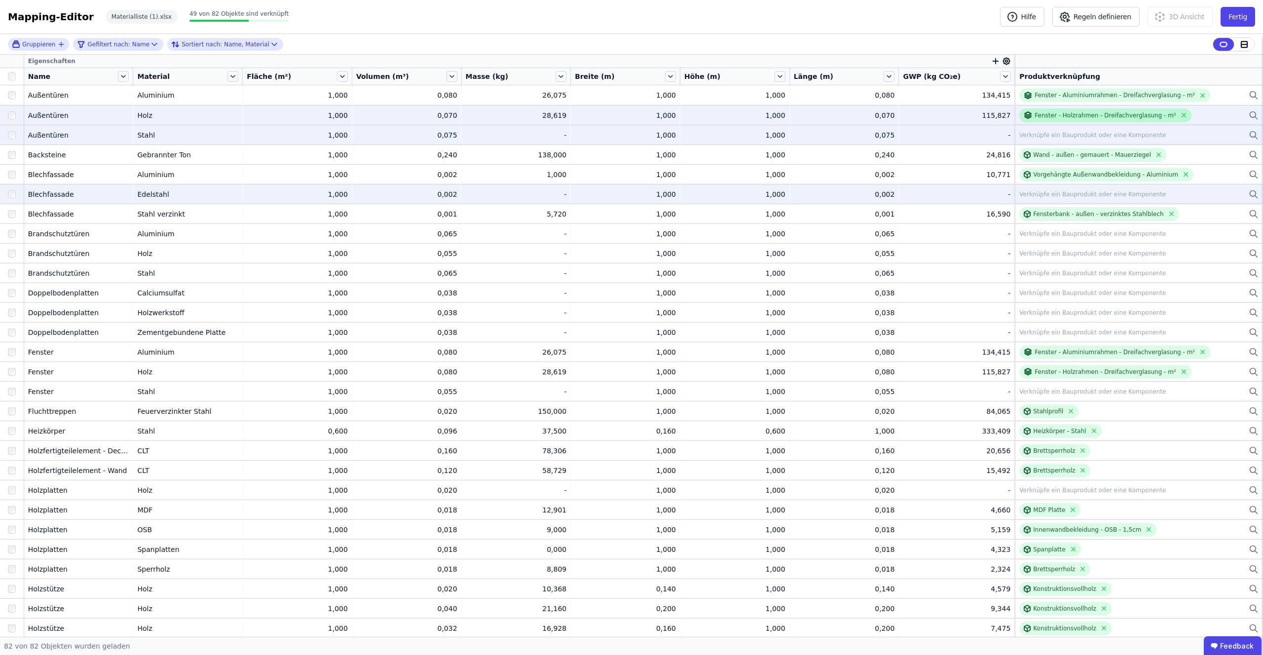
click at [1040, 117] on div "Fenster - Holzrahmen - Dreifachverglasung - m²" at bounding box center [1104, 115] width 141 height 8
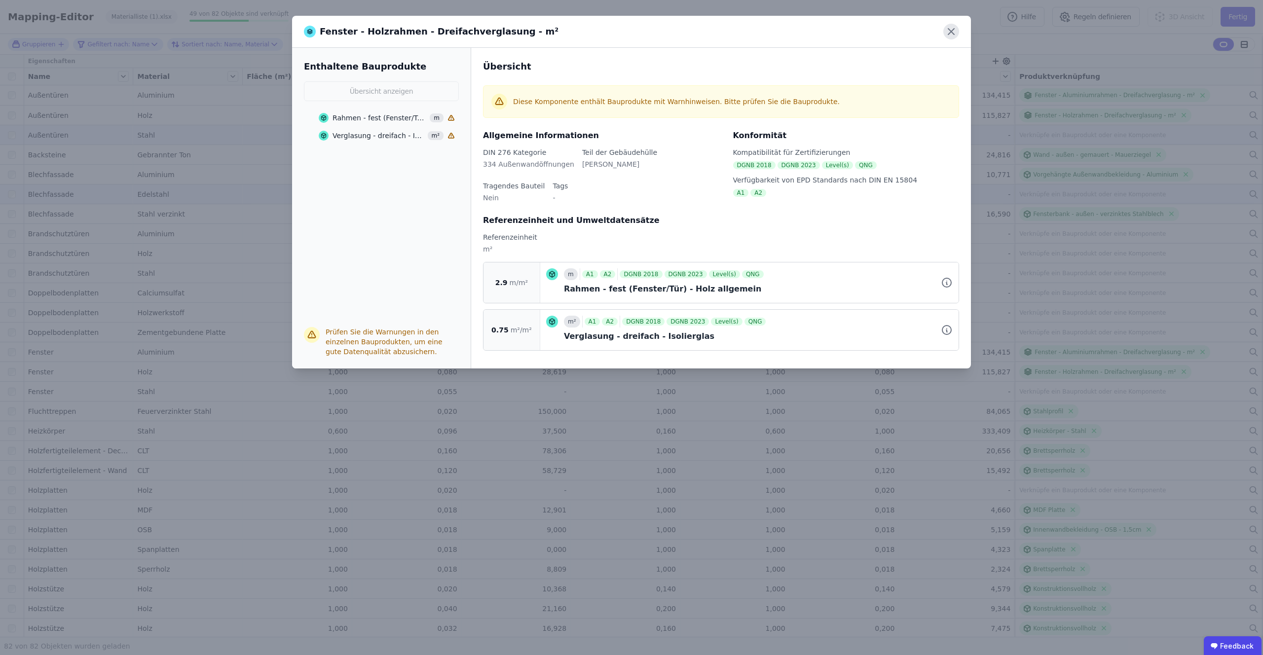
click at [946, 35] on icon at bounding box center [951, 32] width 16 height 16
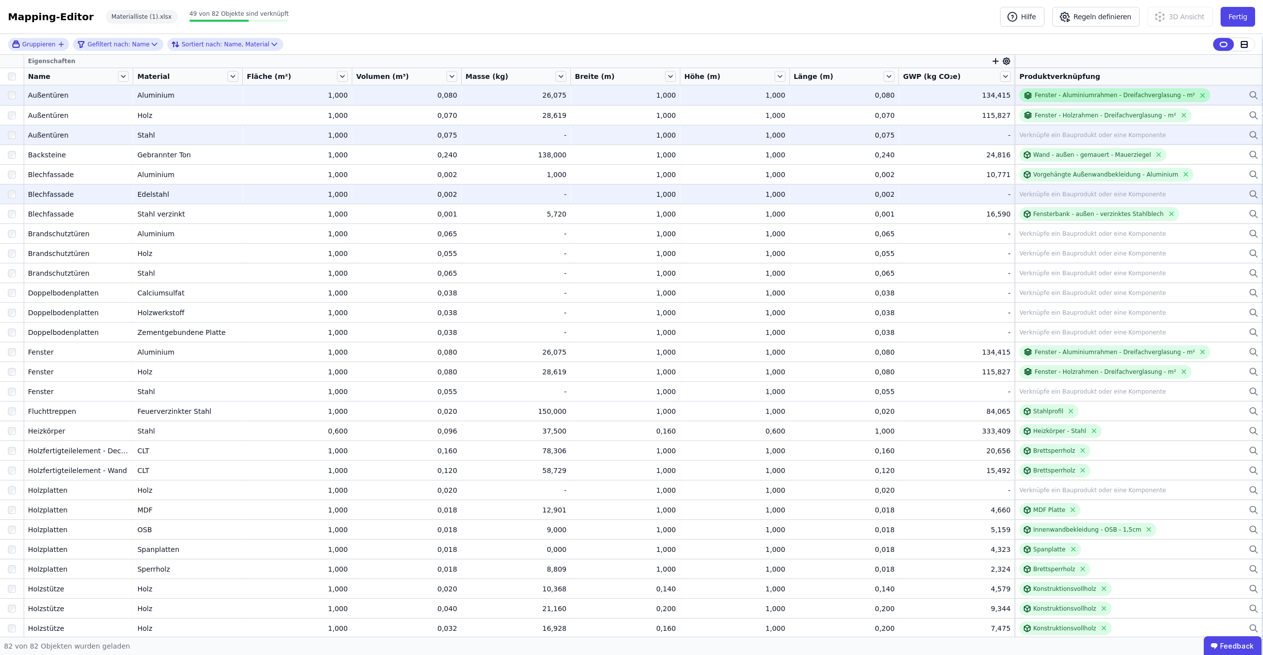
click at [1050, 99] on div "Fenster - Aluminiumrahmen - Dreifachverglasung - m²" at bounding box center [1114, 95] width 160 height 8
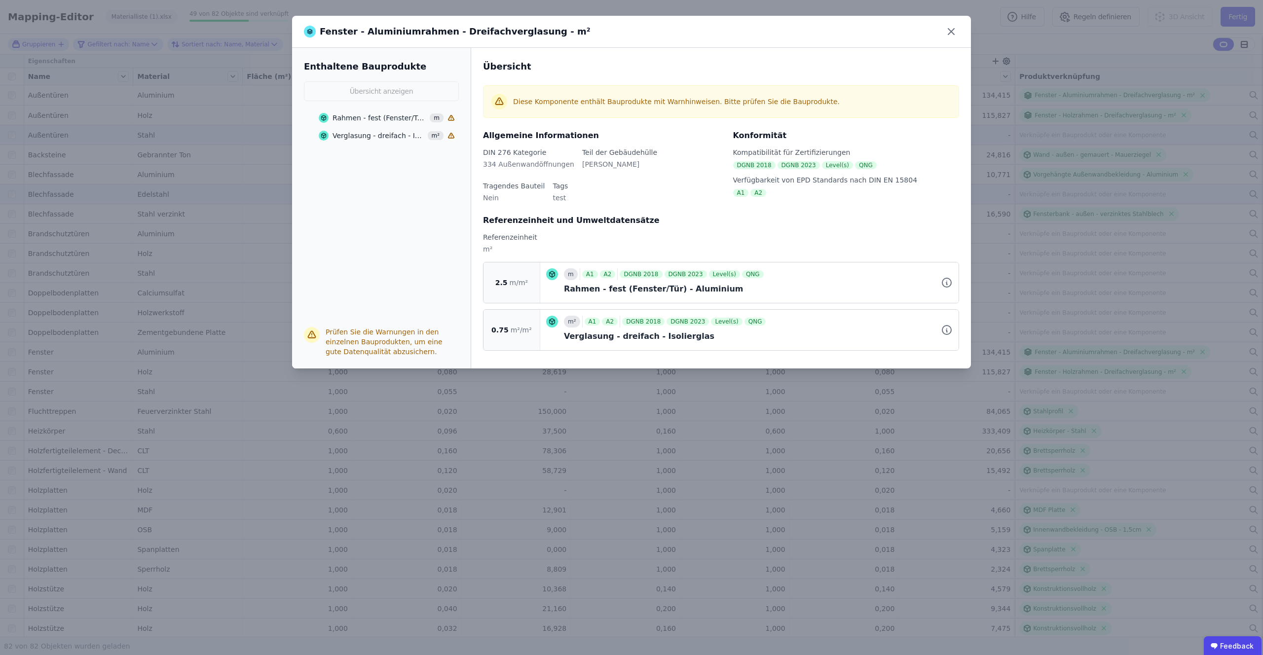
click at [374, 117] on div "Rahmen - fest (Fenster/Tür) - Aluminium" at bounding box center [379, 118] width 94 height 10
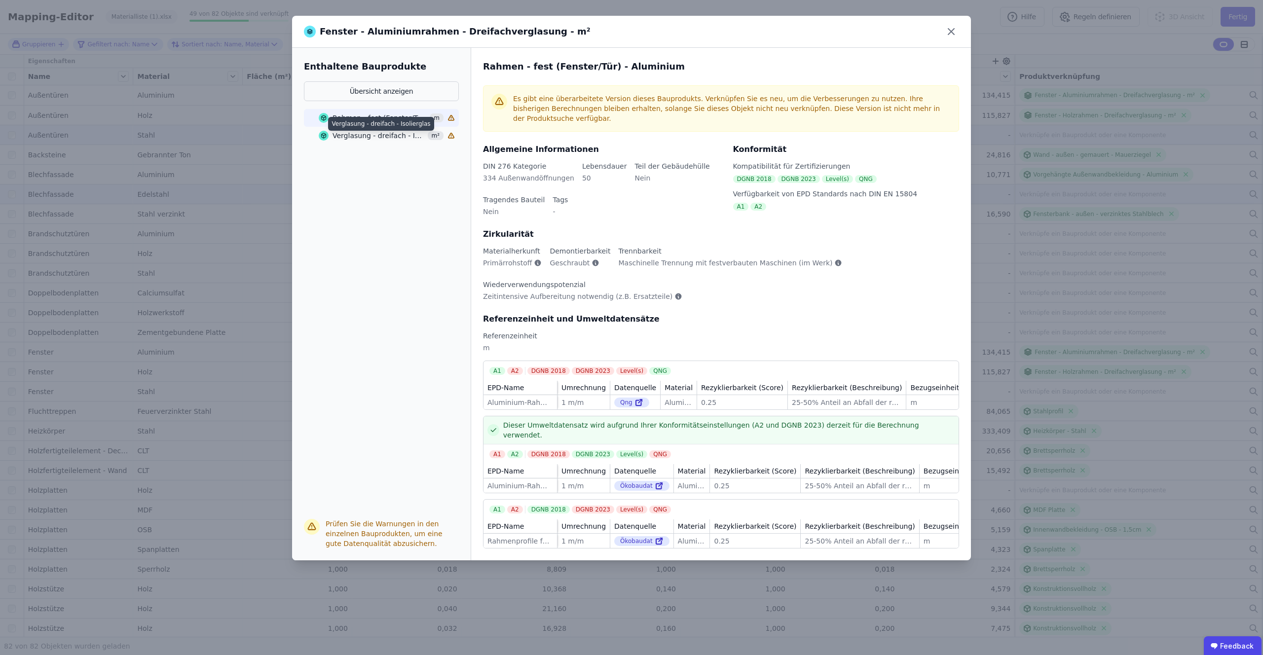
click at [365, 138] on div "Verglasung - dreifach - Isolierglas" at bounding box center [378, 136] width 92 height 10
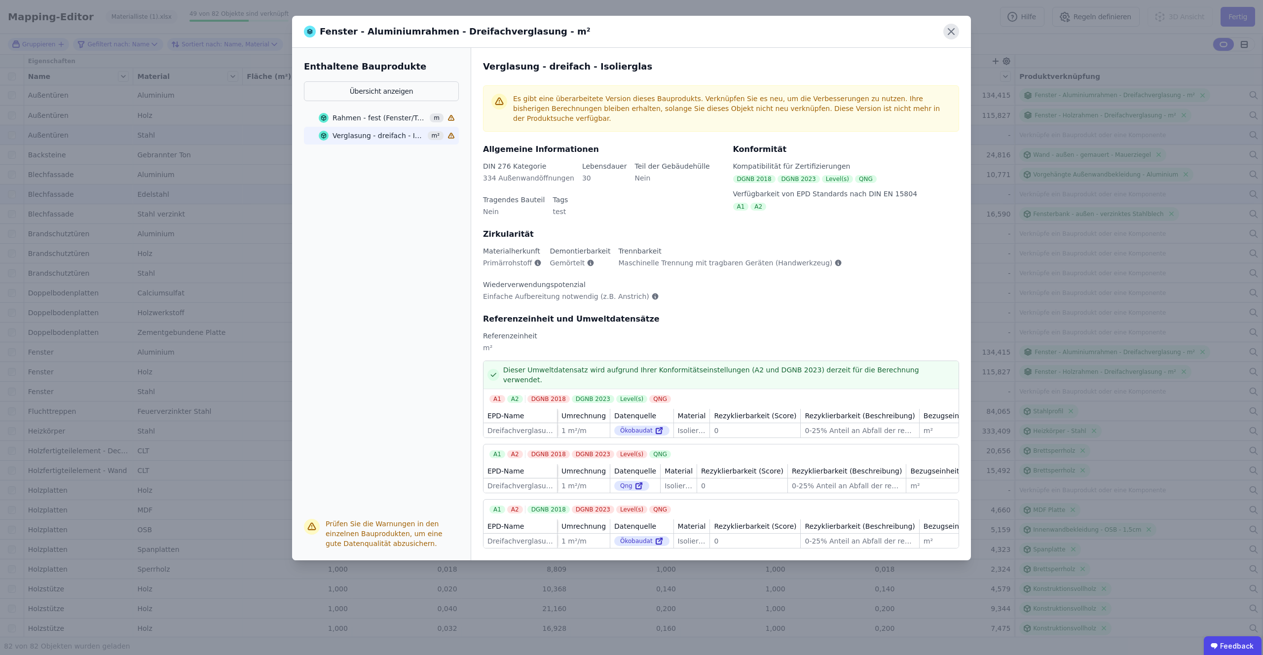
click at [953, 28] on icon at bounding box center [951, 32] width 16 height 16
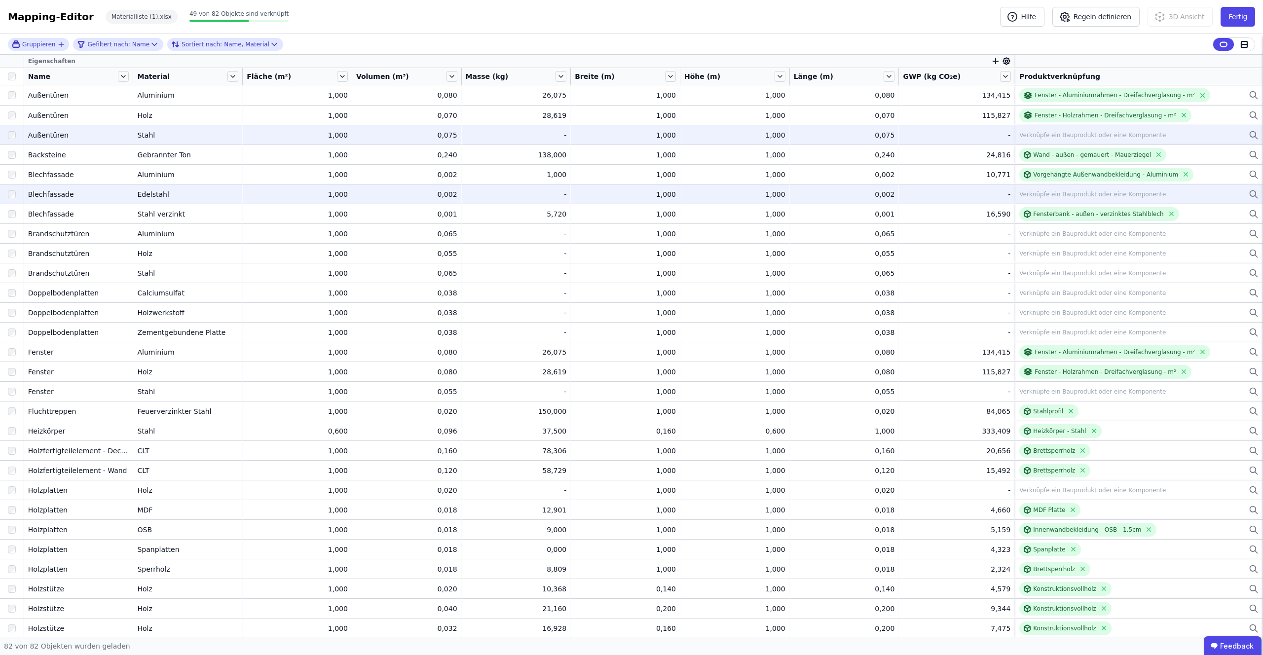
click at [1031, 131] on div "Verknüpfe ein Bauprodukt oder eine Komponente" at bounding box center [1092, 135] width 147 height 8
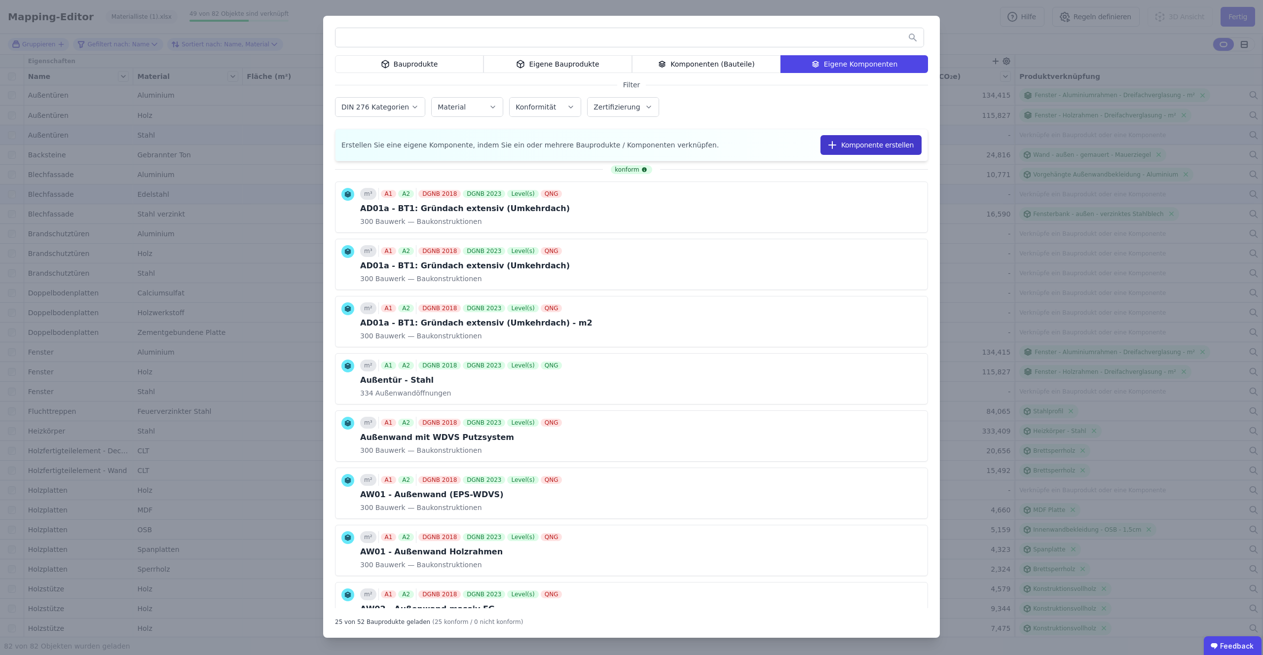
click at [850, 148] on button "Komponente erstellen" at bounding box center [870, 145] width 101 height 20
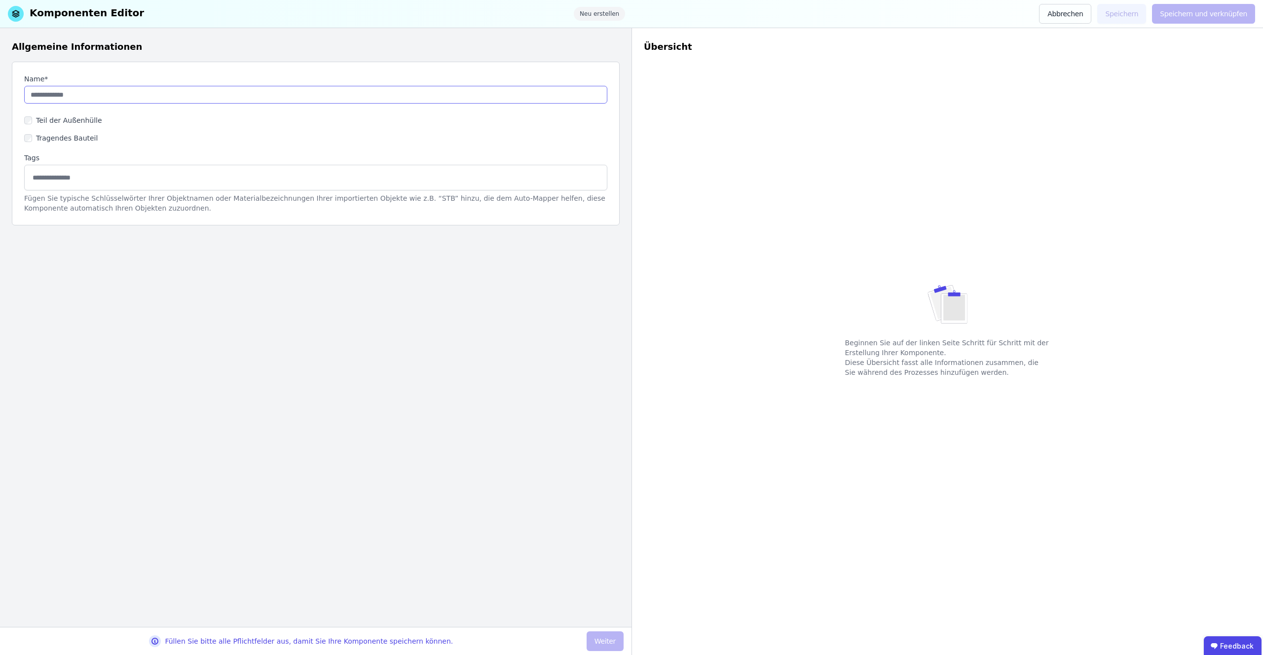
click at [151, 93] on input "string" at bounding box center [315, 95] width 583 height 18
click at [1060, 13] on button "Abbrechen" at bounding box center [1065, 14] width 52 height 20
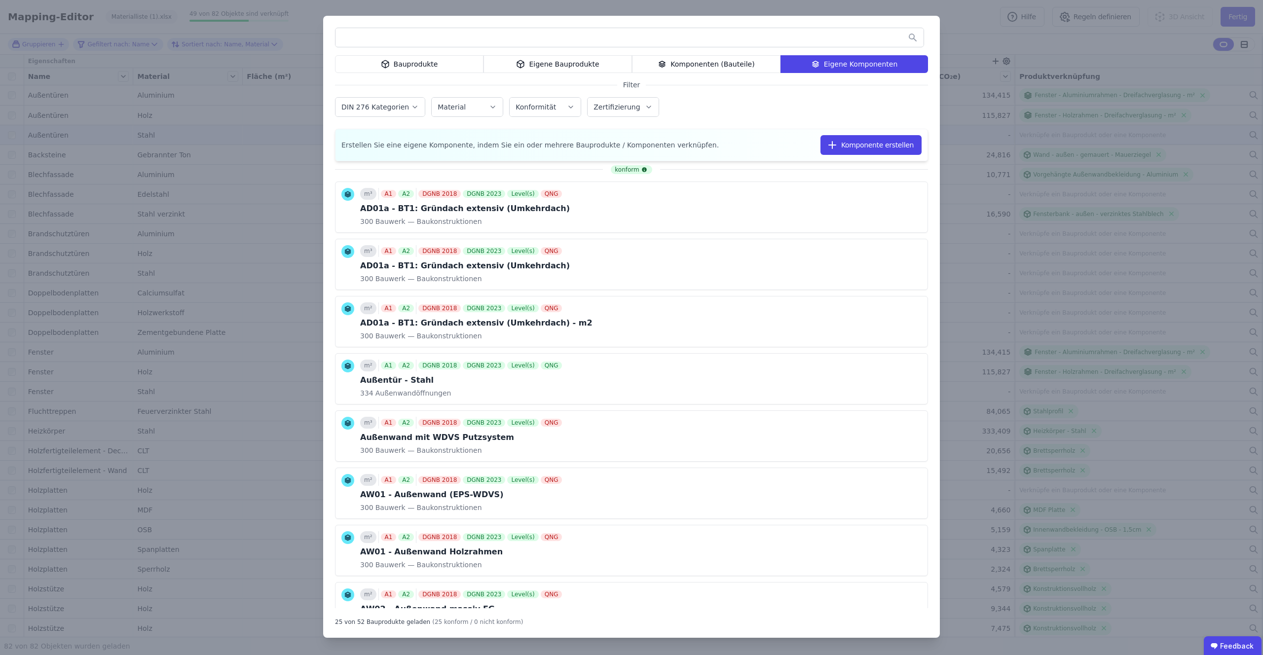
click at [1061, 147] on div "Bauprodukte Eigene Bauprodukte Komponenten (Bauteile) Eigene Komponenten Filter…" at bounding box center [631, 327] width 1263 height 655
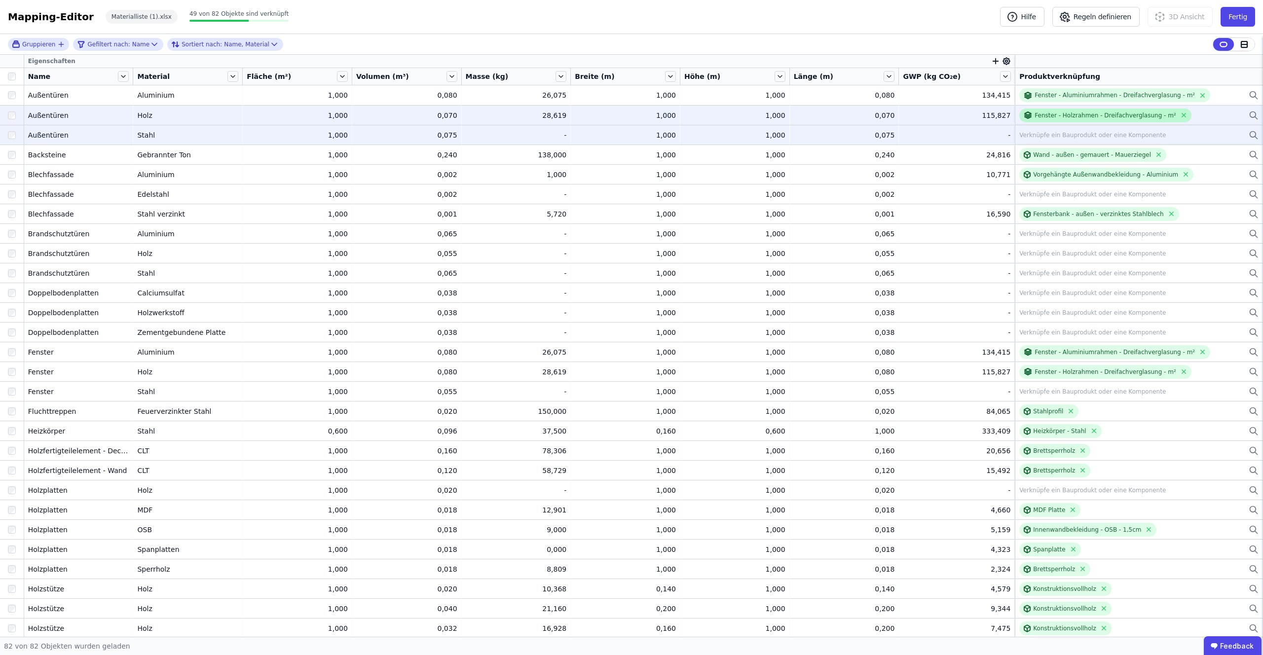
click at [1047, 116] on div "Fenster - Holzrahmen - Dreifachverglasung - m²" at bounding box center [1104, 115] width 141 height 8
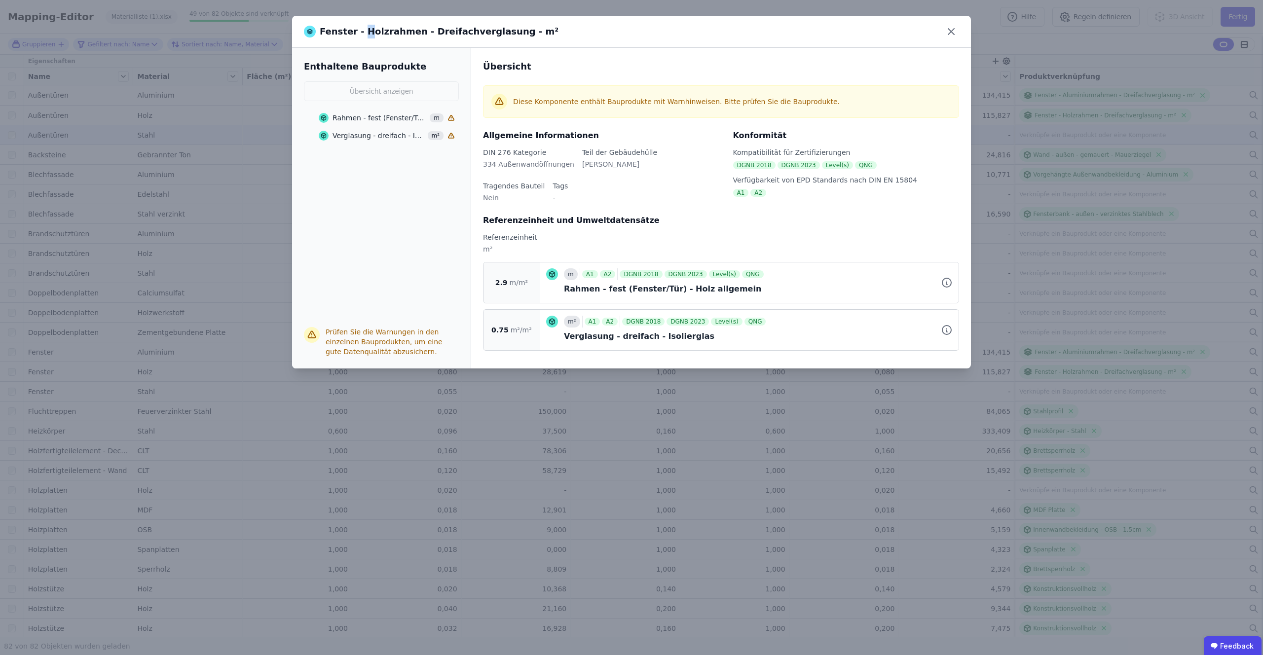
click at [363, 32] on div "Fenster - Holzrahmen - Dreifachverglasung - m²" at bounding box center [431, 32] width 255 height 14
copy div "Fenster - Holzrahmen - Dreifachverglasung - m²"
click at [1132, 166] on div "Fenster - Holzrahmen - Dreifachverglasung - m² Enthaltene Bauprodukte Übersicht…" at bounding box center [631, 327] width 1263 height 655
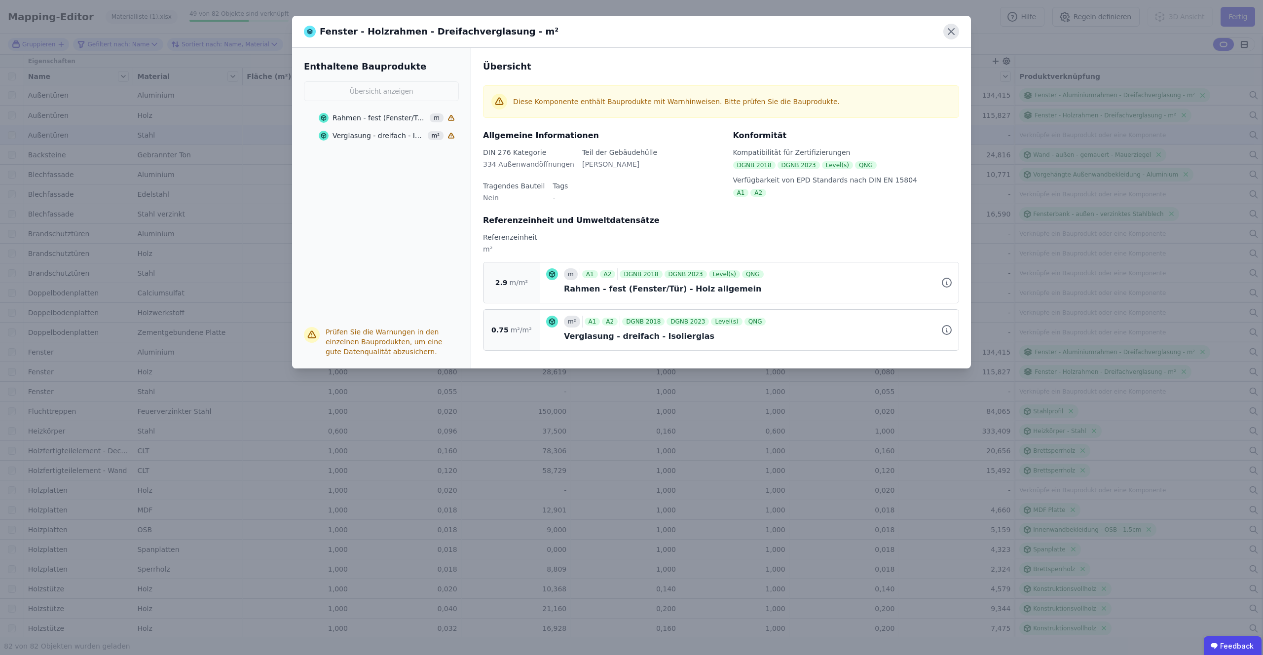
click at [950, 27] on icon at bounding box center [951, 32] width 16 height 16
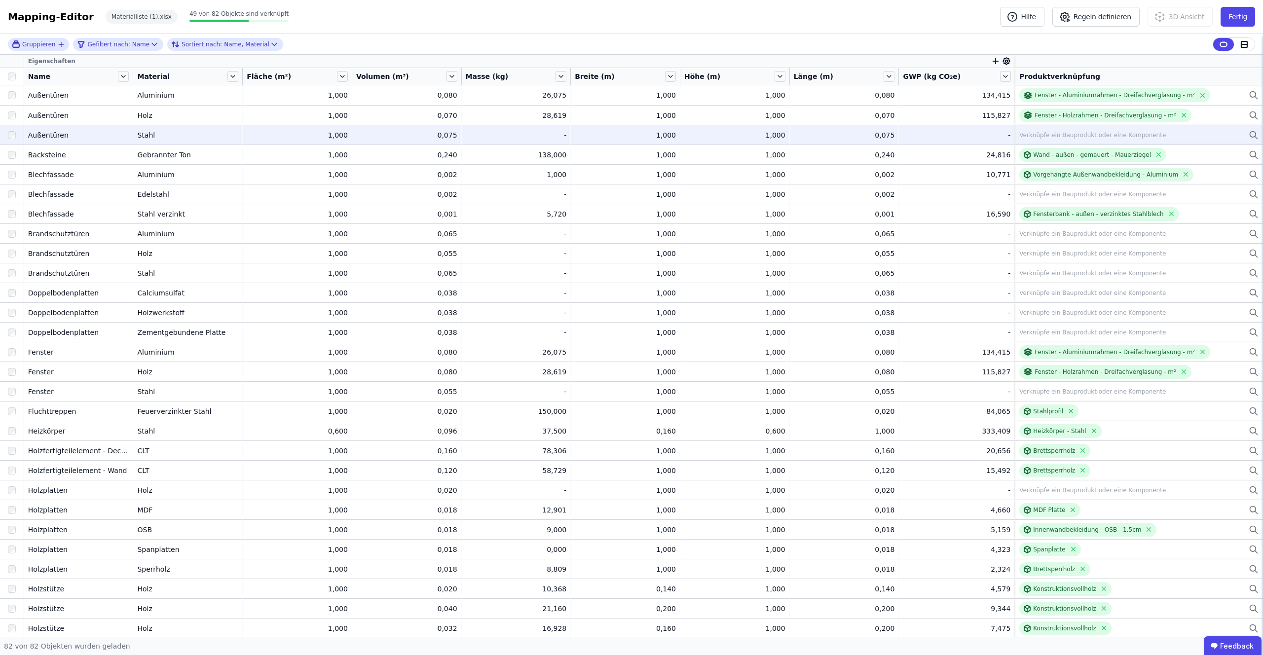
click at [1029, 135] on div "Verknüpfe ein Bauprodukt oder eine Komponente" at bounding box center [1092, 135] width 147 height 8
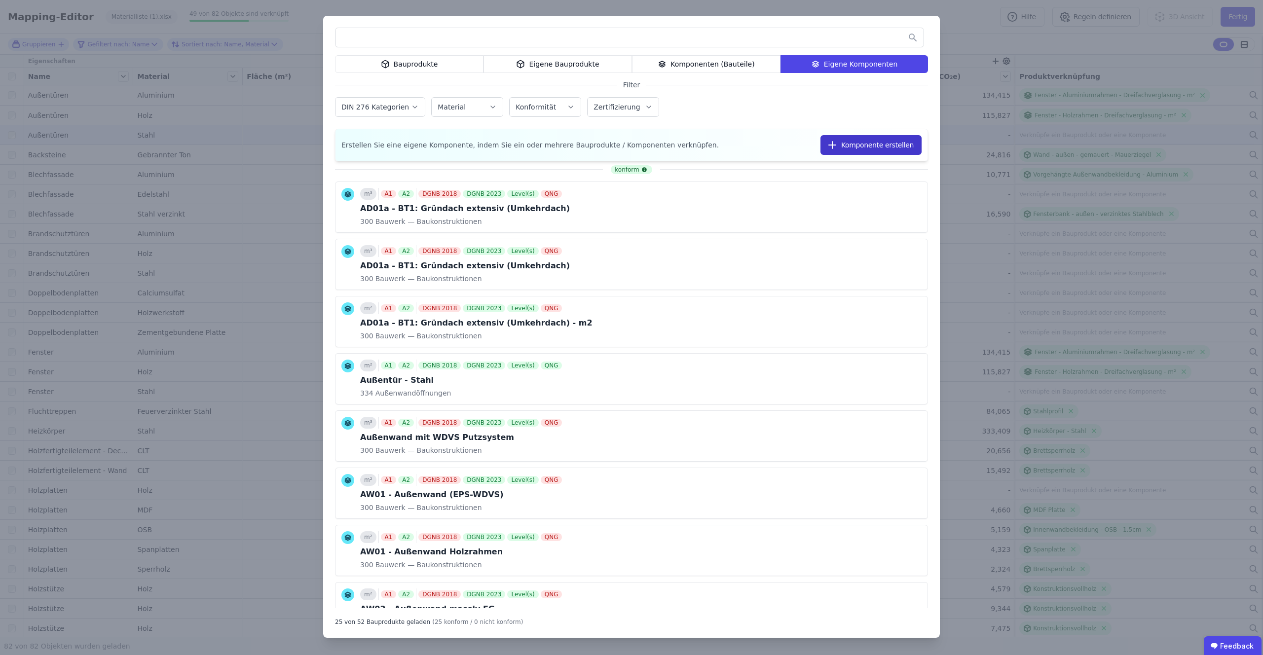
click at [846, 143] on button "Komponente erstellen" at bounding box center [870, 145] width 101 height 20
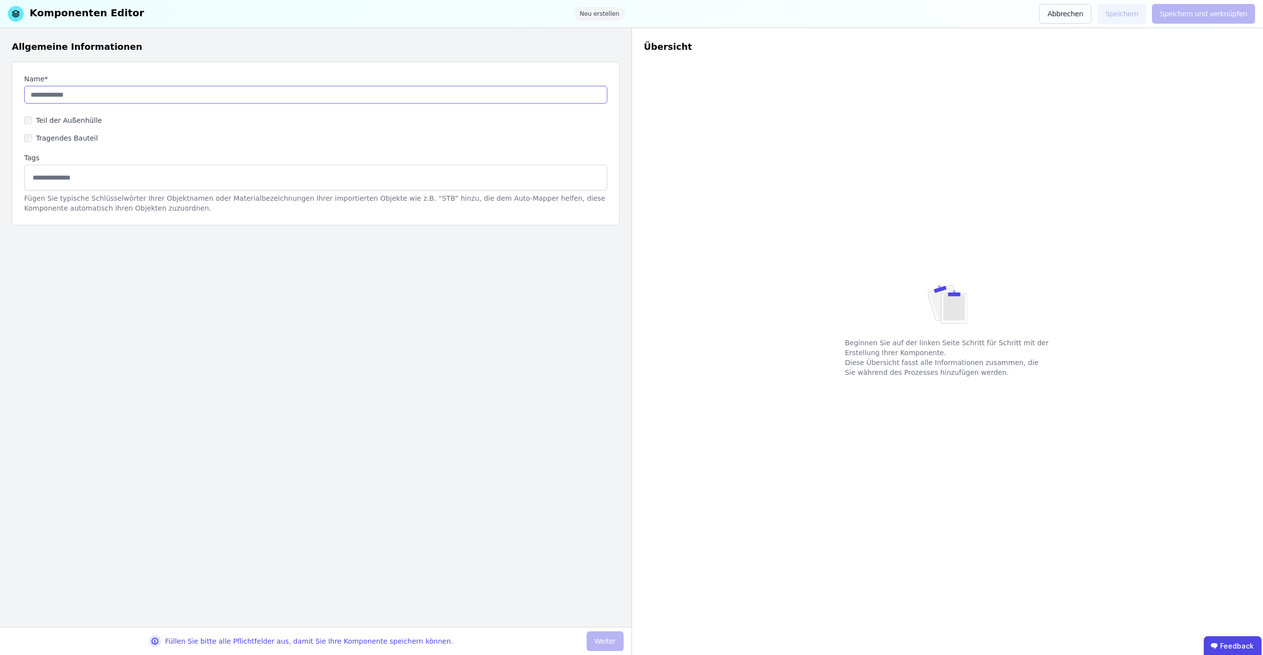
click at [92, 102] on input "string" at bounding box center [315, 95] width 583 height 18
paste input "**********"
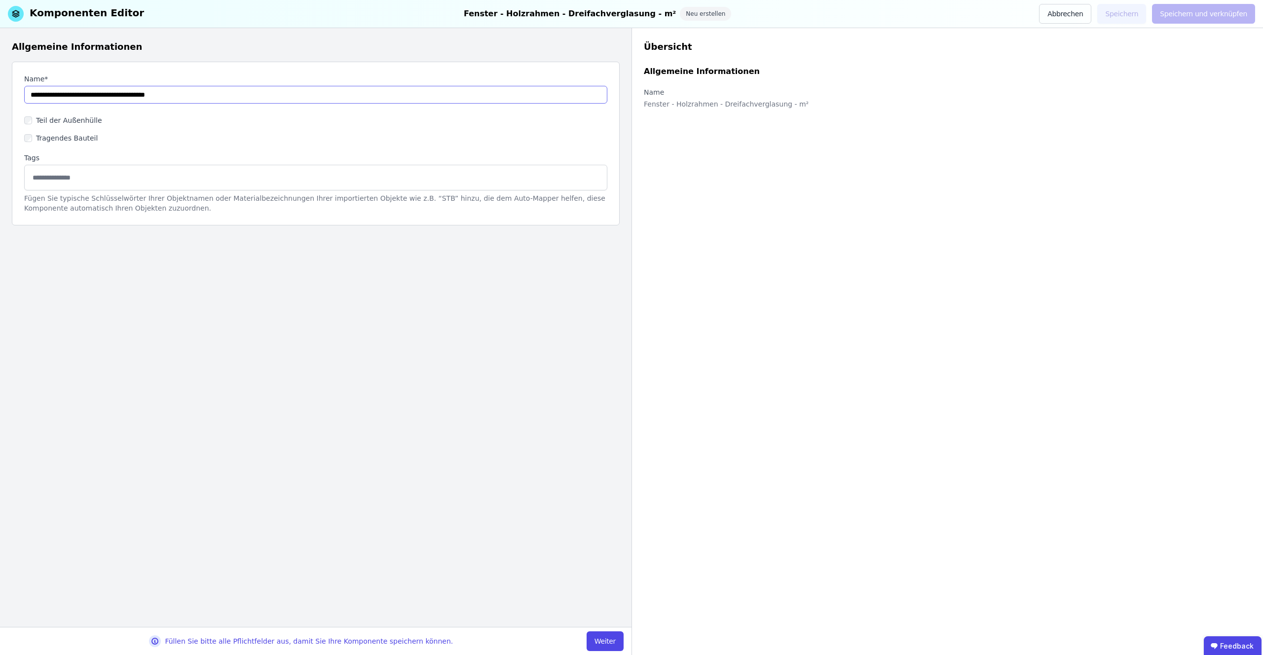
click at [41, 96] on input "string" at bounding box center [315, 95] width 583 height 18
click at [83, 96] on input "string" at bounding box center [315, 95] width 583 height 18
type input "**********"
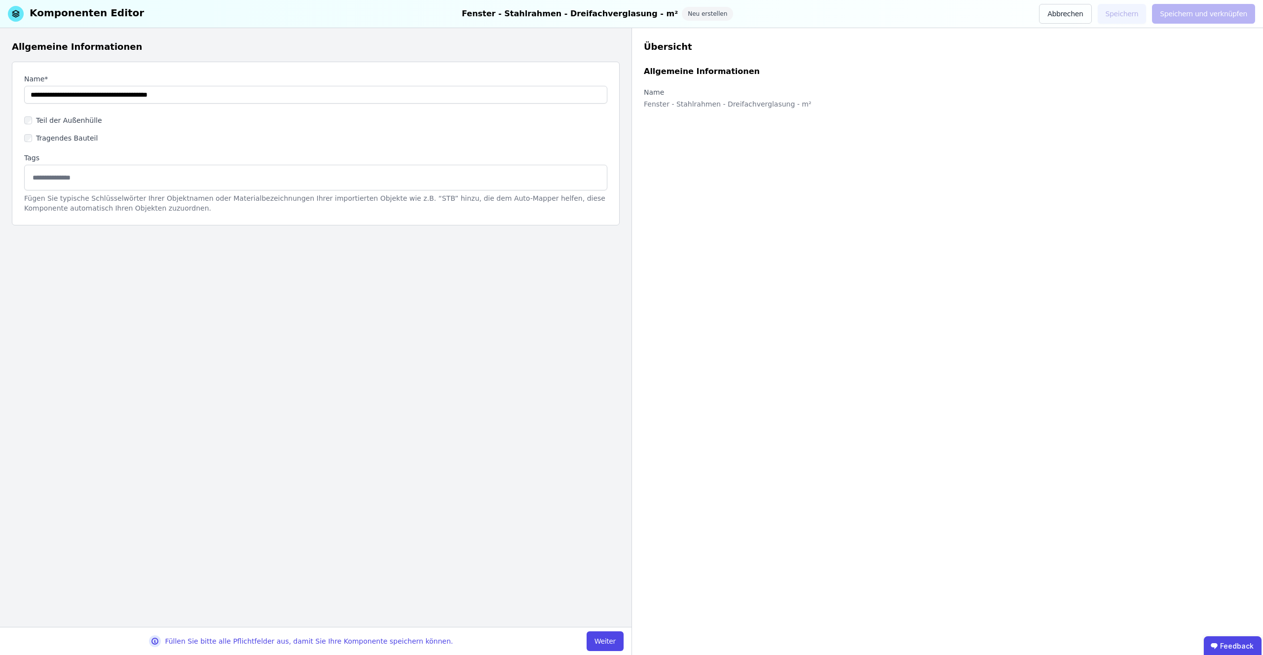
click at [29, 124] on div "Teil der Außenhülle" at bounding box center [315, 120] width 583 height 18
click at [32, 119] on label "Teil der Außenhülle" at bounding box center [67, 120] width 70 height 10
click at [605, 647] on button "Weiter" at bounding box center [605, 641] width 37 height 20
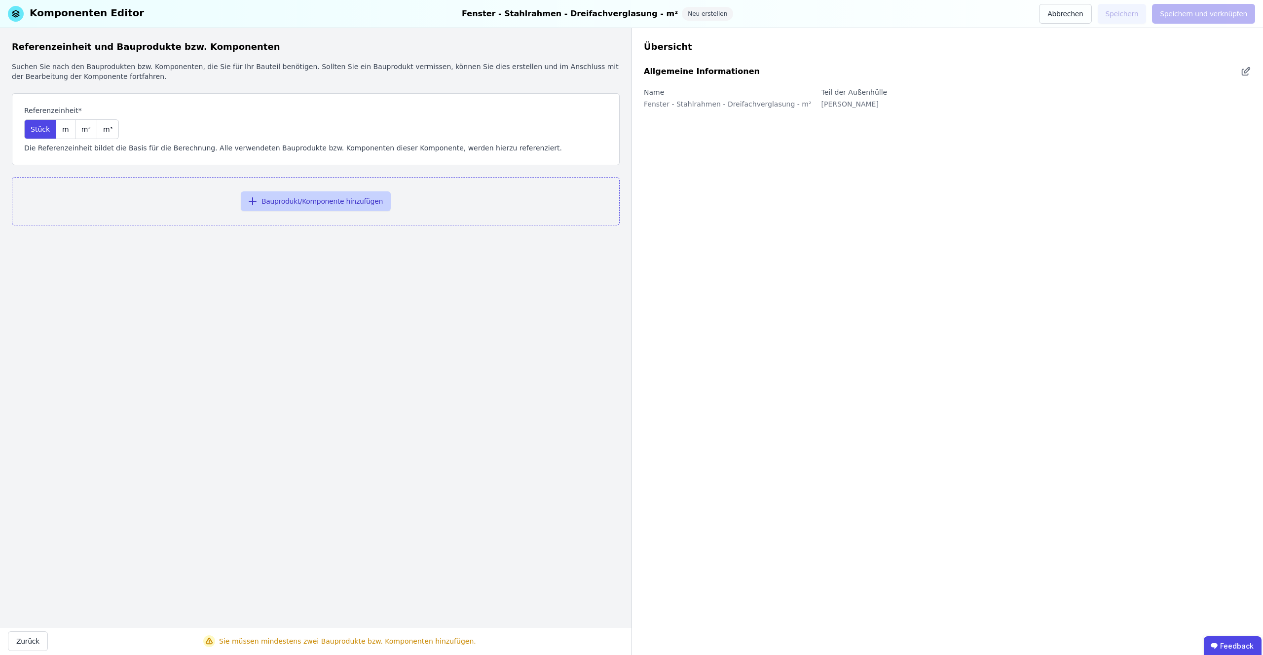
click at [305, 205] on button "Bauprodukt/Komponente hinzufügen" at bounding box center [316, 201] width 150 height 20
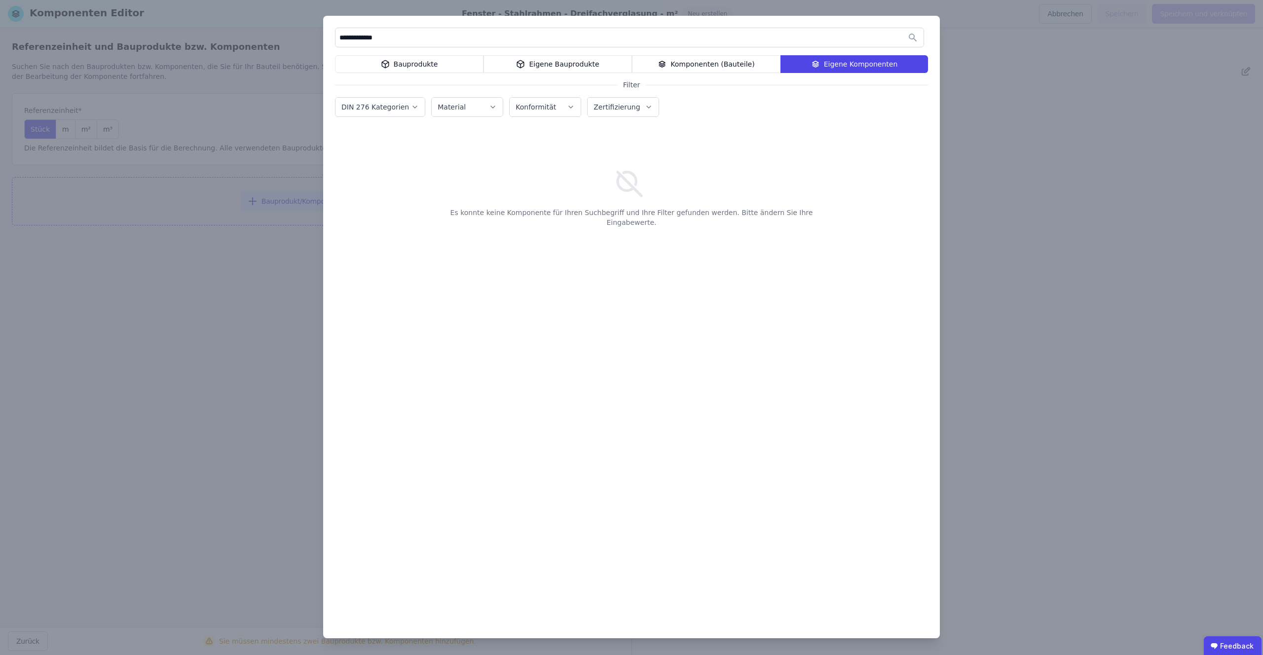
click at [580, 67] on div "Eigene Bauprodukte" at bounding box center [557, 64] width 148 height 18
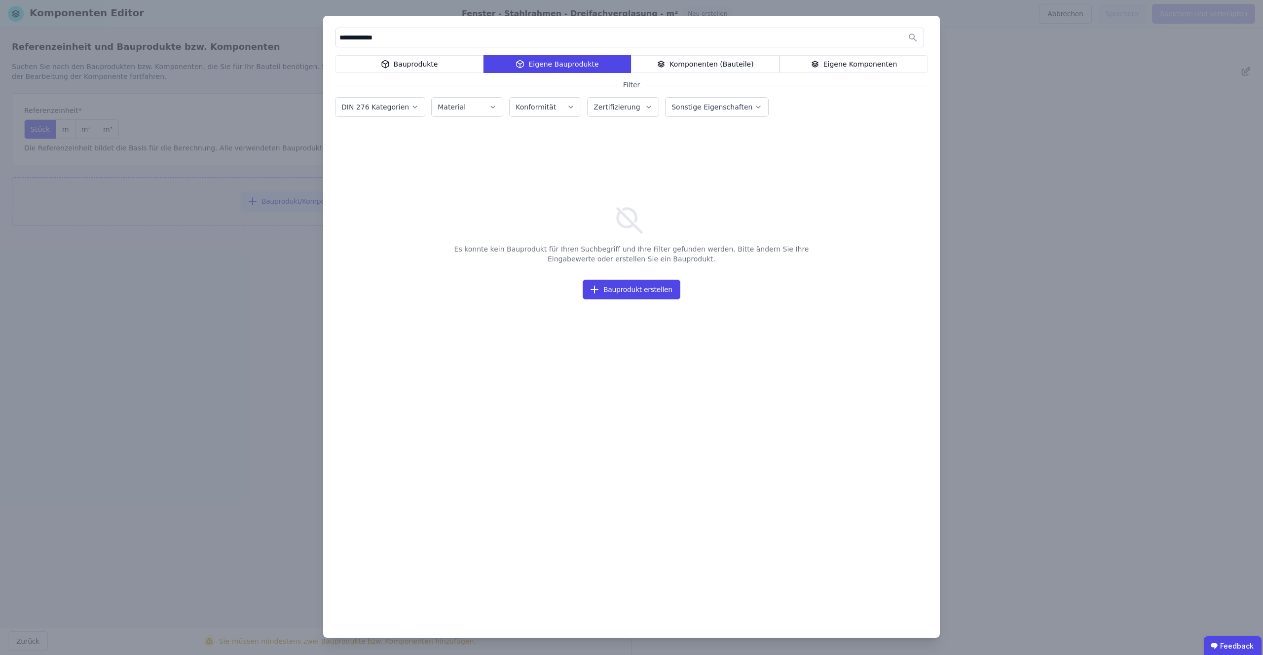
click at [446, 67] on div "Bauprodukte" at bounding box center [409, 64] width 148 height 18
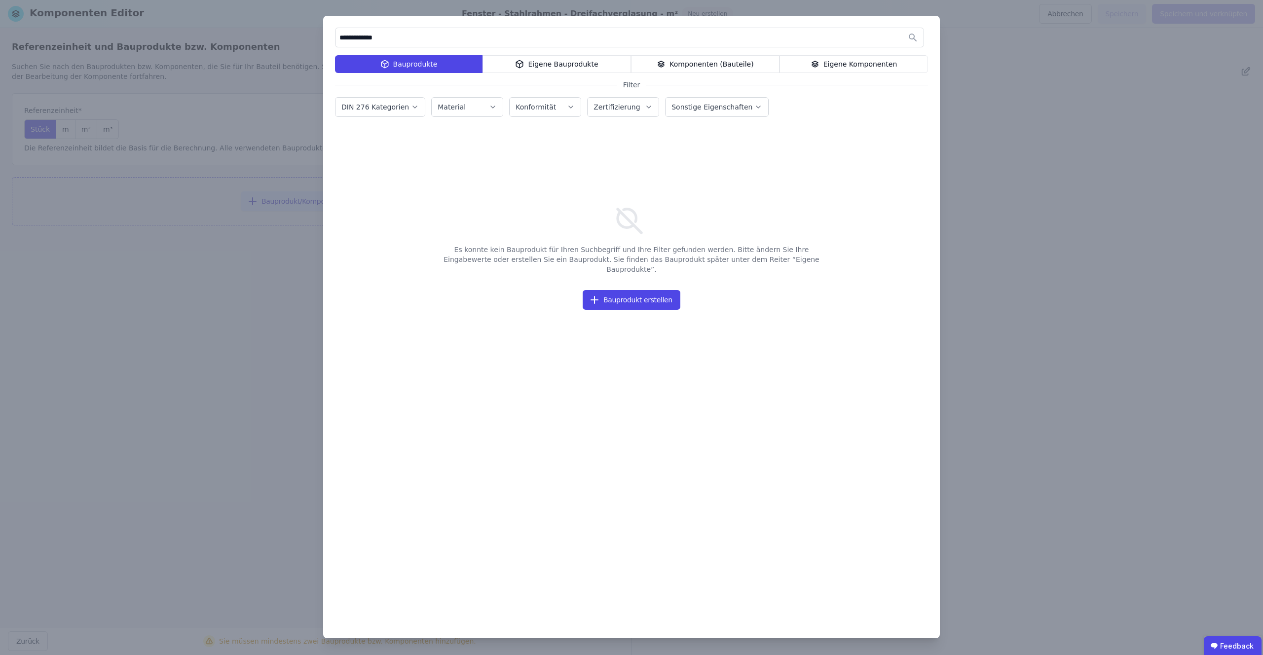
click at [722, 71] on div "Komponenten (Bauteile)" at bounding box center [705, 64] width 148 height 18
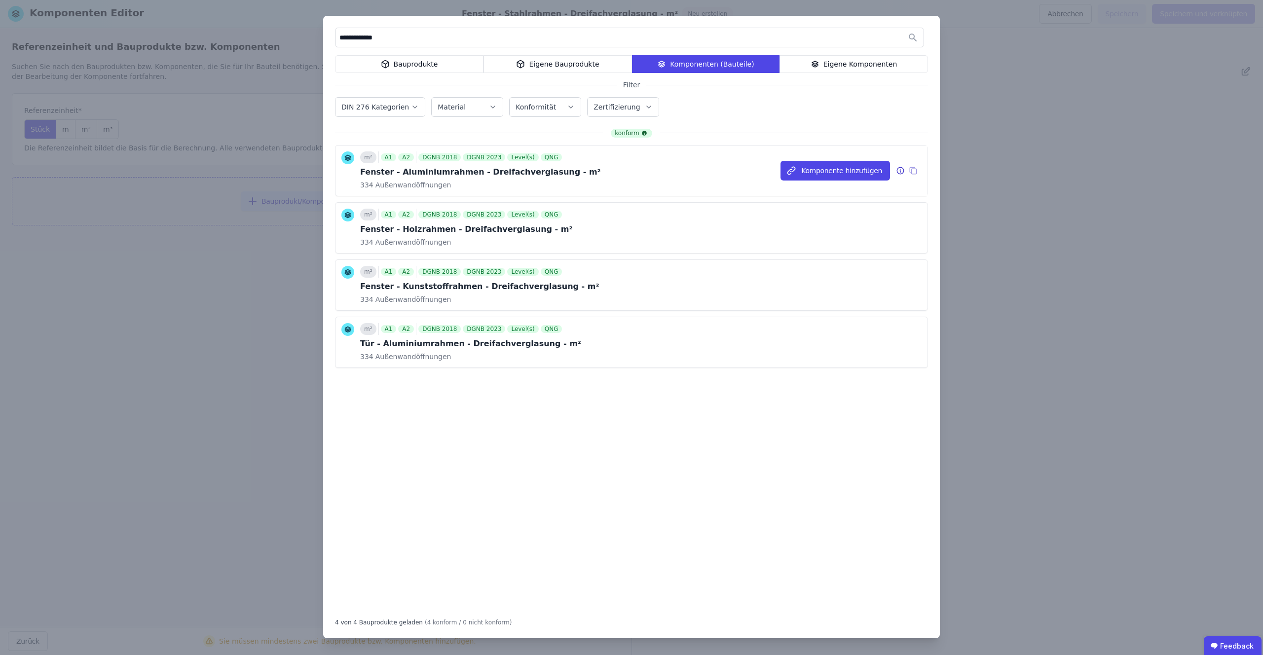
click at [393, 174] on div "Fenster - Aluminiumrahmen - Dreifachverglasung - m²" at bounding box center [480, 172] width 241 height 12
click at [899, 168] on icon at bounding box center [900, 171] width 9 height 12
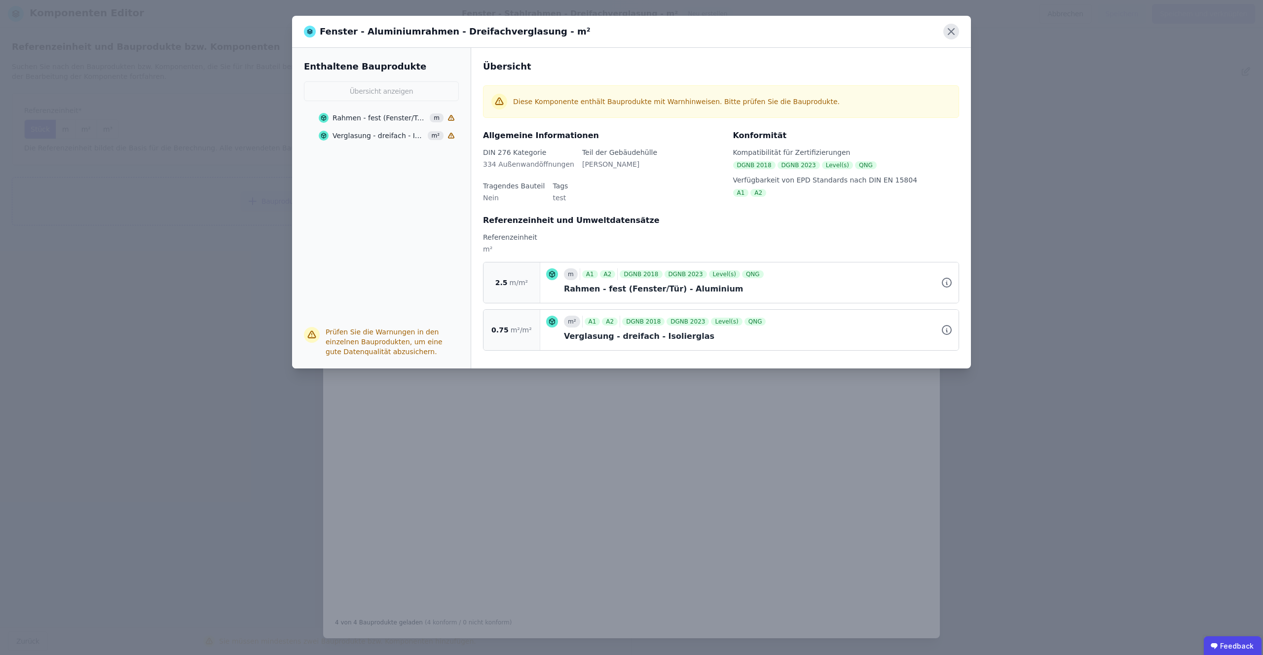
click at [947, 32] on icon at bounding box center [951, 32] width 16 height 16
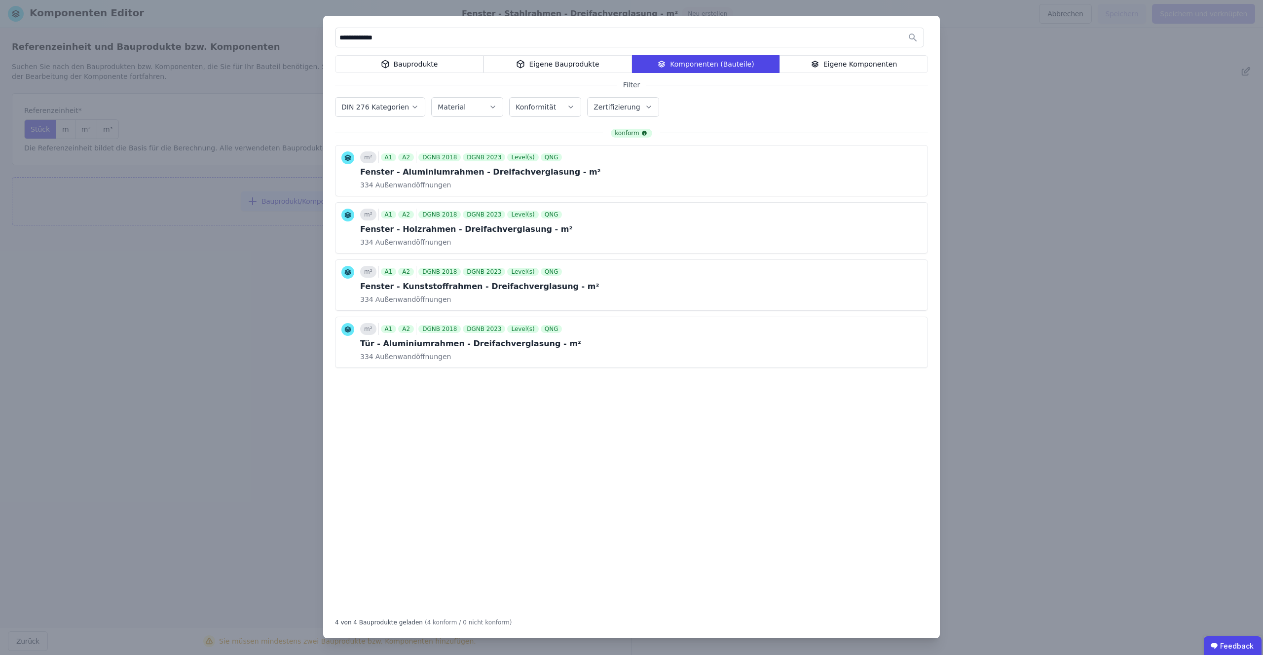
click at [369, 44] on input "**********" at bounding box center [629, 38] width 588 height 18
click at [369, 43] on input "**********" at bounding box center [629, 38] width 588 height 18
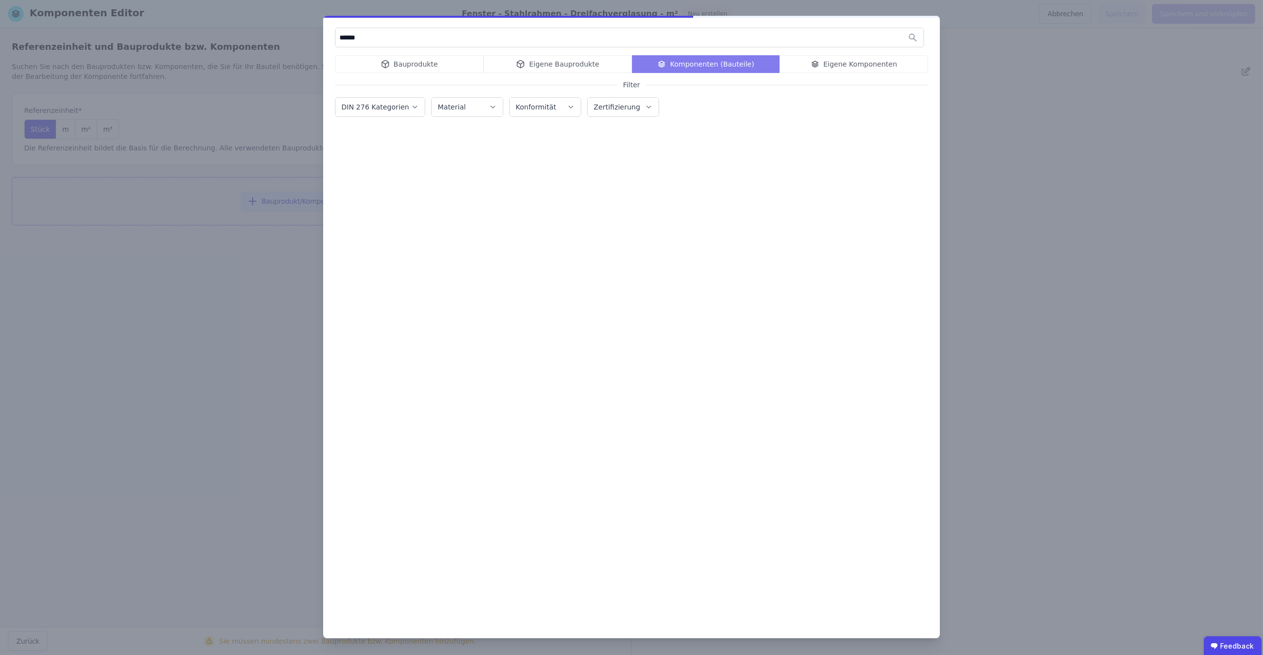
type input "******"
click at [381, 67] on div "Bauprodukte Eigene Bauprodukte Komponenten (Bauteile) Eigene Komponenten" at bounding box center [631, 64] width 593 height 18
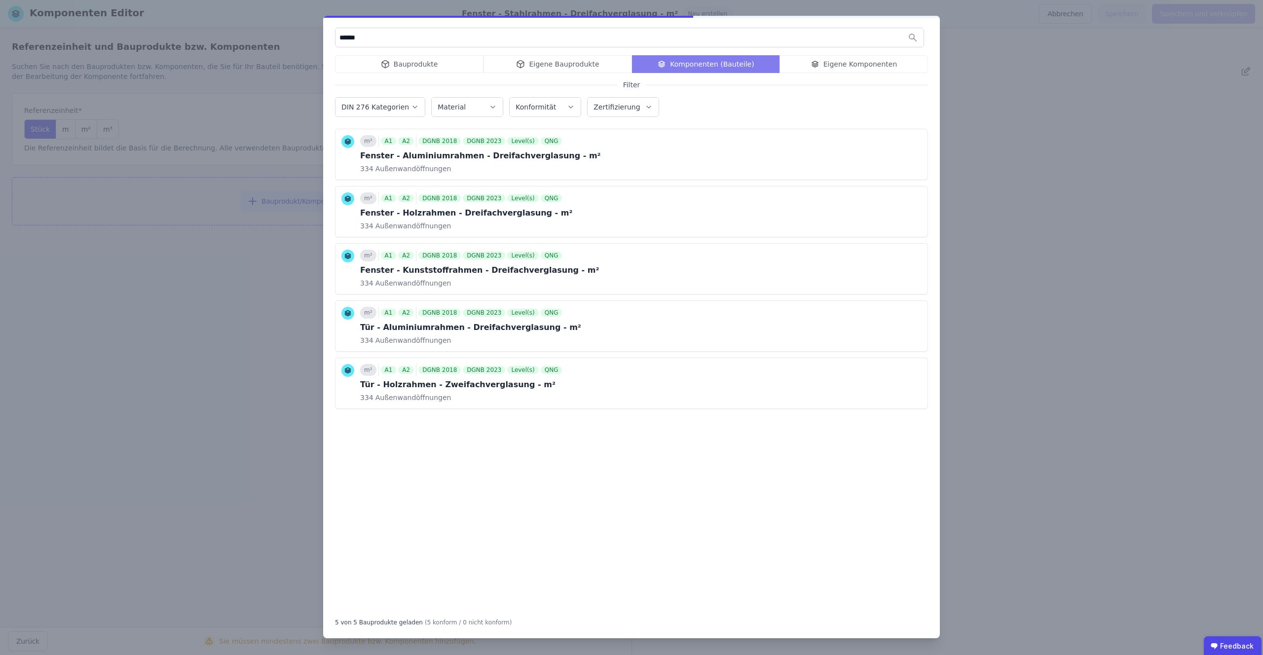
click at [394, 62] on div "Bauprodukte" at bounding box center [409, 64] width 148 height 18
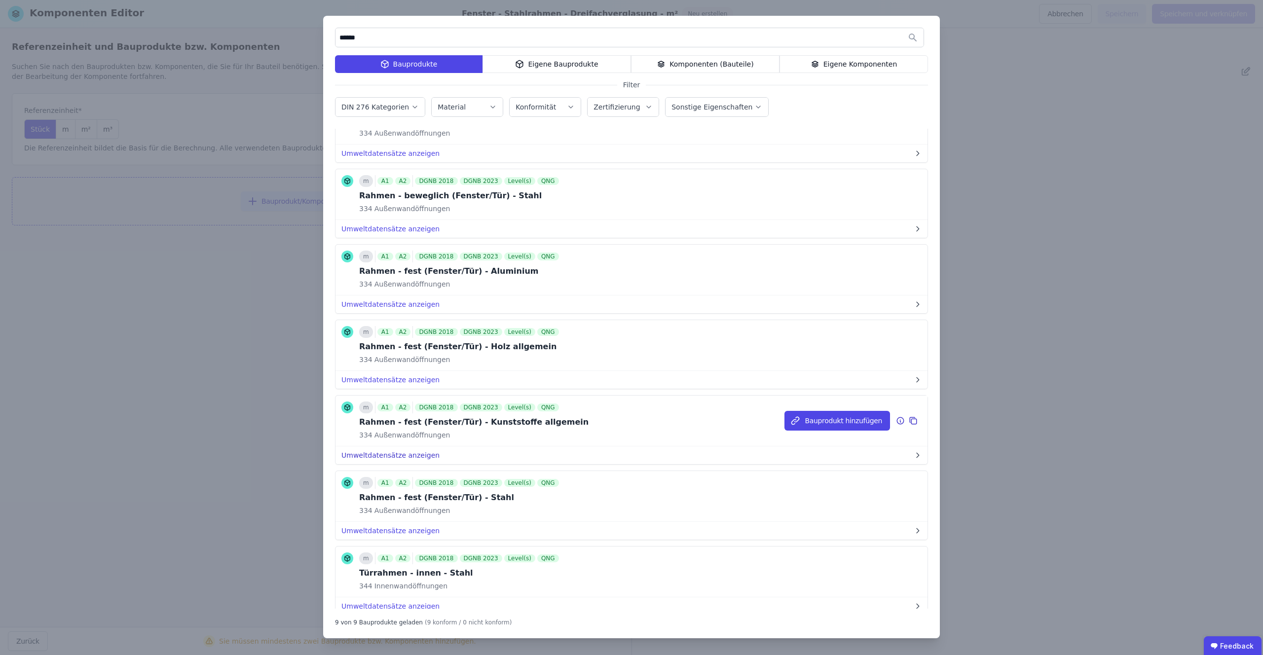
scroll to position [213, 0]
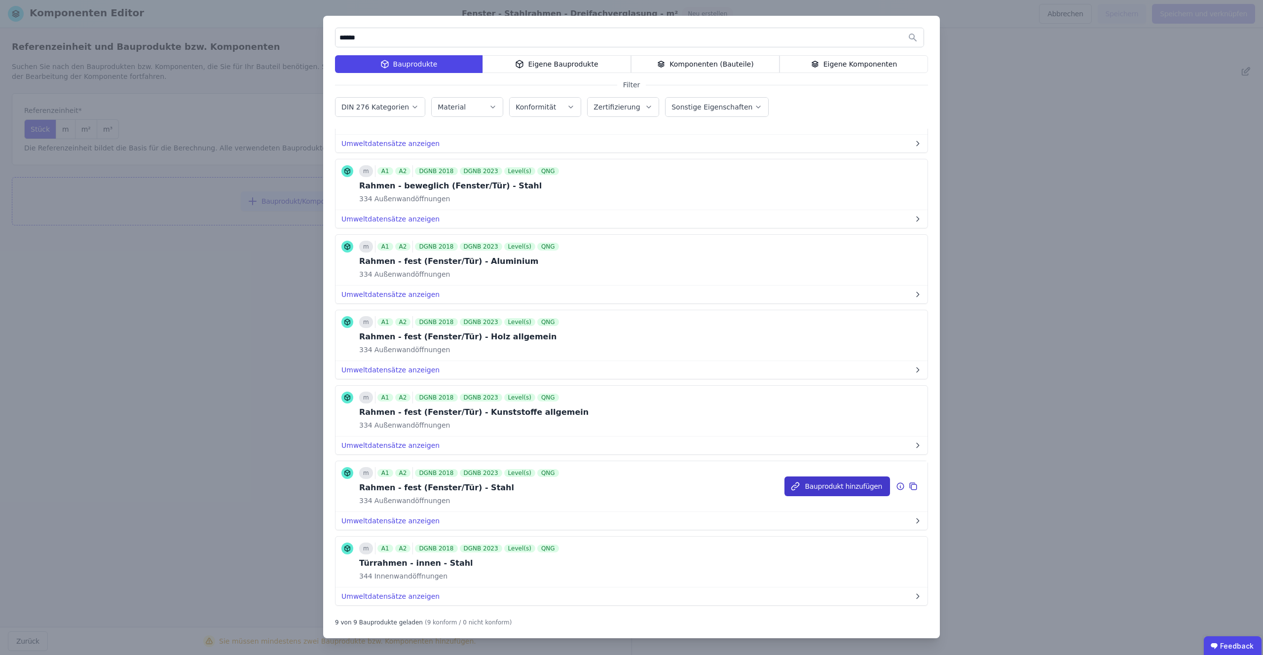
click at [826, 482] on button "Bauprodukt hinzufügen" at bounding box center [837, 487] width 106 height 20
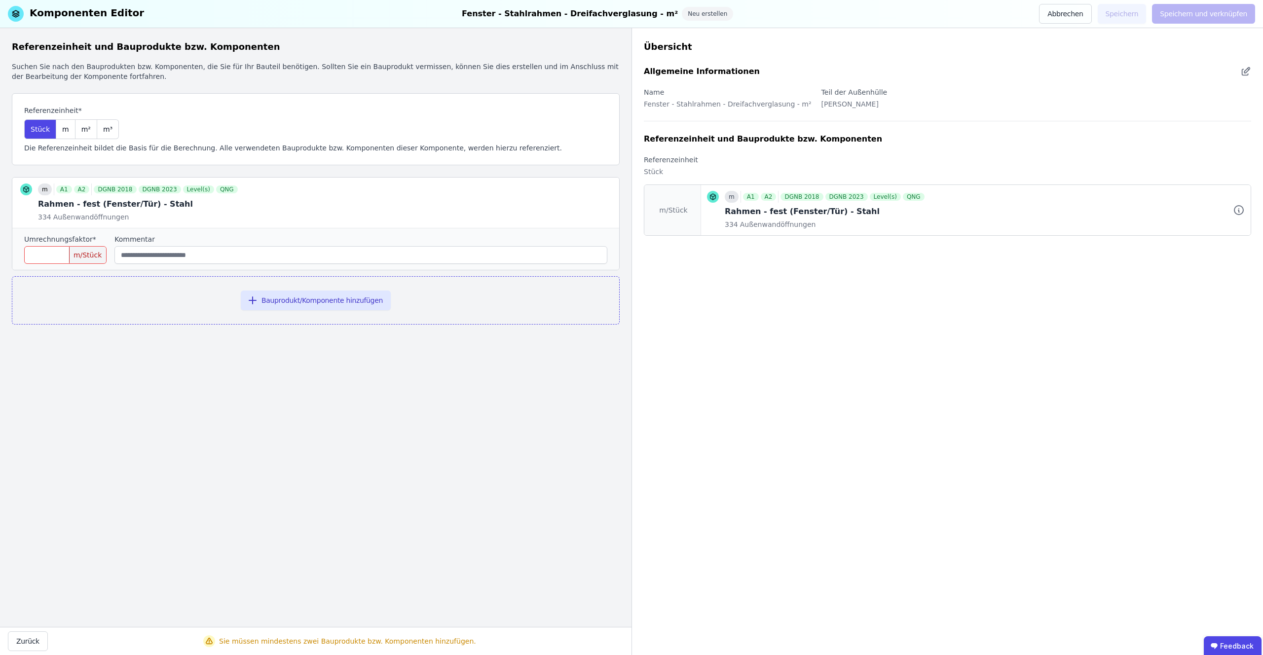
scroll to position [0, 0]
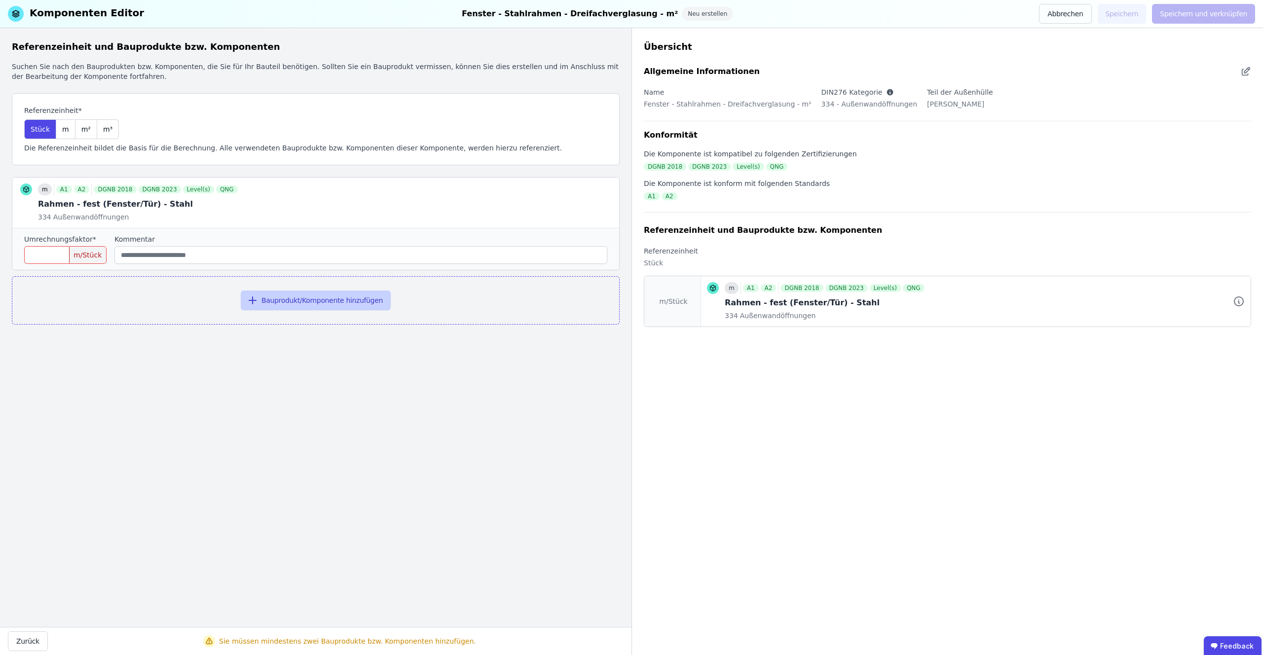
click at [289, 301] on button "Bauprodukt/Komponente hinzufügen" at bounding box center [316, 301] width 150 height 20
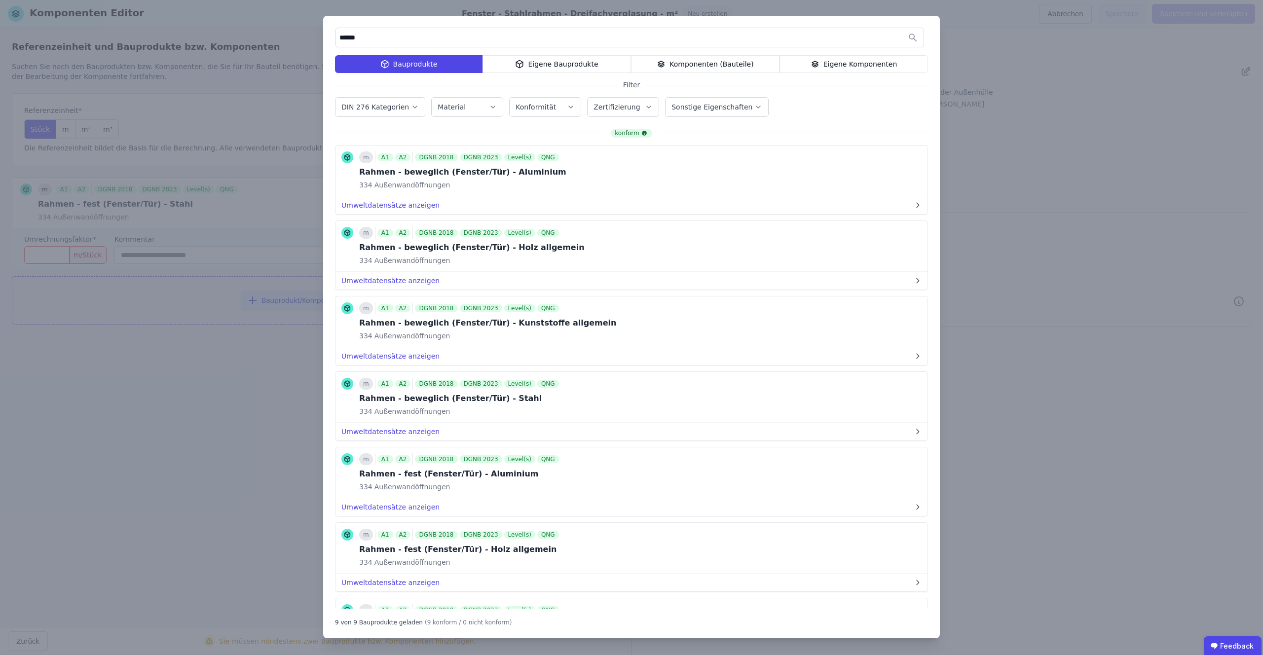
click at [665, 62] on icon at bounding box center [661, 64] width 9 height 12
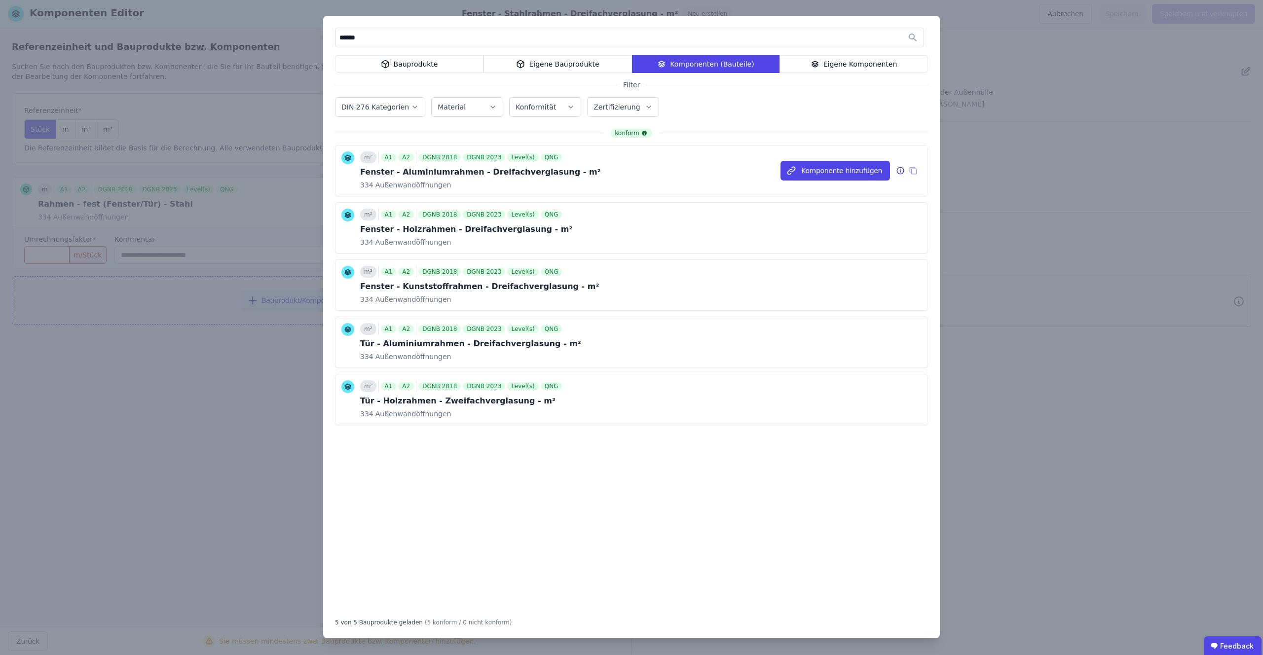
click at [424, 175] on div "Fenster - Aluminiumrahmen - Dreifachverglasung - m²" at bounding box center [480, 172] width 241 height 12
click at [903, 171] on icon at bounding box center [900, 171] width 9 height 12
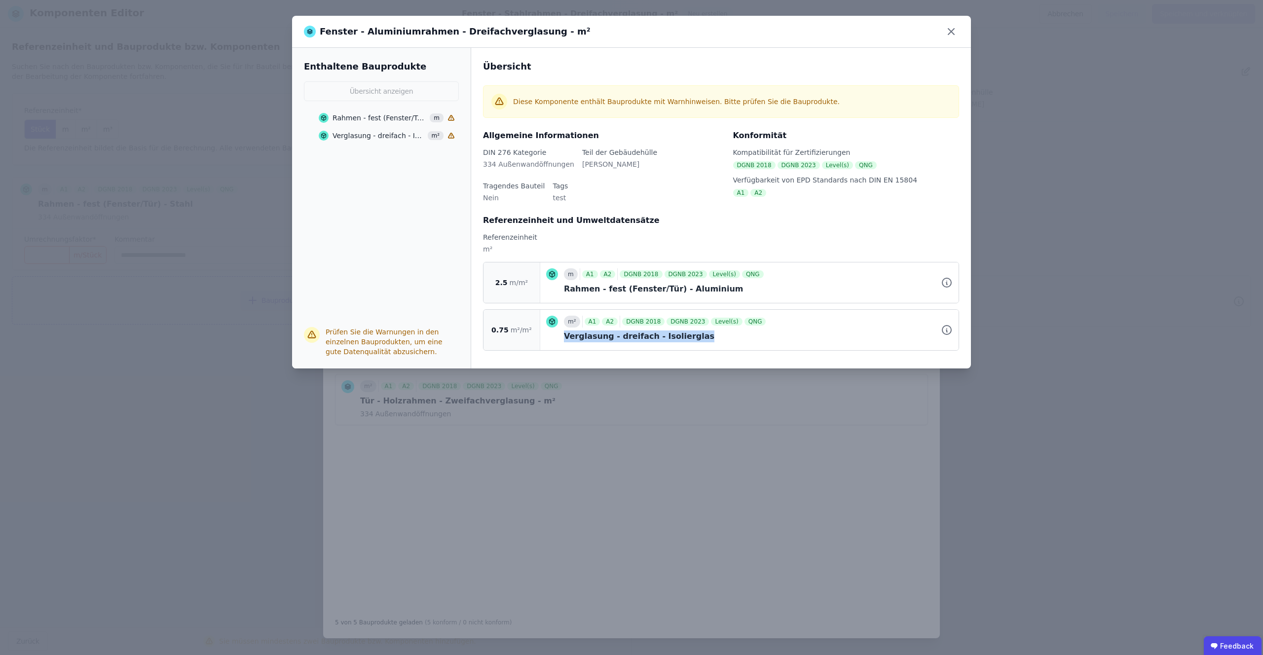
drag, startPoint x: 566, startPoint y: 335, endPoint x: 711, endPoint y: 335, distance: 145.0
click at [711, 335] on div "Verglasung - dreifach - Isolierglas" at bounding box center [758, 337] width 389 height 12
copy div "Verglasung - dreifach - Isolierglas"
click at [957, 24] on div "Fenster - Aluminiumrahmen - Dreifachverglasung - m²" at bounding box center [631, 32] width 679 height 32
click at [949, 32] on icon at bounding box center [951, 32] width 16 height 16
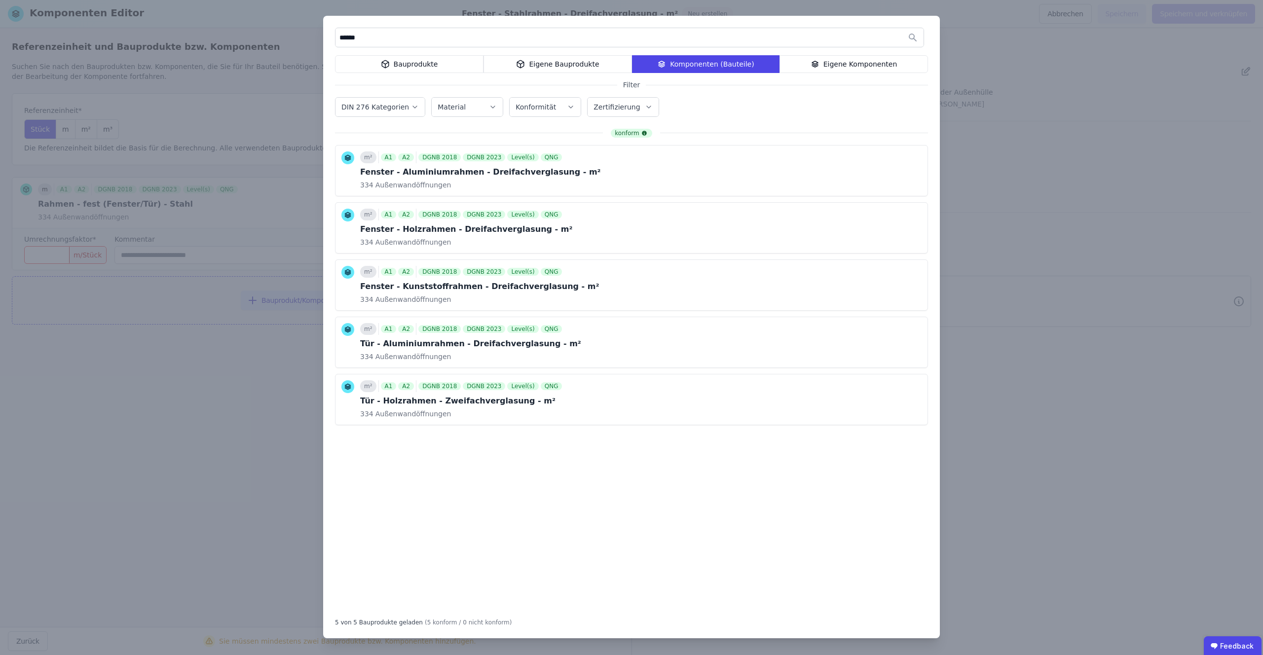
click at [99, 232] on div "****** Bauprodukte Eigene Bauprodukte Komponenten (Bauteile) Eigene Komponenten…" at bounding box center [631, 327] width 1263 height 655
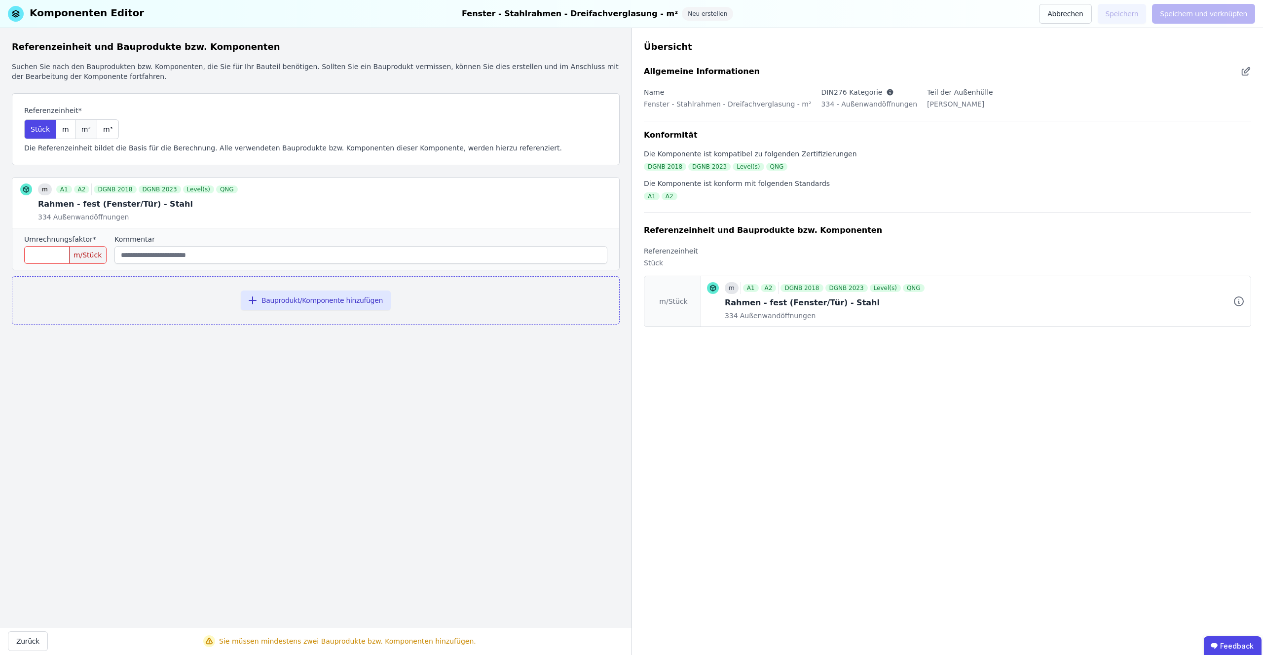
click at [82, 132] on span "m²" at bounding box center [85, 129] width 9 height 10
click at [62, 262] on input "number" at bounding box center [65, 255] width 82 height 18
type input "***"
click at [315, 303] on button "Bauprodukt/Komponente hinzufügen" at bounding box center [316, 301] width 150 height 20
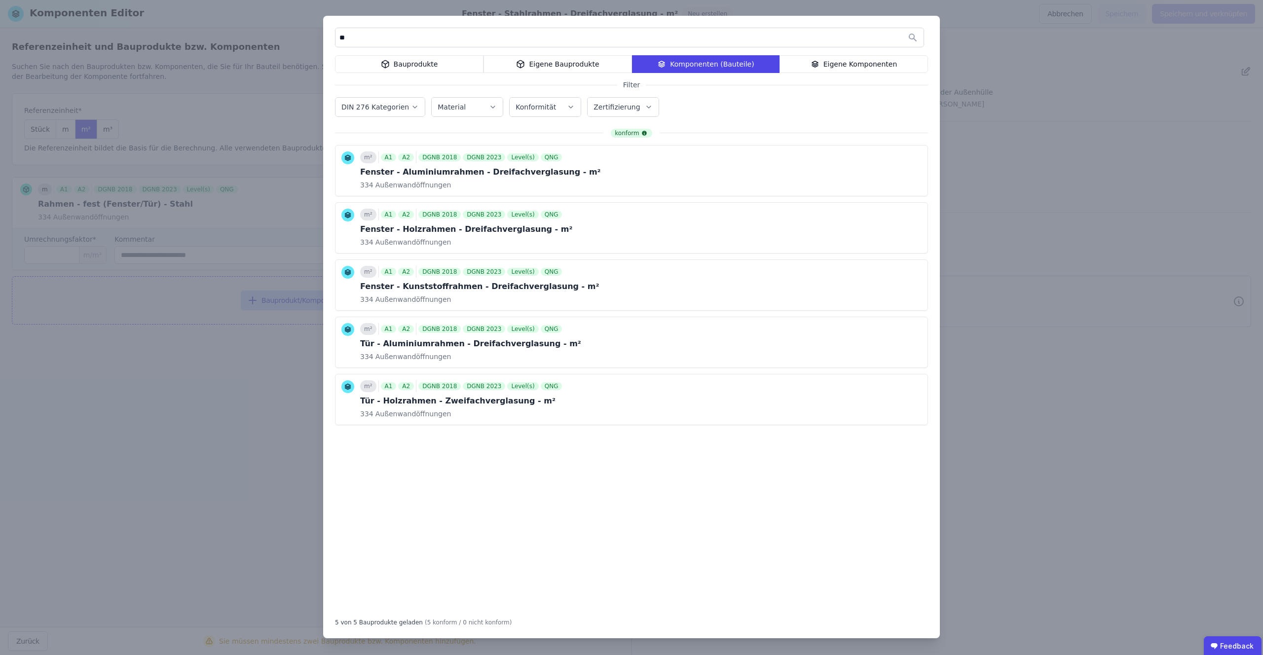
type input "*"
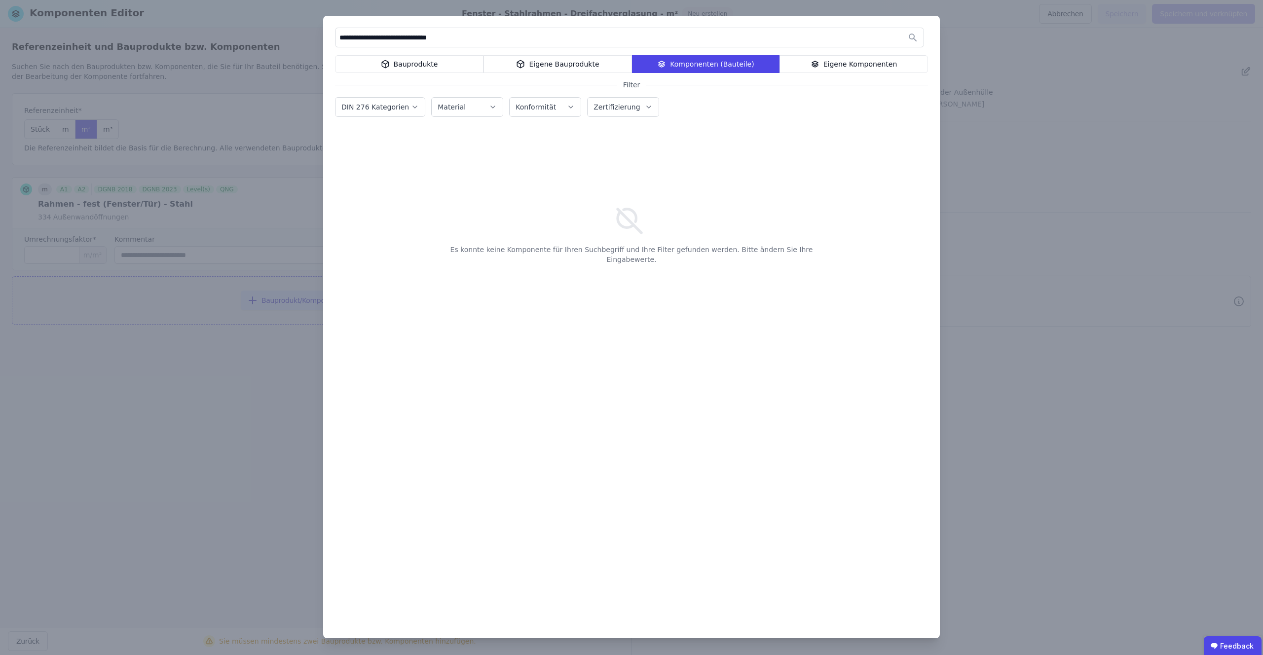
type input "**********"
click at [447, 60] on div "Bauprodukte" at bounding box center [409, 64] width 148 height 18
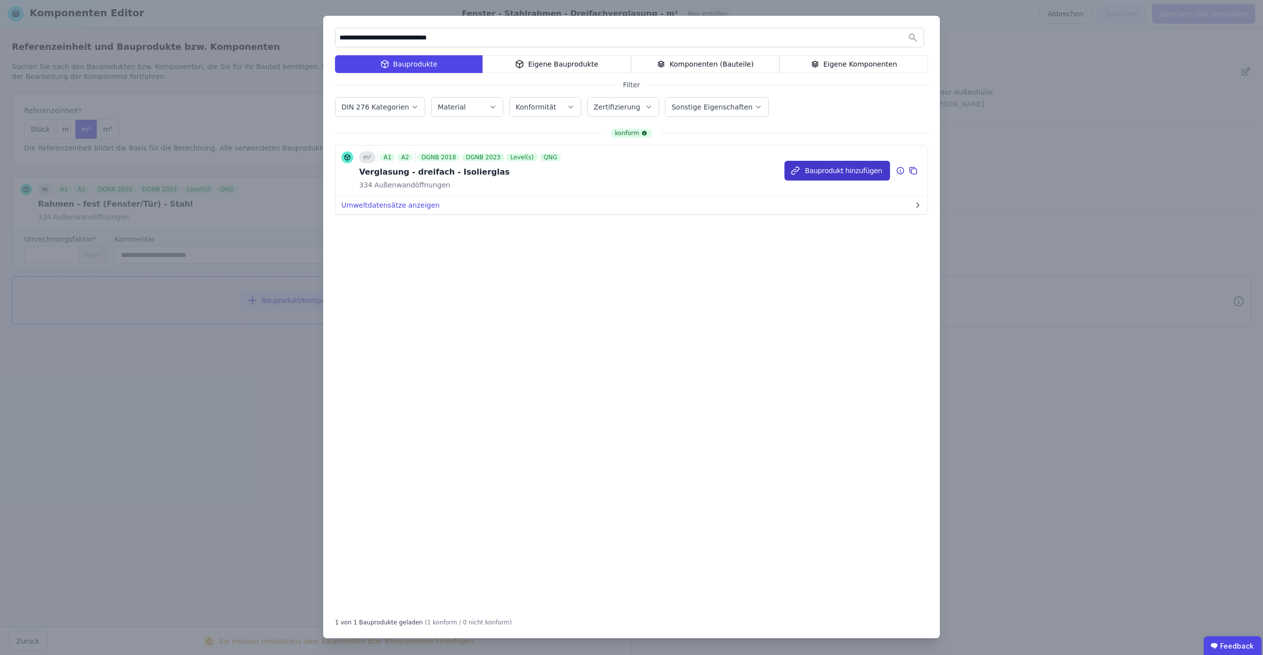
click at [821, 170] on button "Bauprodukt hinzufügen" at bounding box center [837, 171] width 106 height 20
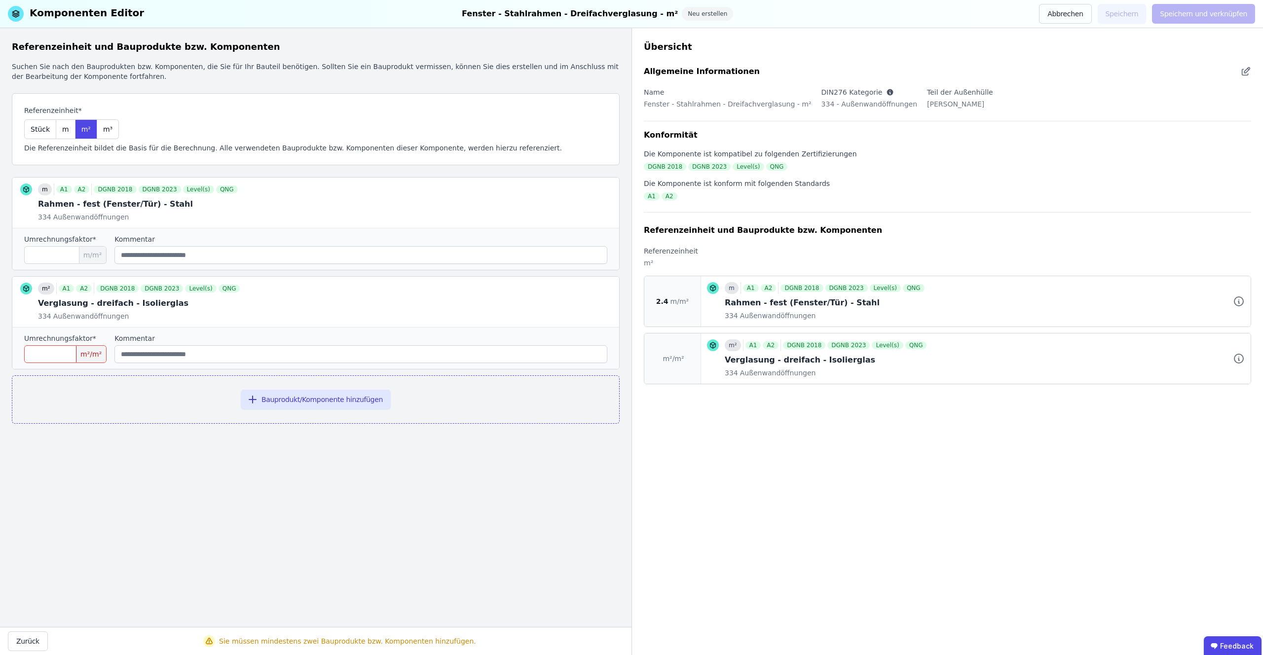
click at [46, 348] on input "number" at bounding box center [65, 354] width 82 height 18
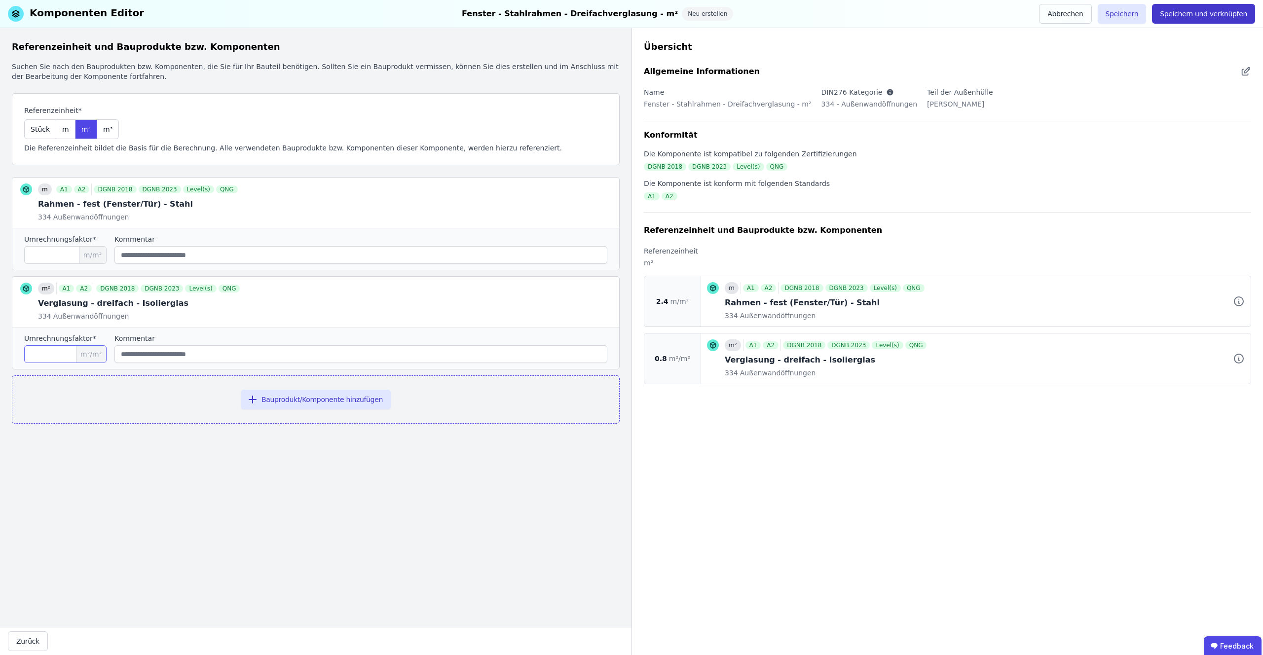
type input "***"
click at [1193, 12] on button "Speichern und verknüpfen" at bounding box center [1203, 14] width 103 height 20
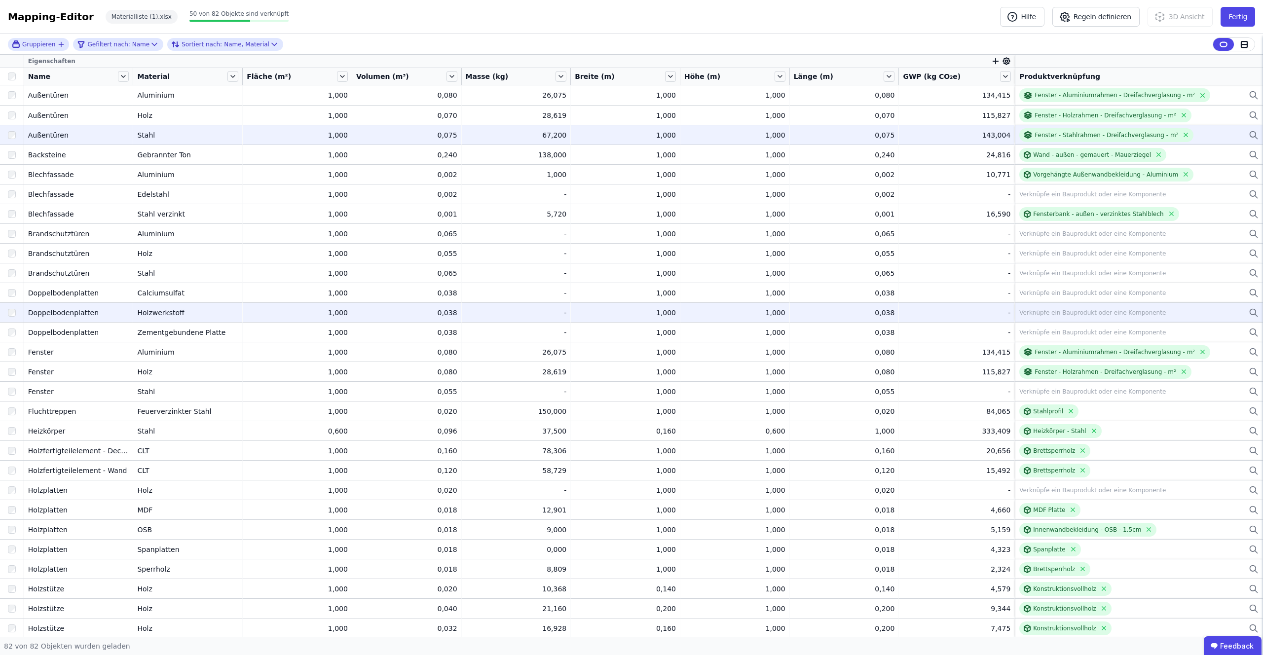
scroll to position [5, 0]
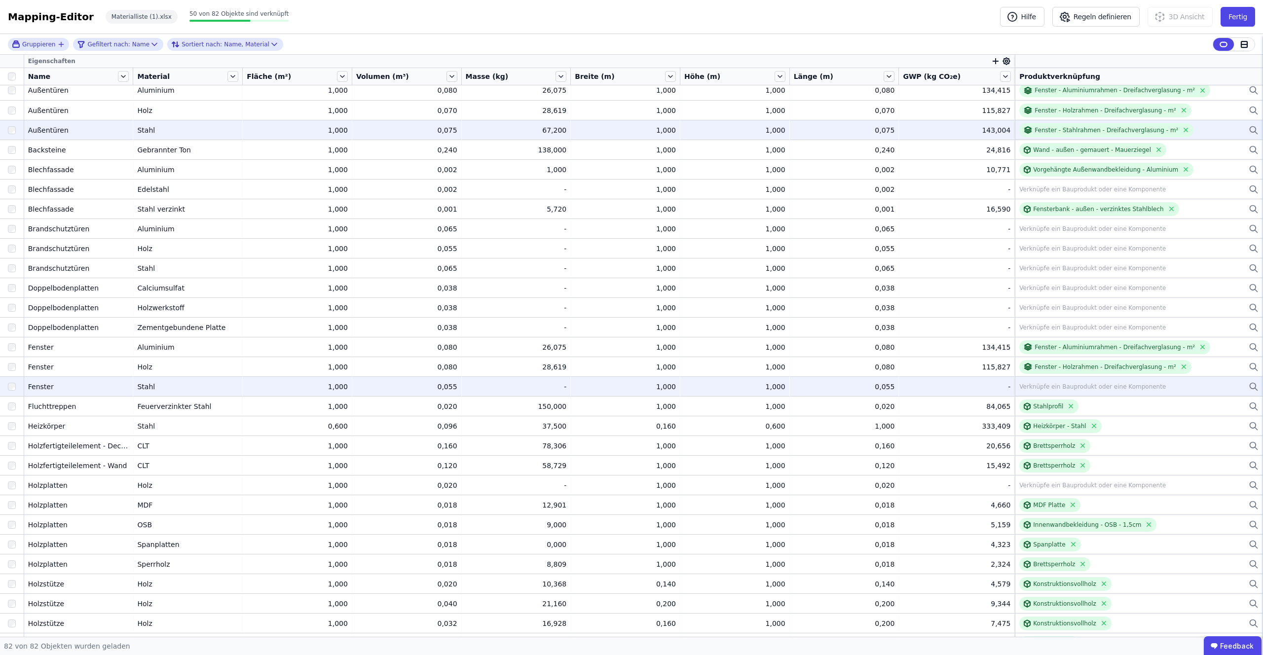
click at [1068, 384] on div "Verknüpfe ein Bauprodukt oder eine Komponente" at bounding box center [1092, 387] width 147 height 8
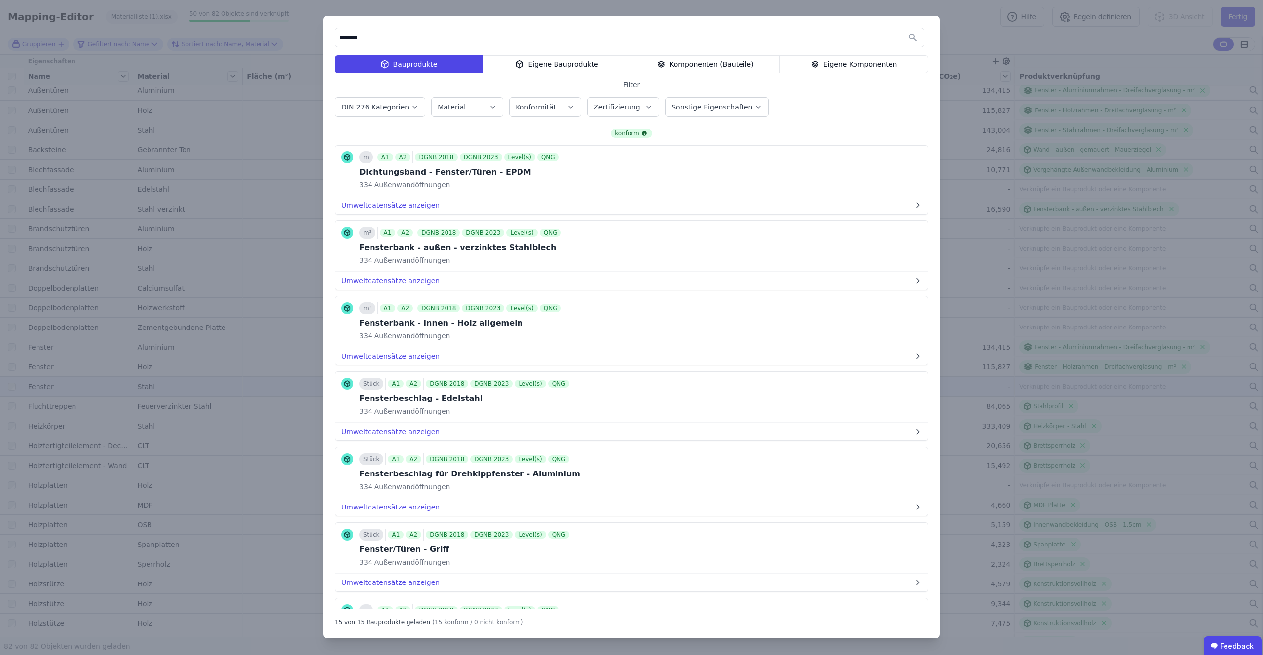
type input "*******"
click at [543, 68] on div "Eigene Bauprodukte" at bounding box center [556, 64] width 148 height 18
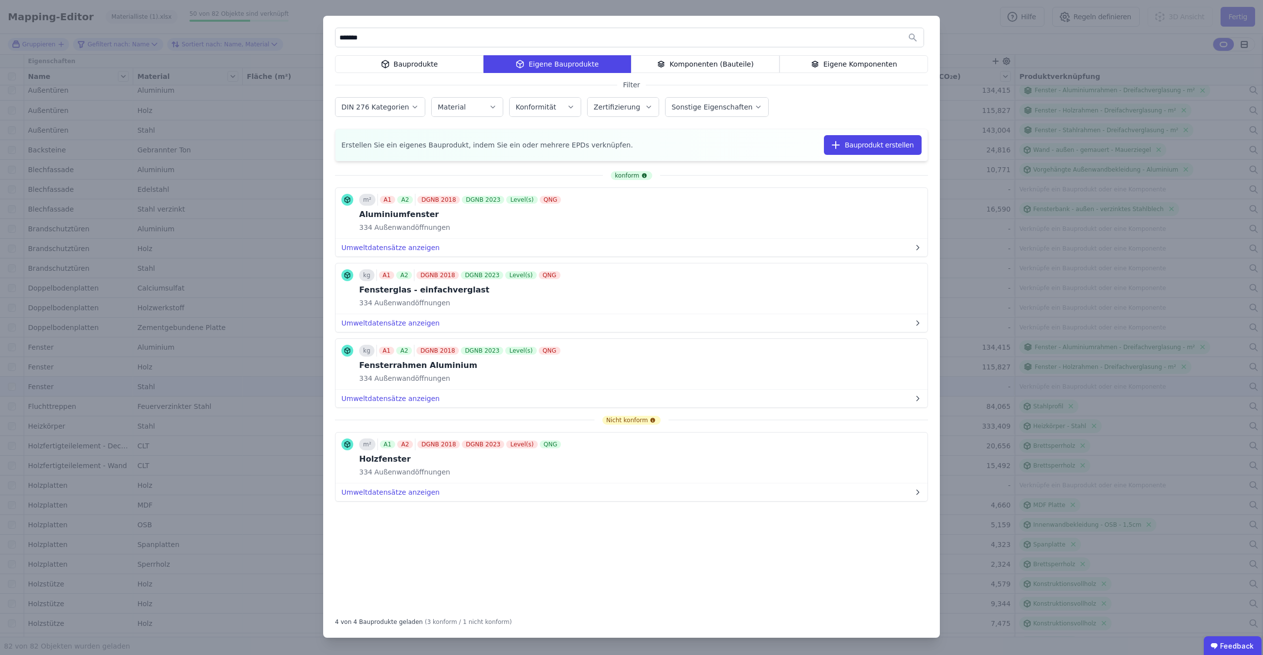
click at [687, 57] on div "Komponenten (Bauteile)" at bounding box center [705, 64] width 148 height 18
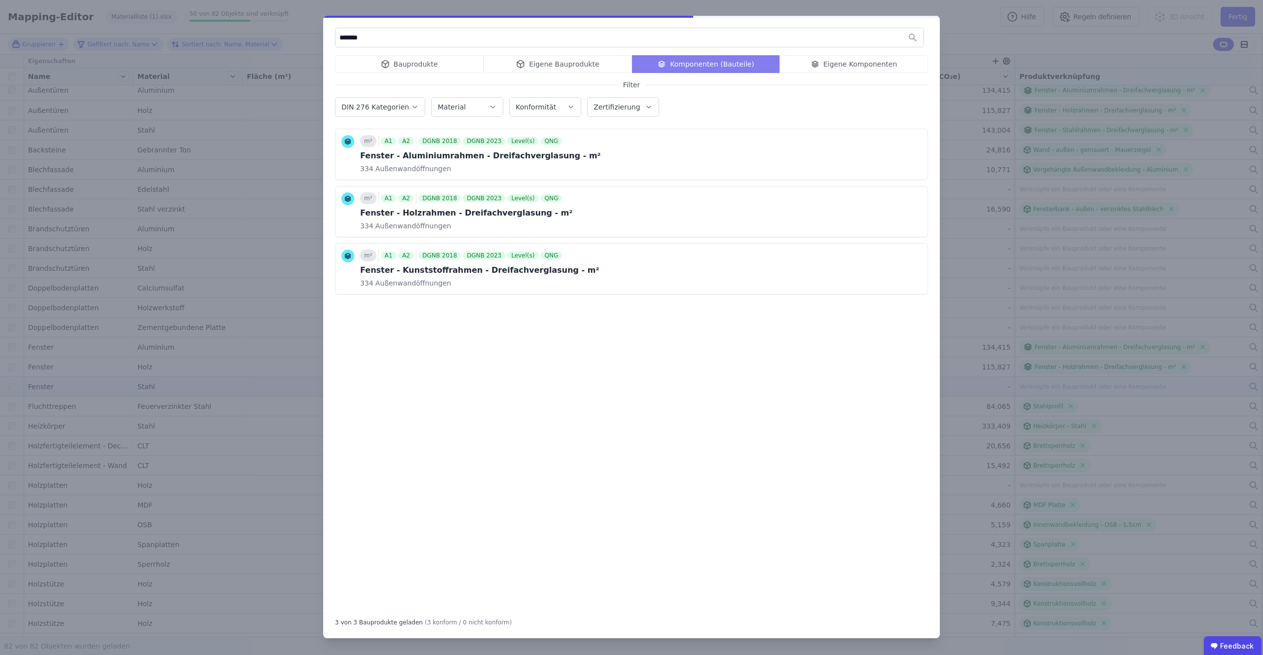
click at [450, 36] on input "*******" at bounding box center [629, 38] width 588 height 18
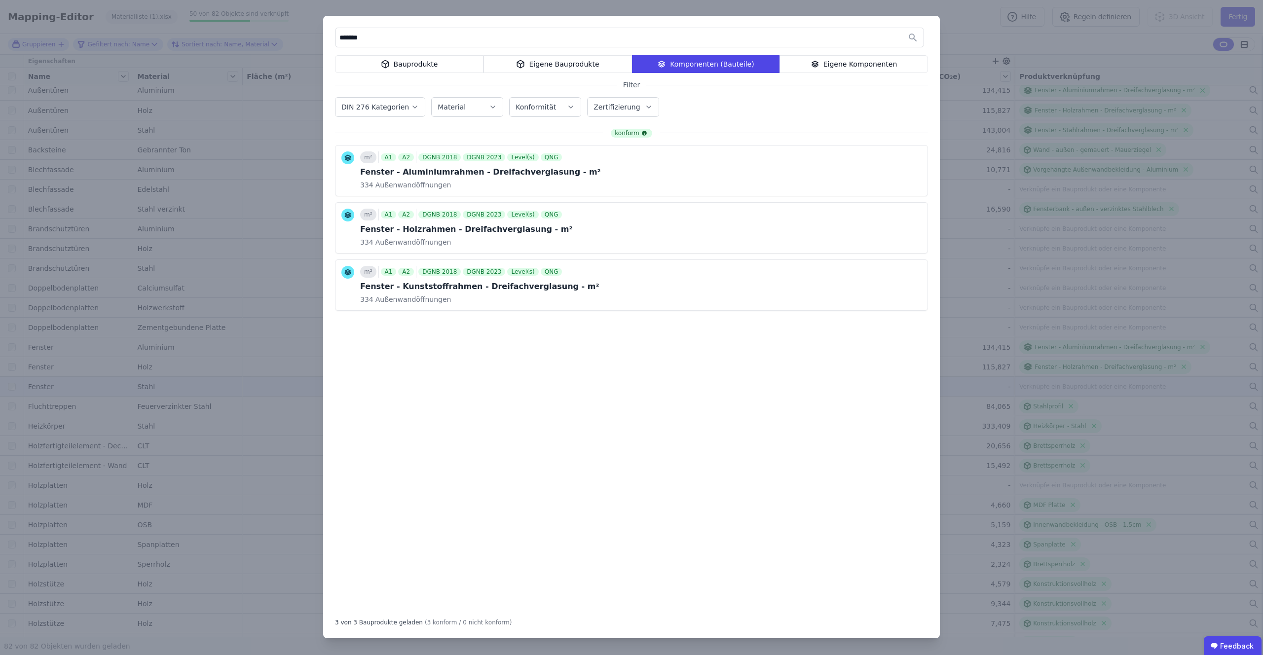
click at [830, 73] on div "******* Bauprodukte Eigene Bauprodukte Komponenten (Bauteile) Eigene Komponente…" at bounding box center [631, 327] width 617 height 623
click at [833, 62] on div "Eigene Komponenten" at bounding box center [853, 64] width 148 height 18
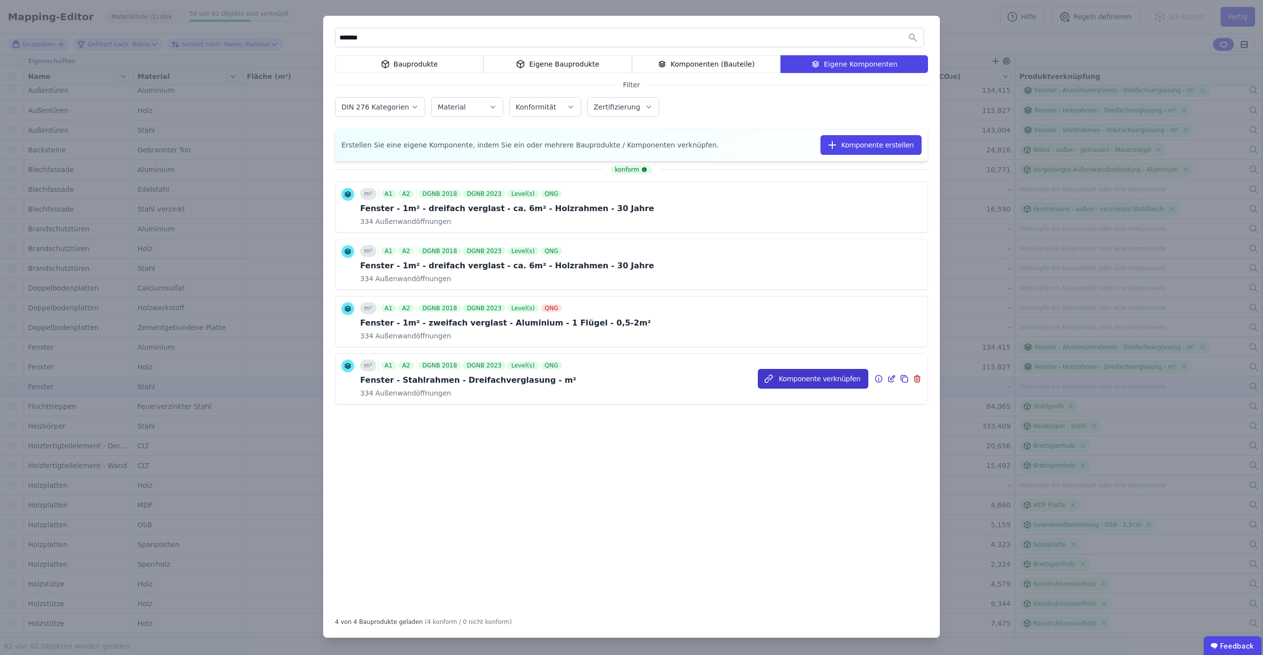
click at [810, 379] on button "Komponente verknüpfen" at bounding box center [813, 379] width 110 height 20
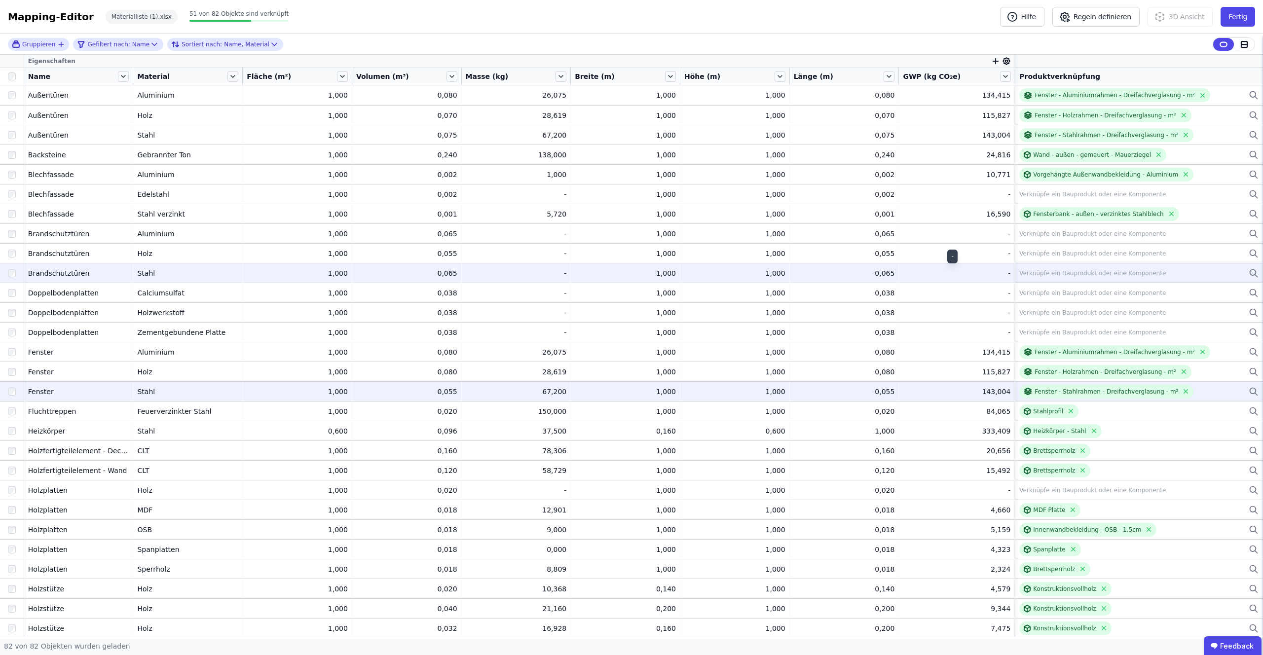
scroll to position [1, 0]
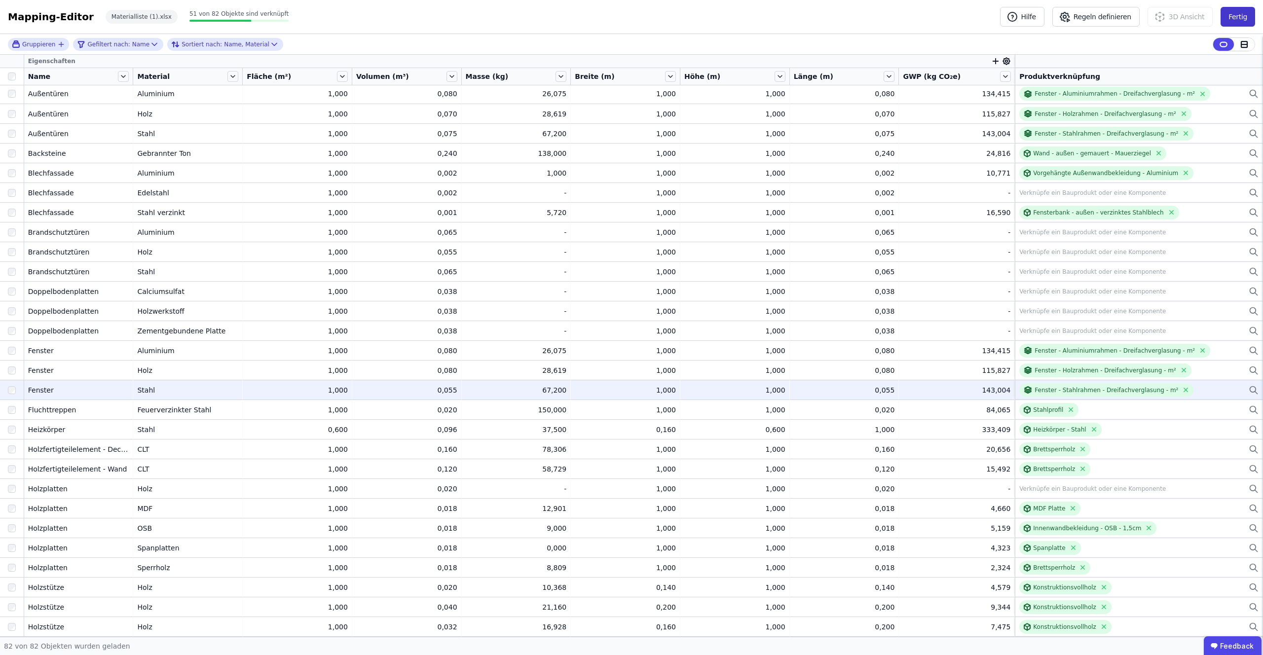
click at [1244, 14] on button "Fertig" at bounding box center [1237, 17] width 35 height 20
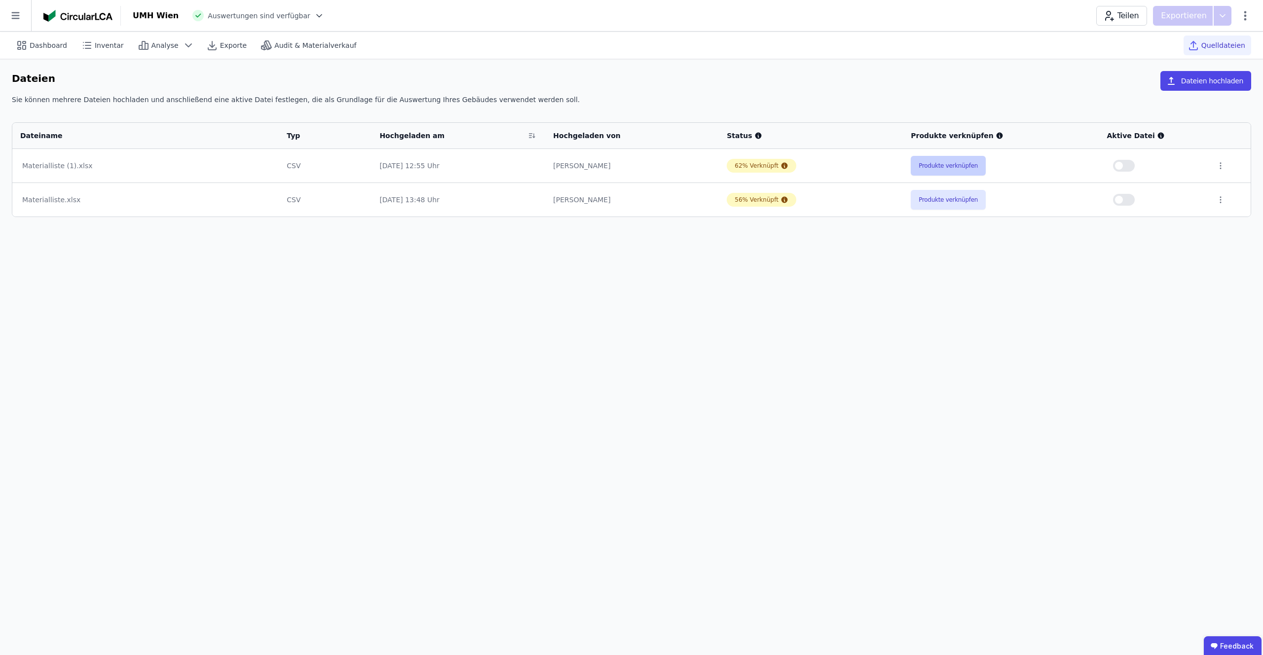
click at [968, 165] on button "Produkte verknüpfen" at bounding box center [948, 166] width 75 height 20
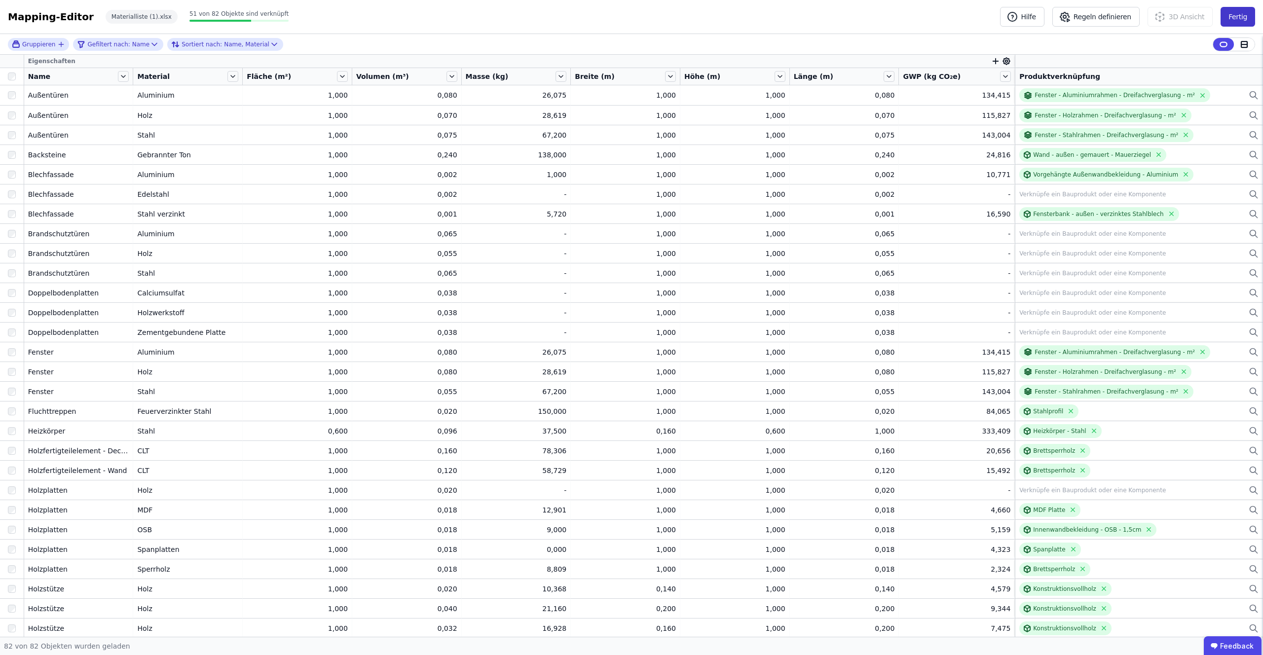
click at [1243, 18] on button "Fertig" at bounding box center [1237, 17] width 35 height 20
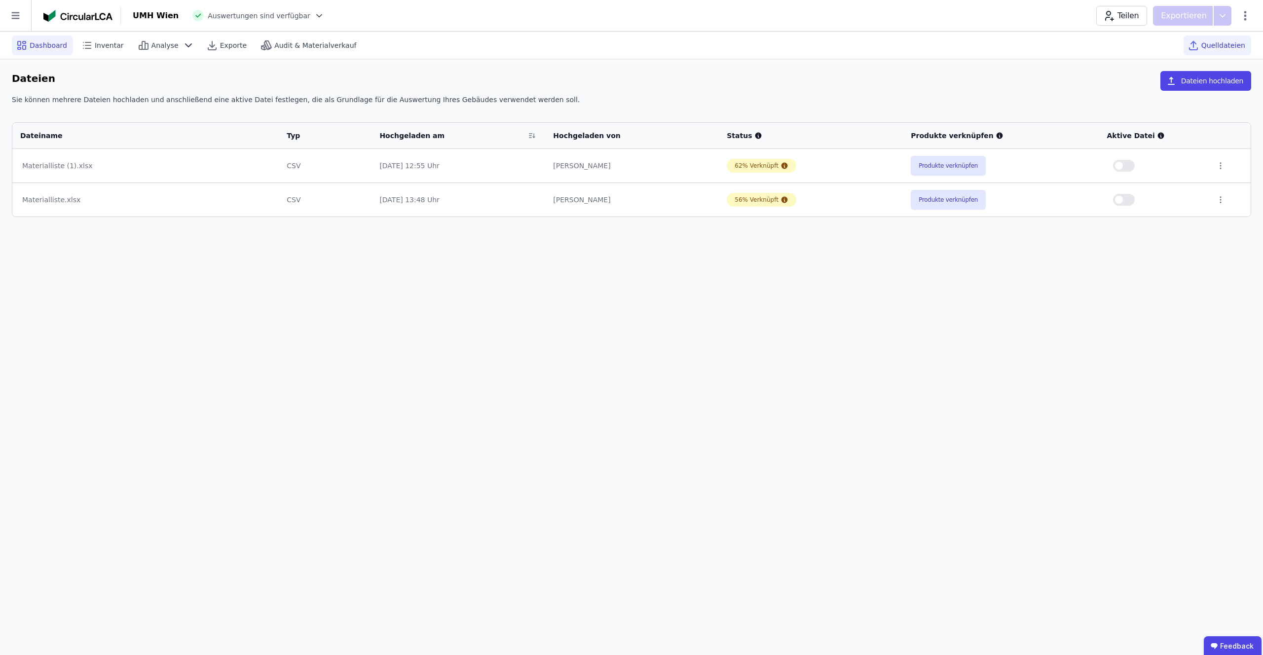
click at [51, 40] on span "Dashboard" at bounding box center [48, 45] width 37 height 10
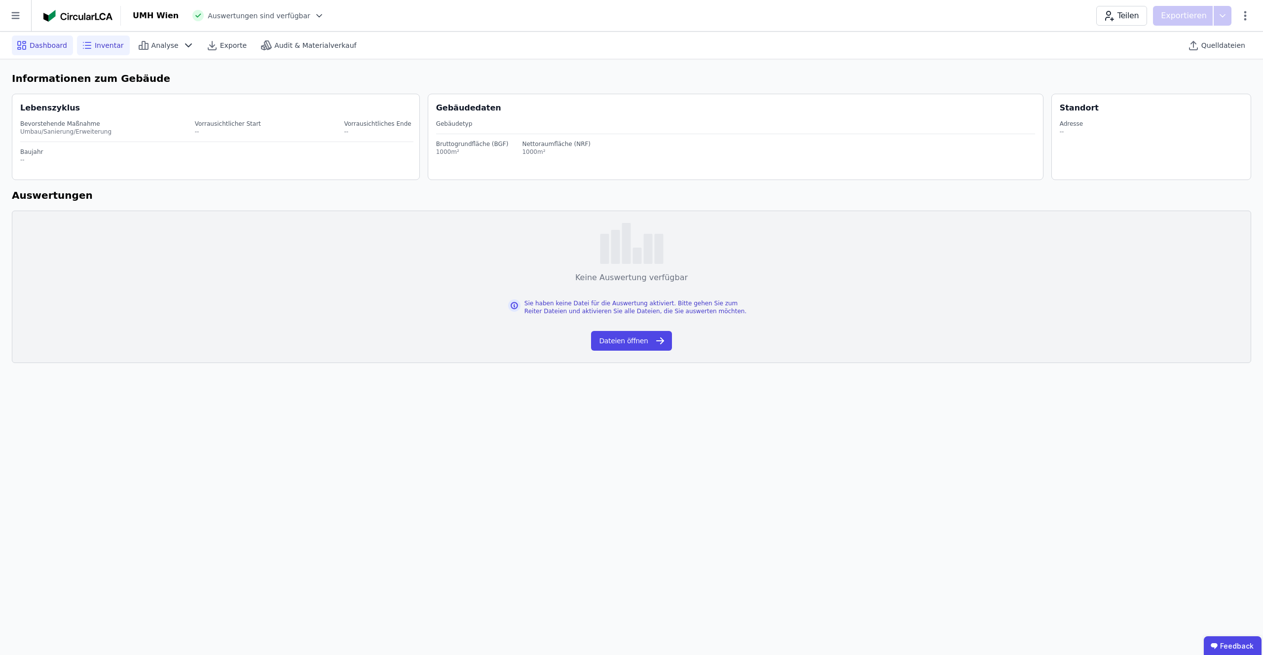
click at [99, 43] on span "Inventar" at bounding box center [109, 45] width 29 height 10
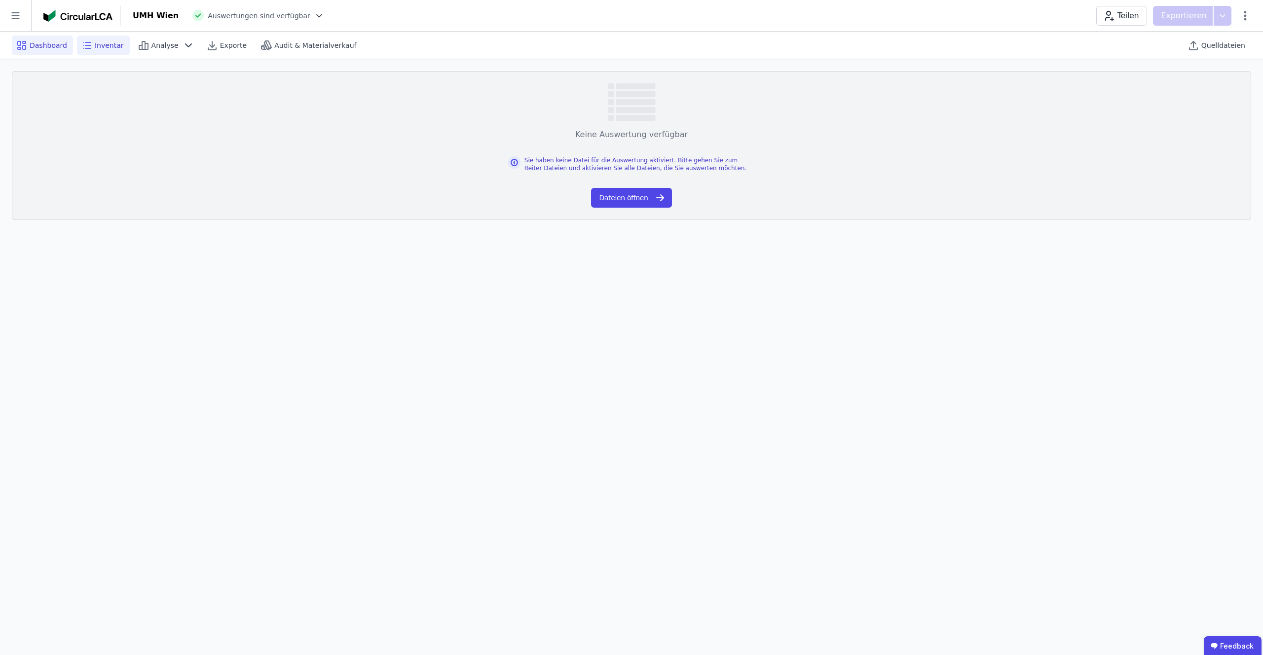
click at [47, 47] on span "Dashboard" at bounding box center [48, 45] width 37 height 10
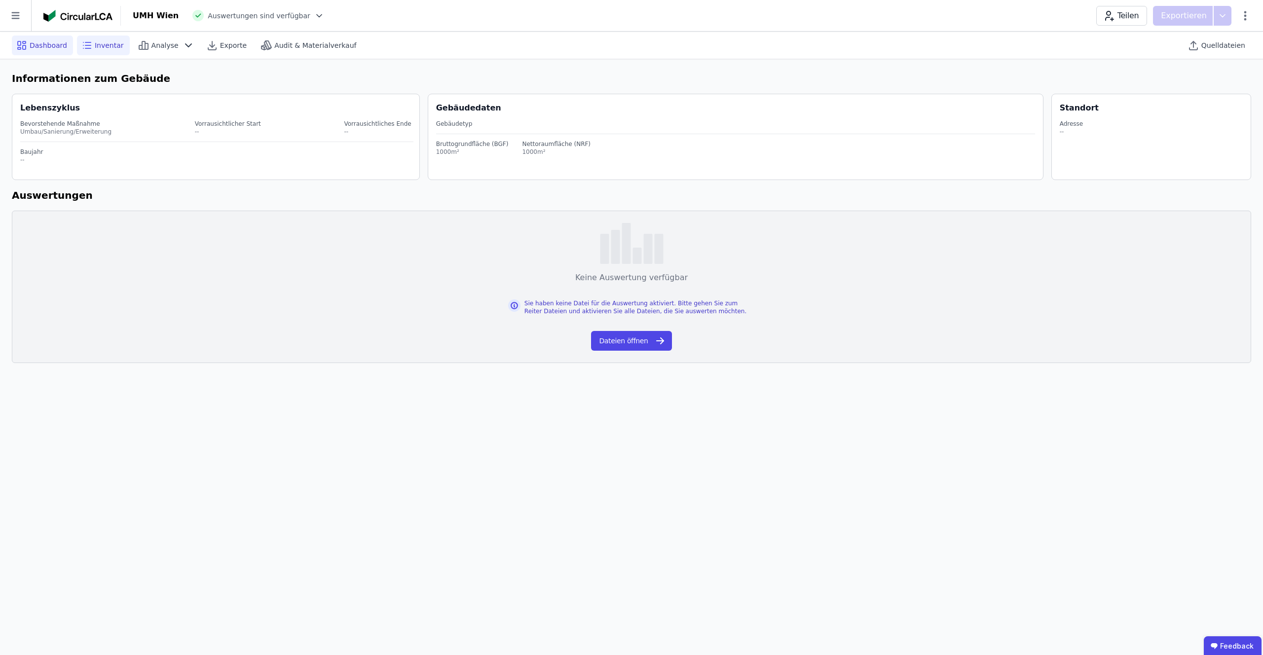
click at [81, 48] on icon at bounding box center [87, 45] width 12 height 12
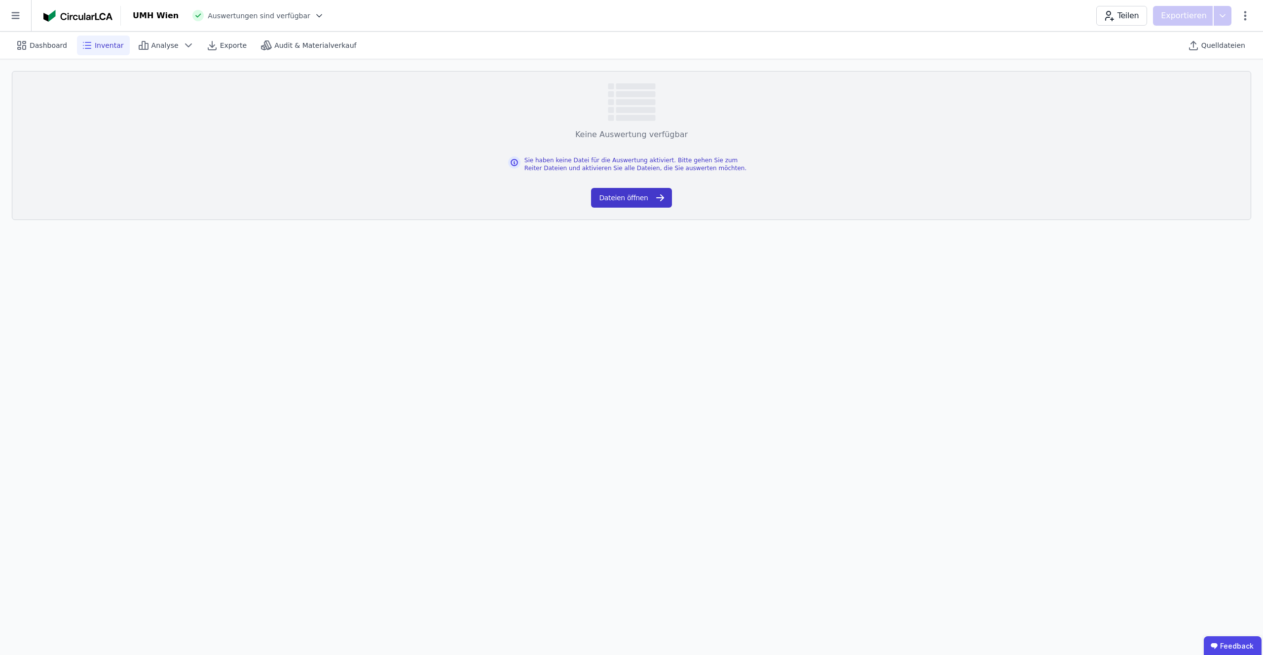
click at [614, 198] on button "Dateien öffnen" at bounding box center [631, 198] width 80 height 20
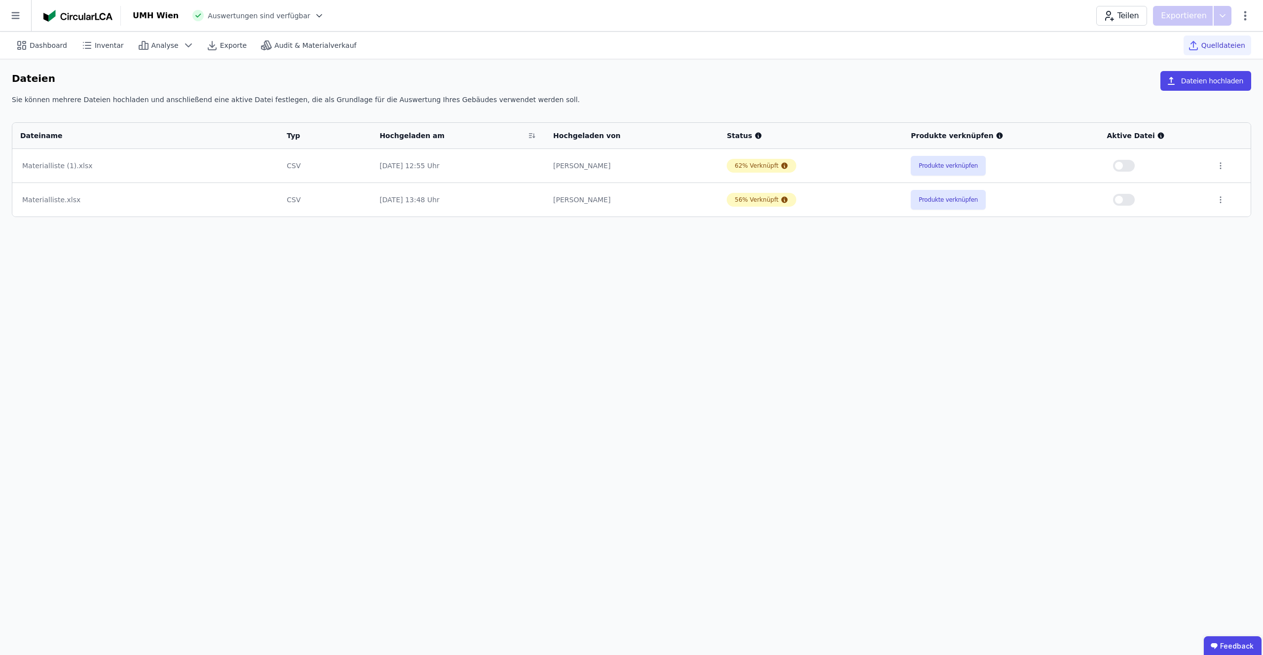
click at [1122, 165] on span "button" at bounding box center [1119, 166] width 8 height 8
click at [1225, 15] on icon at bounding box center [1222, 16] width 18 height 20
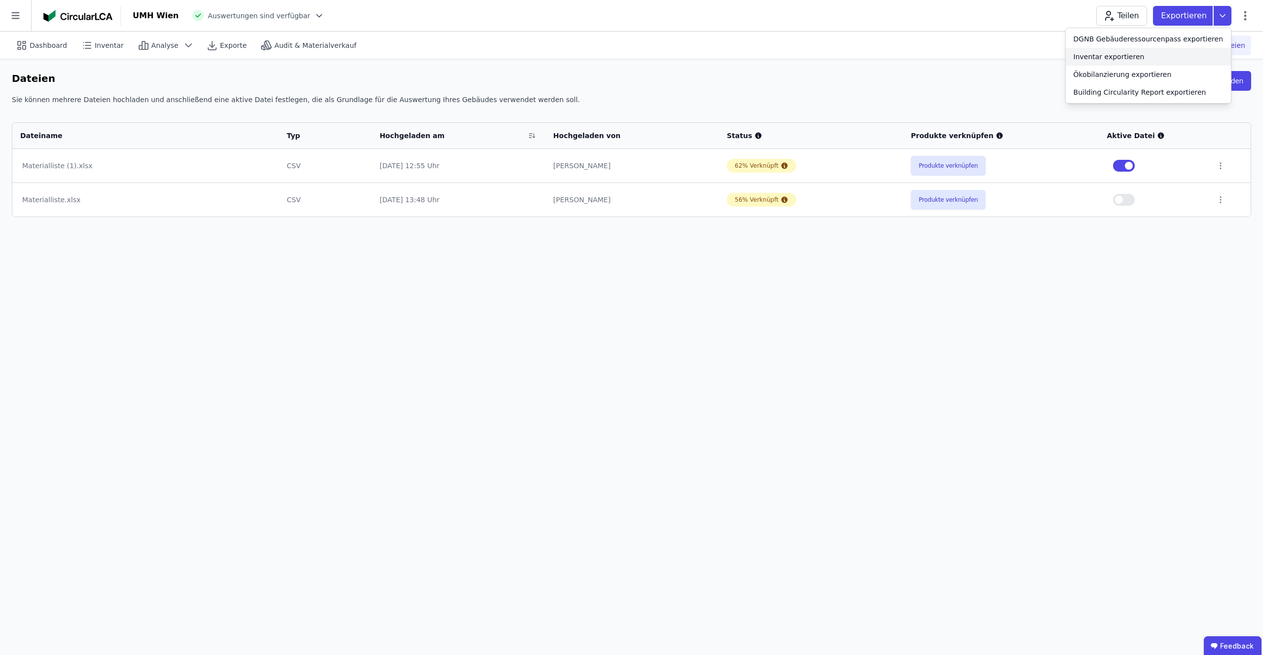
click at [1122, 57] on div "Inventar exportieren" at bounding box center [1108, 57] width 71 height 10
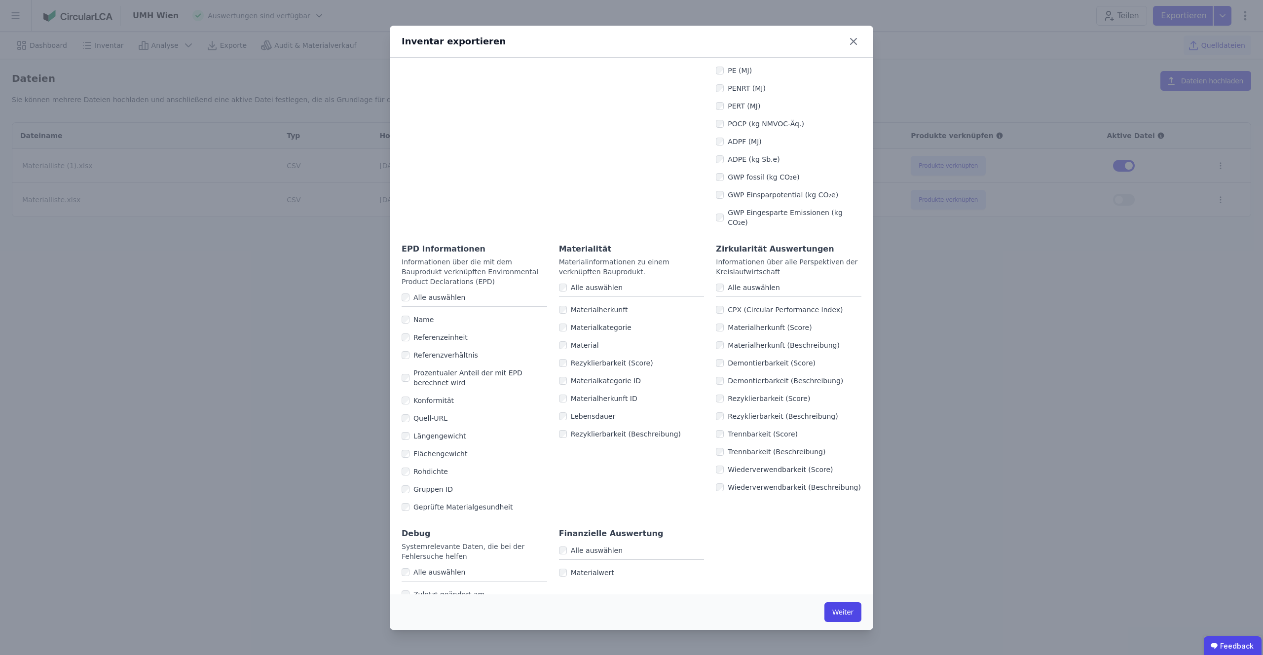
scroll to position [427, 0]
click at [846, 611] on button "Weiter" at bounding box center [842, 612] width 37 height 20
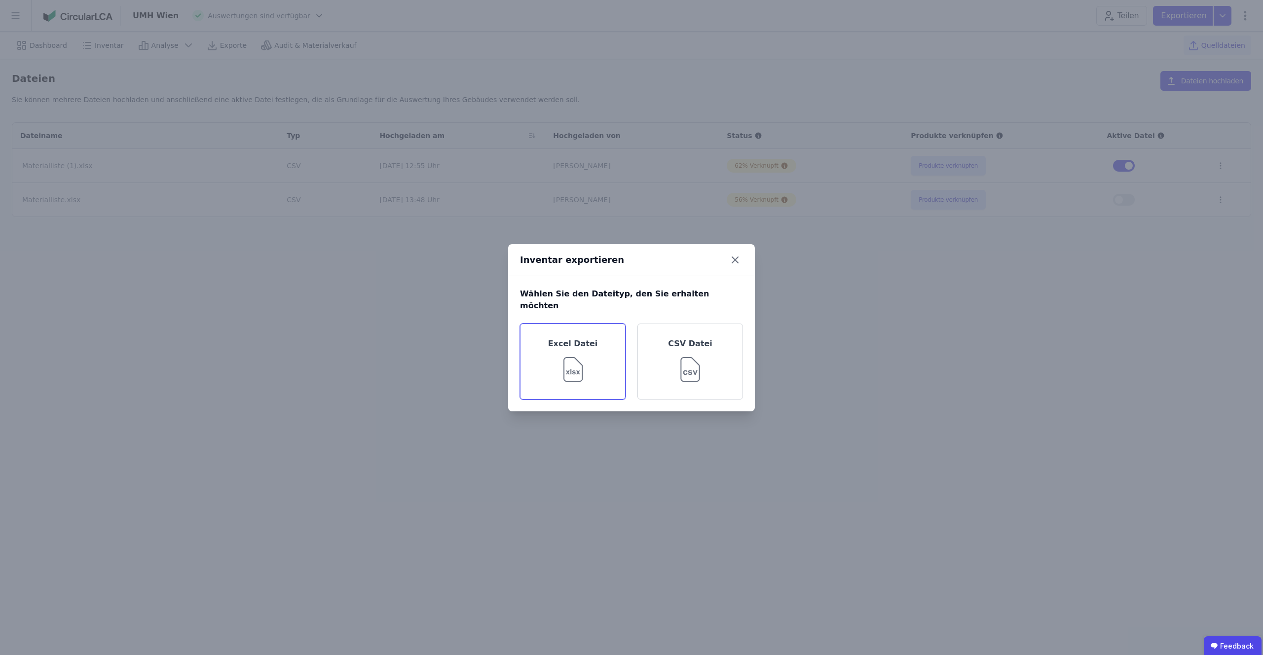
click at [568, 370] on img at bounding box center [573, 368] width 32 height 36
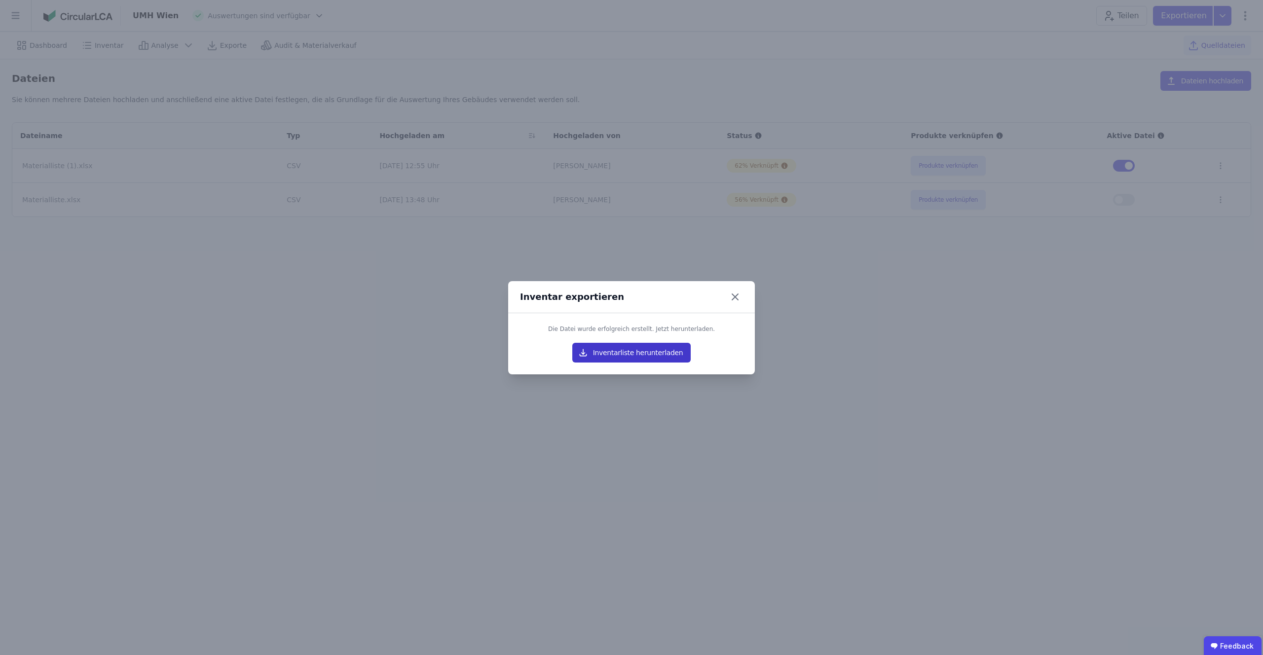
click at [609, 355] on button "Inventarliste herunterladen" at bounding box center [631, 353] width 118 height 20
click at [741, 293] on icon at bounding box center [735, 297] width 16 height 16
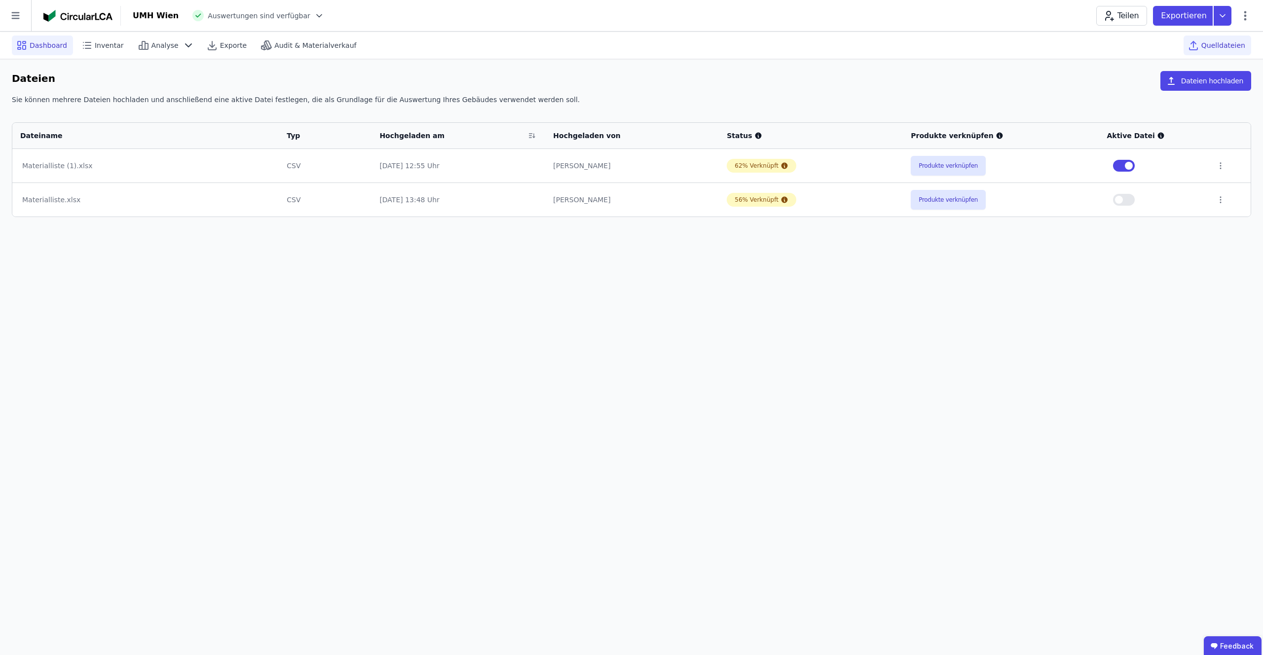
click at [47, 47] on span "Dashboard" at bounding box center [48, 45] width 37 height 10
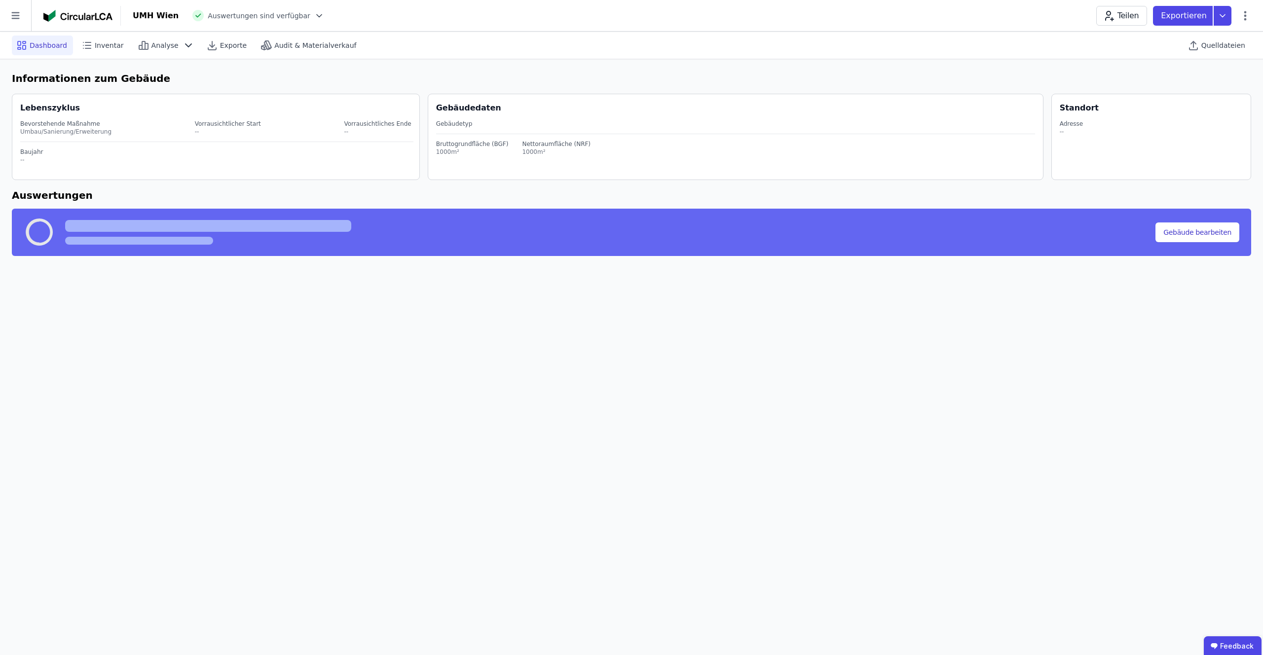
select select "*"
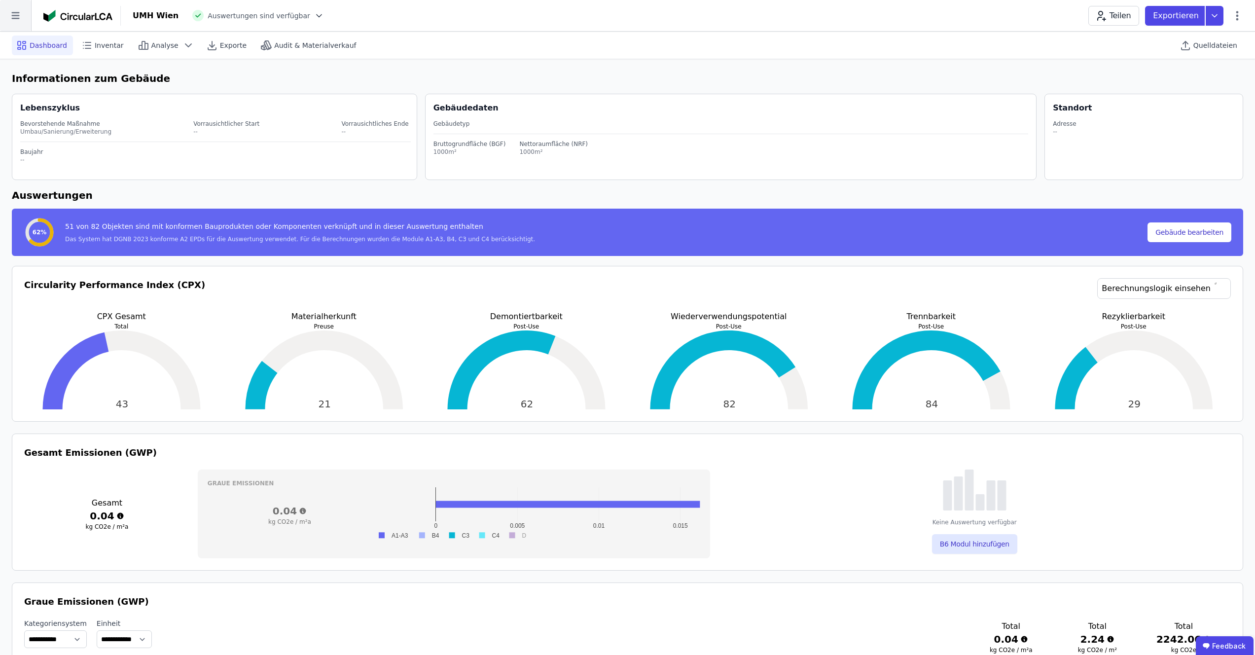
click at [13, 21] on icon at bounding box center [15, 15] width 31 height 31
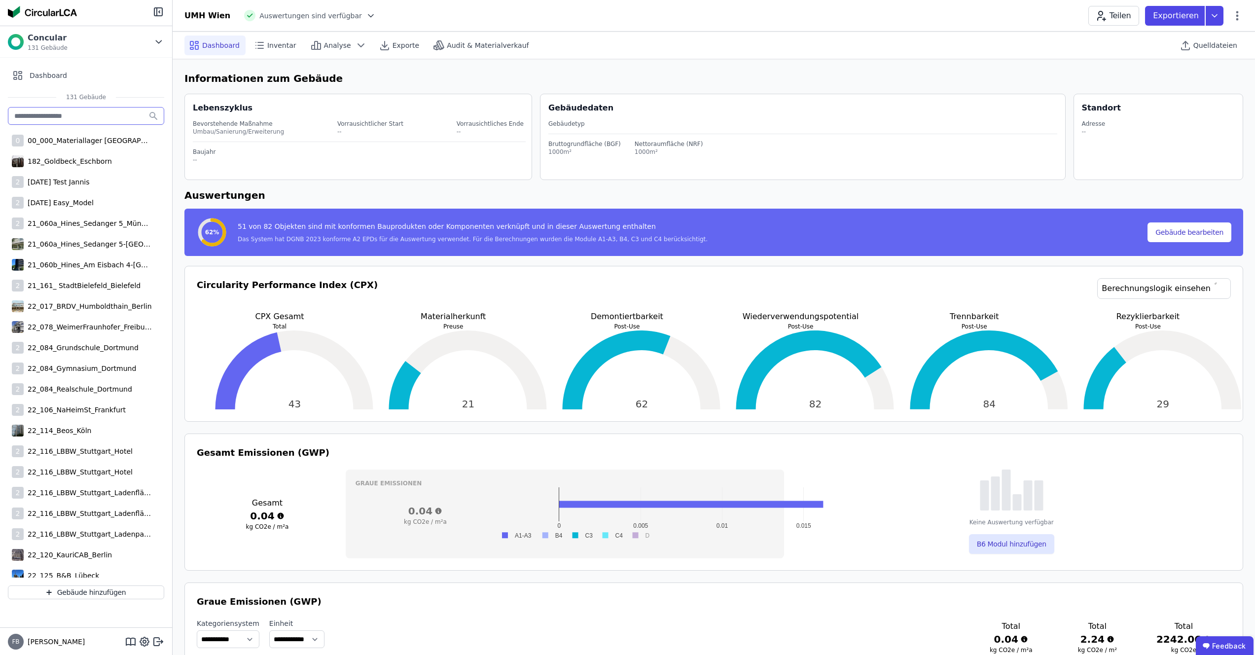
click at [72, 117] on input "text" at bounding box center [86, 116] width 156 height 18
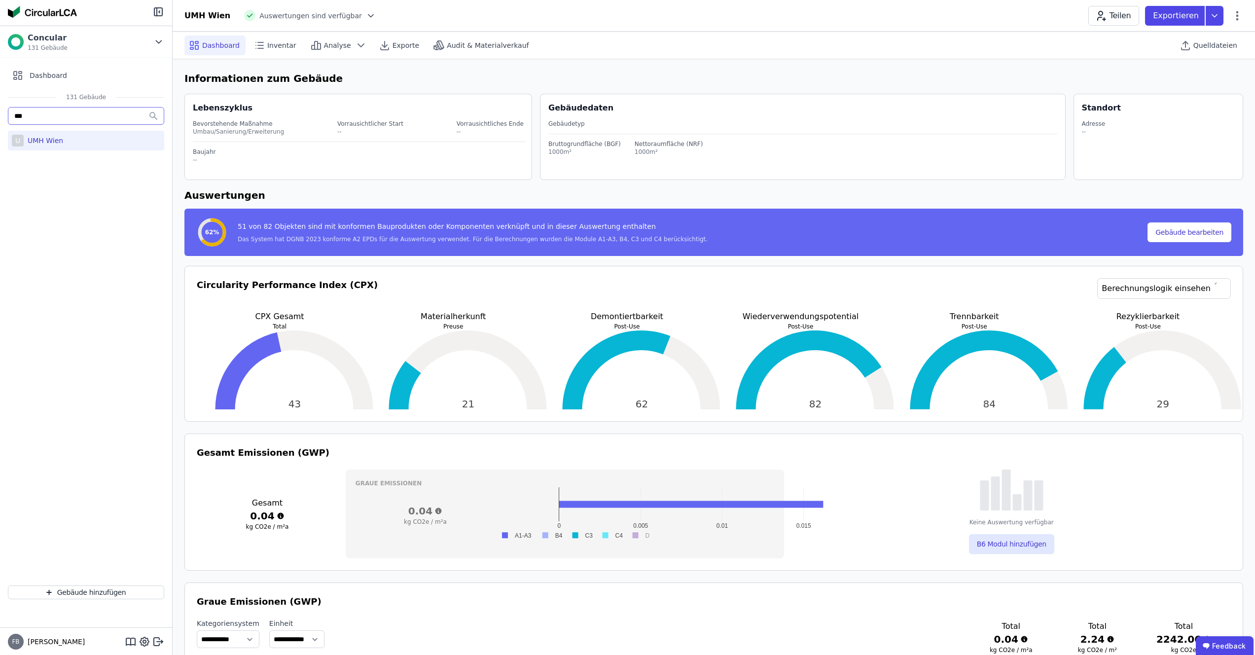
type input "***"
click at [271, 45] on span "Inventar" at bounding box center [281, 45] width 29 height 10
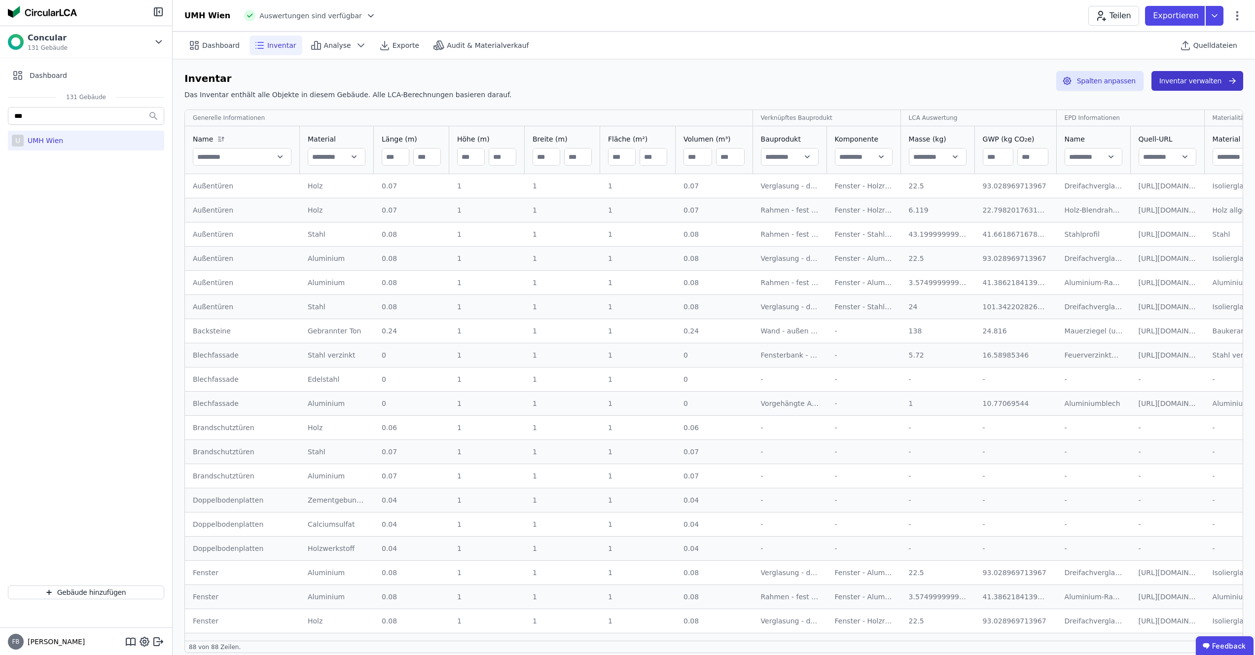
click at [1195, 84] on button "Inventar verwalten" at bounding box center [1198, 81] width 92 height 20
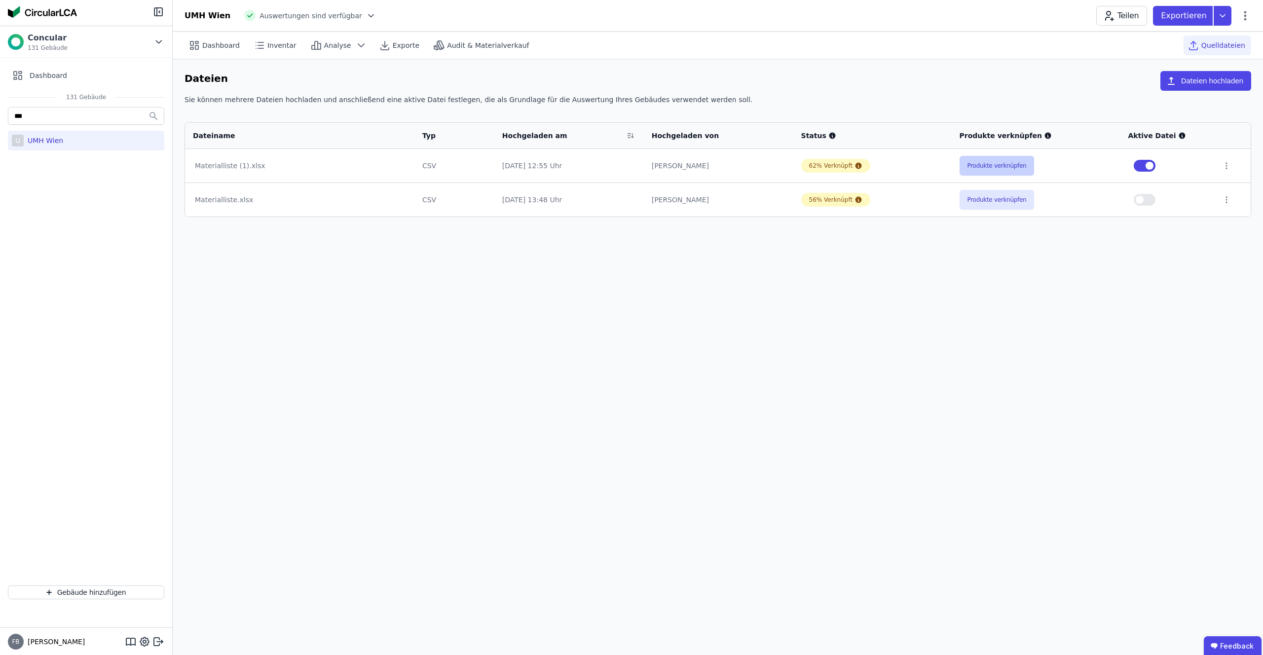
click at [1000, 166] on button "Produkte verknüpfen" at bounding box center [996, 166] width 75 height 20
